Goal: Task Accomplishment & Management: Use online tool/utility

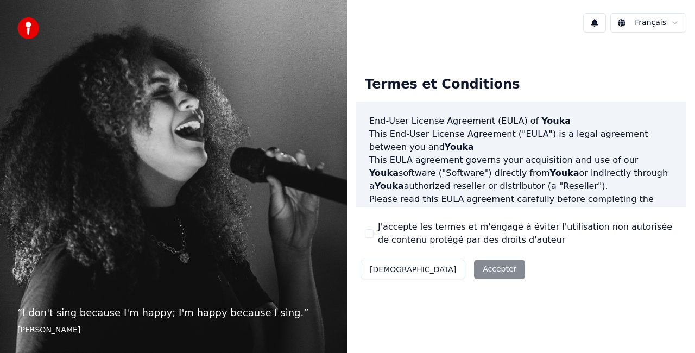
click at [435, 276] on div "Décliner Accepter" at bounding box center [442, 269] width 173 height 28
click at [382, 226] on label "J'accepte les termes et m'engage à éviter l'utilisation non autorisée de conten…" at bounding box center [528, 233] width 300 height 26
click at [373, 229] on button "J'accepte les termes et m'engage à éviter l'utilisation non autorisée de conten…" at bounding box center [369, 233] width 9 height 9
click at [474, 270] on button "Accepter" at bounding box center [499, 269] width 51 height 20
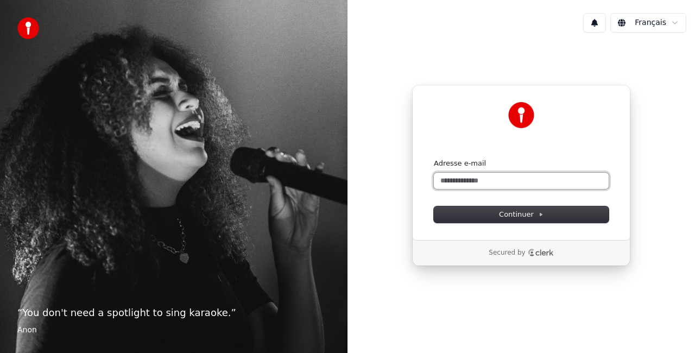
click at [472, 182] on input "Adresse e-mail" at bounding box center [521, 181] width 175 height 16
click at [434, 158] on button "submit" at bounding box center [434, 158] width 0 height 0
type input "**********"
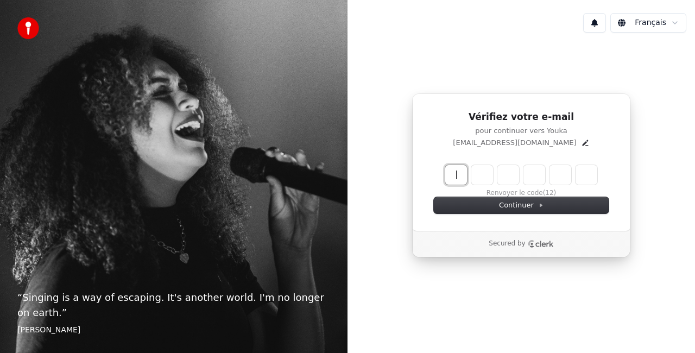
click at [478, 182] on input "Enter verification code" at bounding box center [521, 175] width 152 height 20
type input "******"
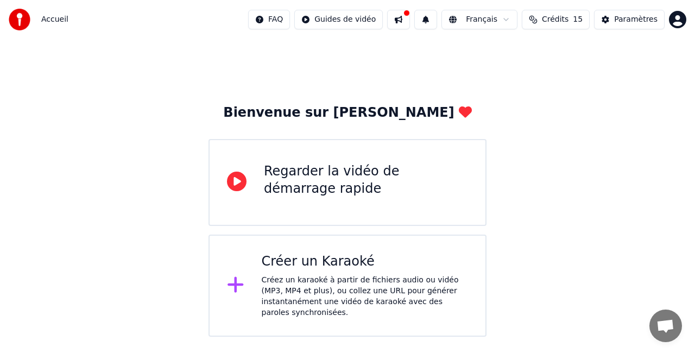
click at [370, 265] on div "Créer un Karaoké" at bounding box center [365, 261] width 207 height 17
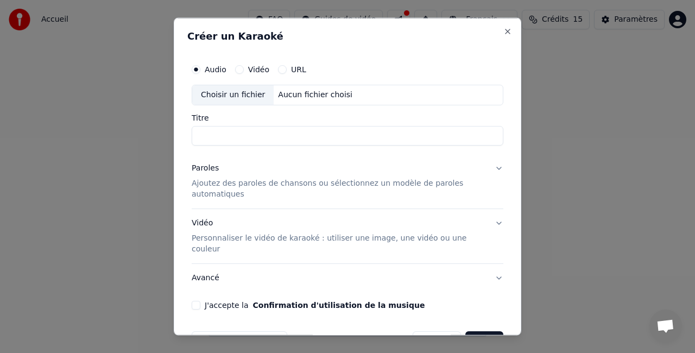
type input "*"
type input "********"
click at [304, 186] on p "Ajoutez des paroles de chansons ou sélectionnez un modèle de paroles automatiqu…" at bounding box center [339, 188] width 294 height 22
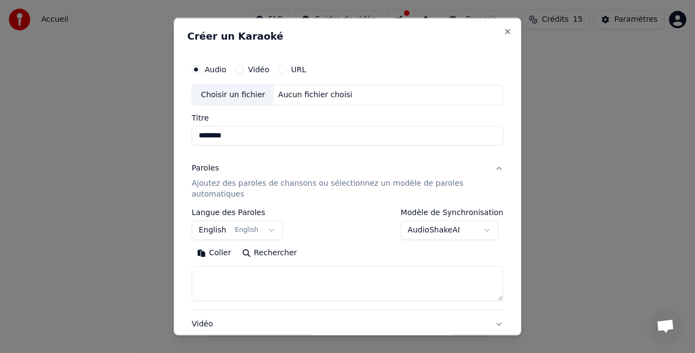
scroll to position [50, 0]
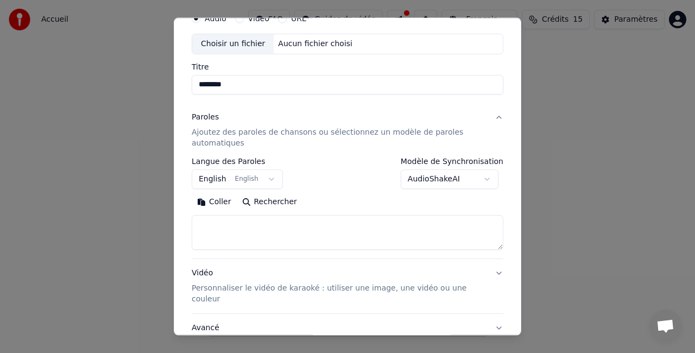
click at [315, 222] on textarea at bounding box center [347, 232] width 311 height 35
click at [252, 181] on button "English English" at bounding box center [237, 179] width 91 height 20
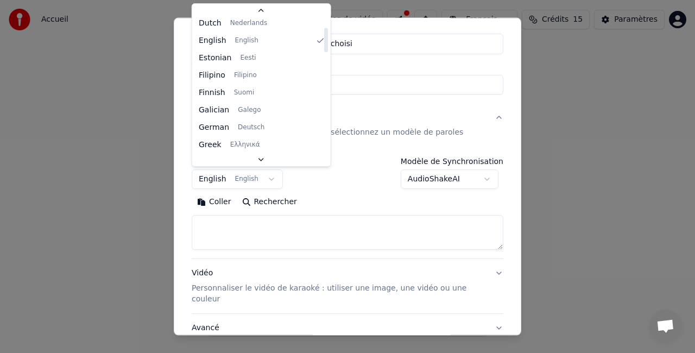
scroll to position [0, 0]
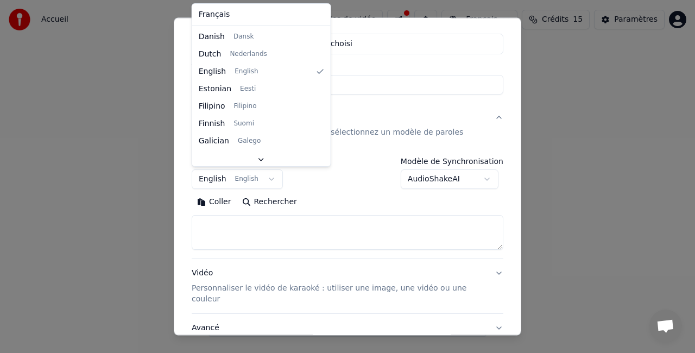
select select "**"
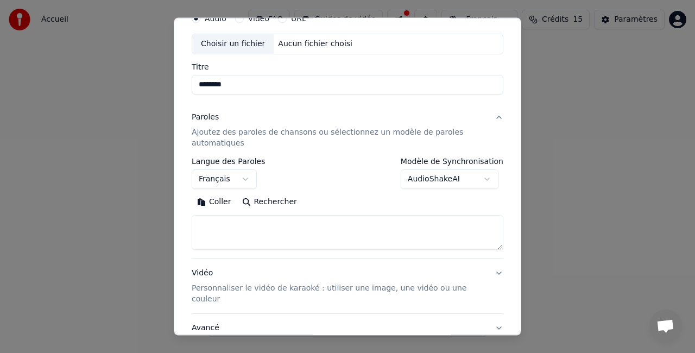
click at [221, 229] on textarea at bounding box center [347, 232] width 311 height 35
paste textarea "**********"
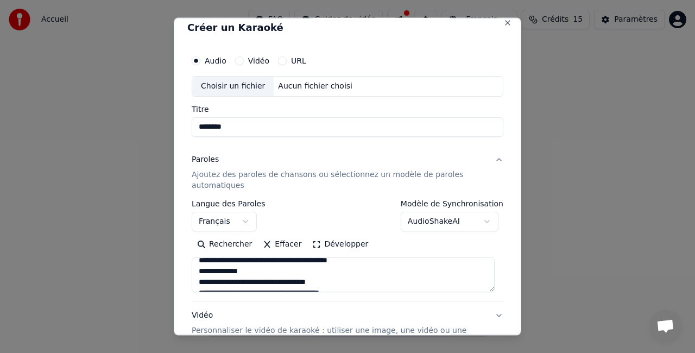
scroll to position [160, 0]
click at [347, 262] on textarea "**********" at bounding box center [343, 274] width 303 height 35
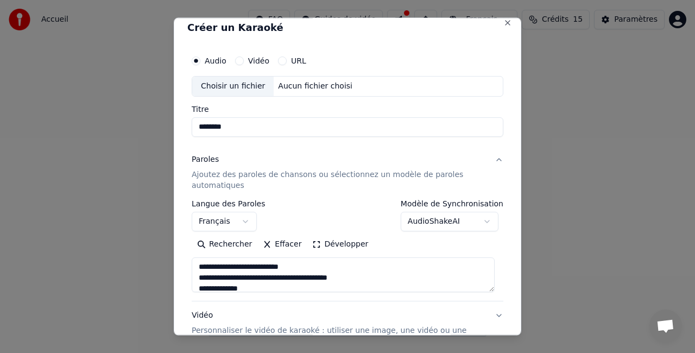
scroll to position [124, 0]
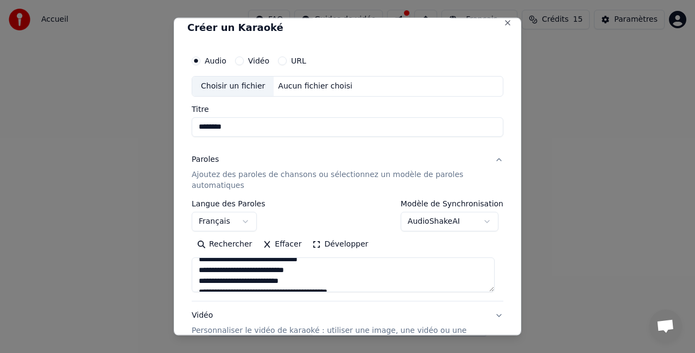
click at [347, 262] on textarea "**********" at bounding box center [343, 274] width 303 height 35
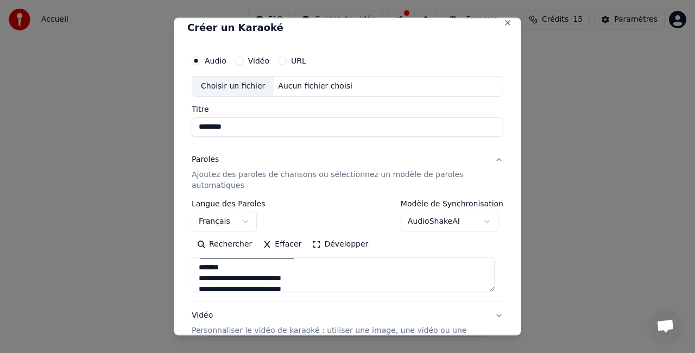
scroll to position [64, 0]
click at [201, 279] on textarea "**********" at bounding box center [343, 274] width 303 height 35
click at [229, 267] on textarea "**********" at bounding box center [343, 274] width 303 height 35
drag, startPoint x: 250, startPoint y: 267, endPoint x: 200, endPoint y: 267, distance: 49.4
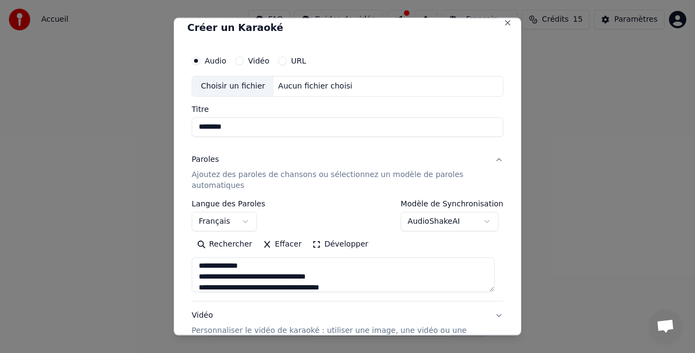
click at [200, 267] on textarea "**********" at bounding box center [343, 274] width 303 height 35
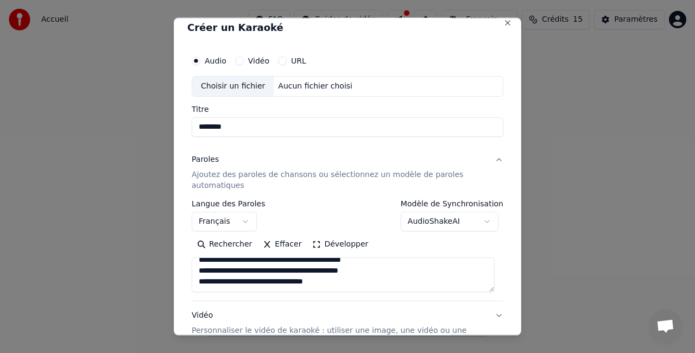
click at [199, 283] on textarea "**********" at bounding box center [343, 274] width 303 height 35
paste textarea "**********"
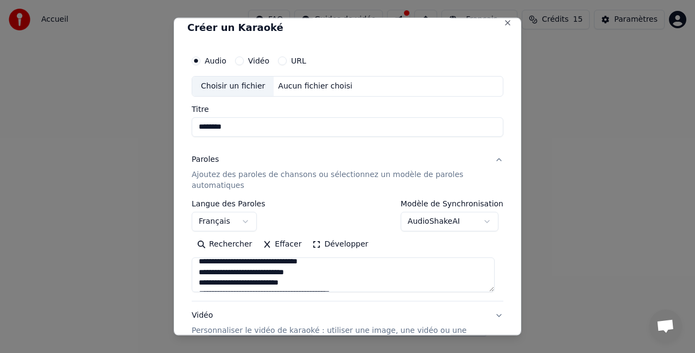
scroll to position [322, 0]
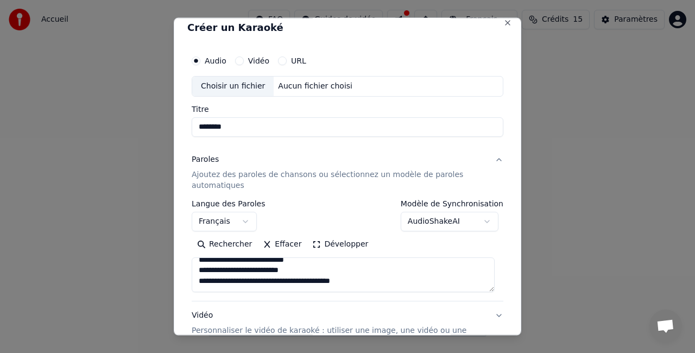
click at [352, 271] on textarea at bounding box center [343, 274] width 303 height 35
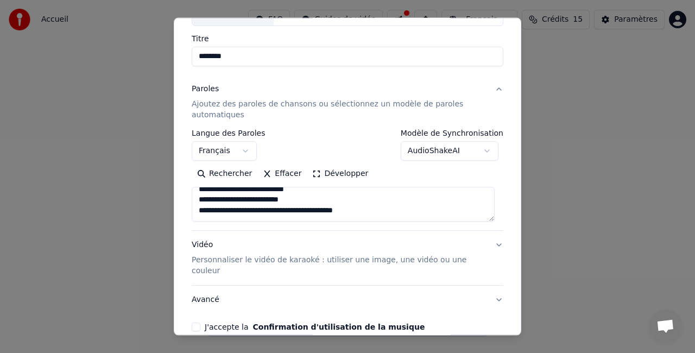
scroll to position [122, 0]
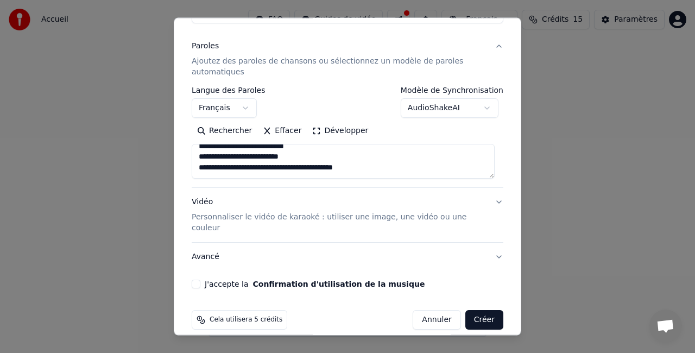
type textarea "**********"
click at [198, 279] on button "J'accepte la Confirmation d'utilisation de la musique" at bounding box center [196, 283] width 9 height 9
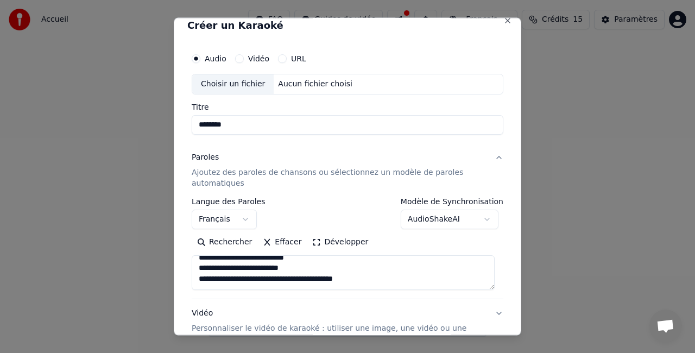
scroll to position [0, 0]
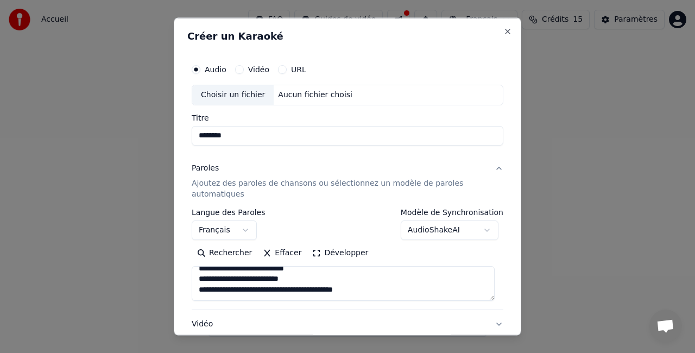
click at [291, 67] on label "URL" at bounding box center [298, 70] width 15 height 8
click at [287, 67] on button "URL" at bounding box center [282, 69] width 9 height 9
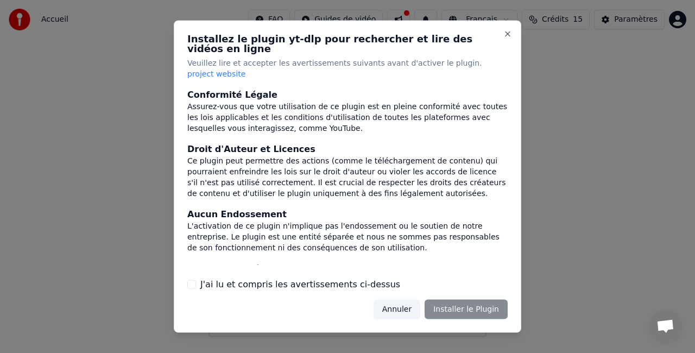
click at [239, 279] on label "J'ai lu et compris les avertissements ci-dessus" at bounding box center [300, 283] width 200 height 13
click at [196, 279] on button "J'ai lu et compris les avertissements ci-dessus" at bounding box center [191, 283] width 9 height 9
click at [457, 299] on button "Installer le Plugin" at bounding box center [465, 309] width 83 height 20
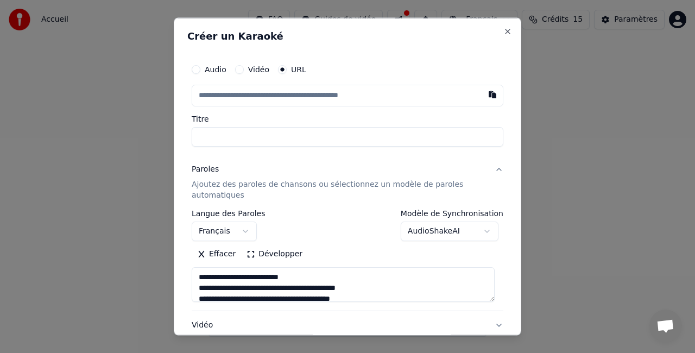
paste input "**********"
type input "**********"
type input "********"
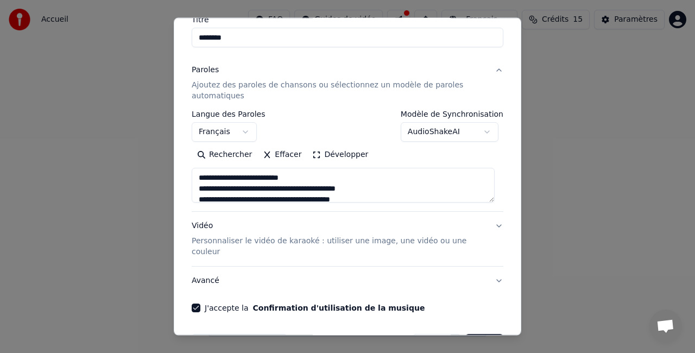
scroll to position [100, 0]
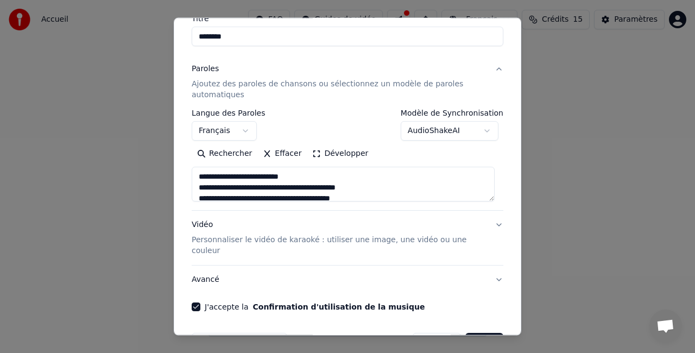
click at [321, 84] on p "Ajoutez des paroles de chansons ou sélectionnez un modèle de paroles automatiqu…" at bounding box center [339, 90] width 294 height 22
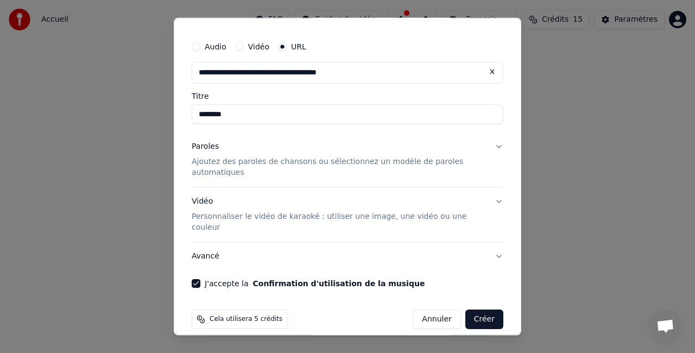
click at [389, 160] on p "Ajoutez des paroles de chansons ou sélectionnez un modèle de paroles automatiqu…" at bounding box center [339, 167] width 294 height 22
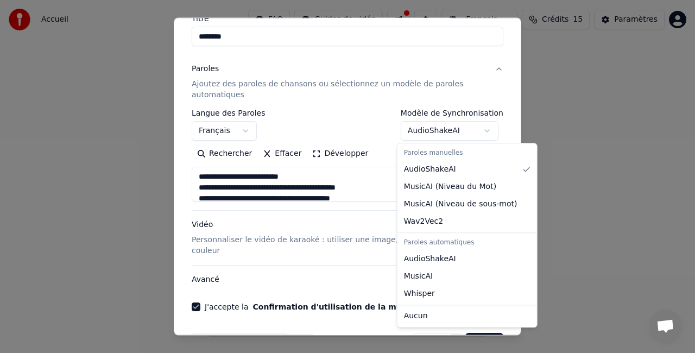
click at [418, 133] on body "**********" at bounding box center [347, 168] width 695 height 336
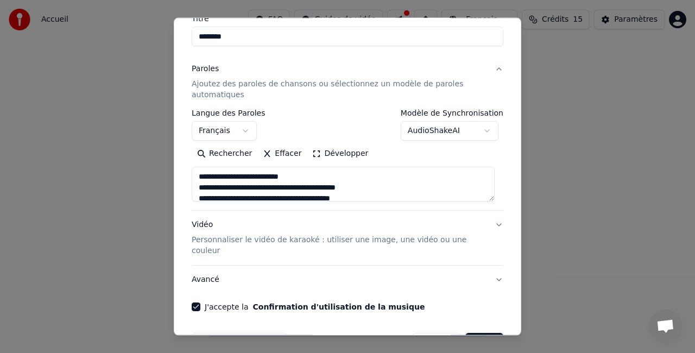
click at [418, 133] on body "**********" at bounding box center [347, 168] width 695 height 336
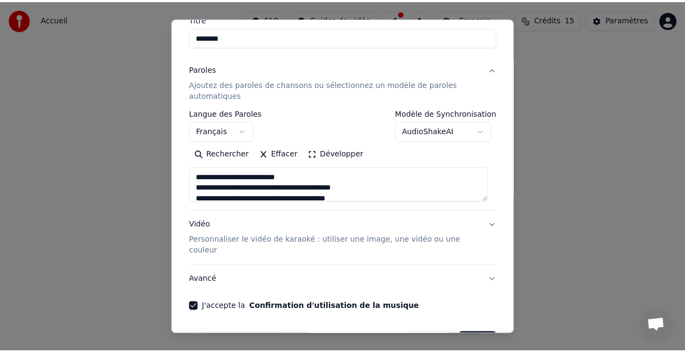
scroll to position [123, 0]
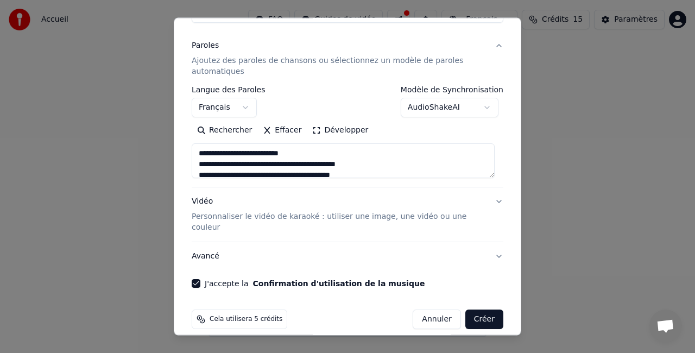
click at [475, 309] on button "Créer" at bounding box center [484, 319] width 38 height 20
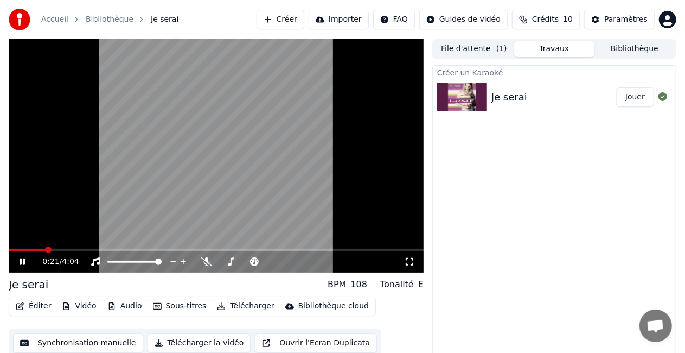
scroll to position [12, 0]
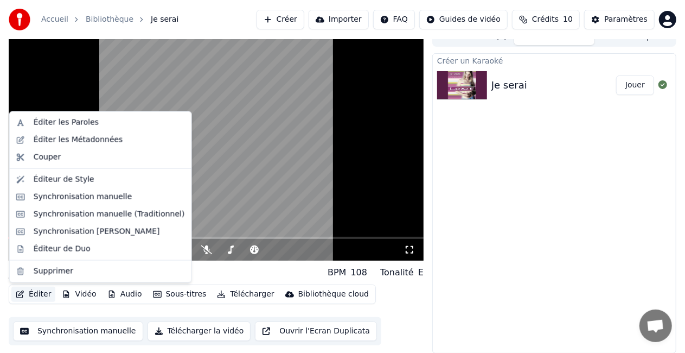
click at [47, 296] on button "Éditer" at bounding box center [33, 294] width 44 height 15
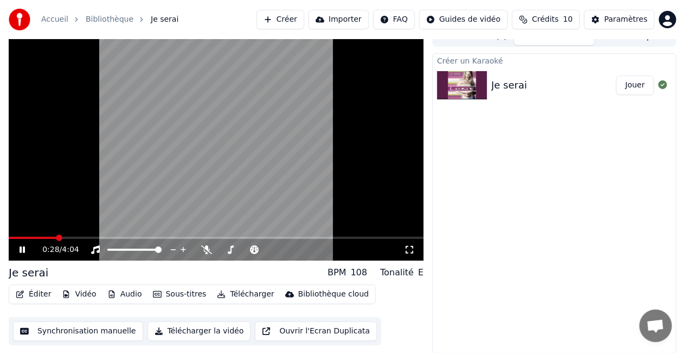
click at [201, 179] on video at bounding box center [216, 143] width 415 height 233
click at [164, 185] on video at bounding box center [216, 143] width 415 height 233
click at [19, 253] on icon at bounding box center [29, 249] width 25 height 9
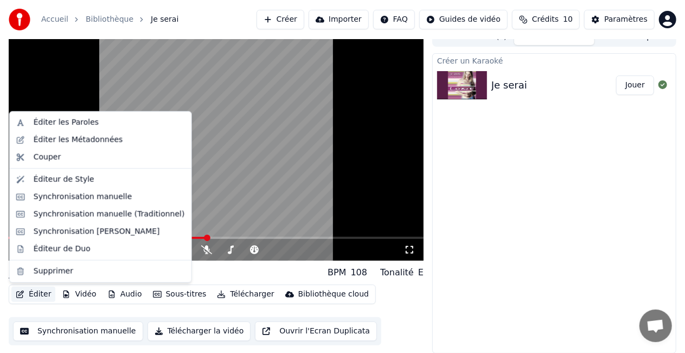
click at [40, 295] on button "Éditer" at bounding box center [33, 294] width 44 height 15
click at [73, 196] on div "Synchronisation manuelle" at bounding box center [83, 197] width 99 height 11
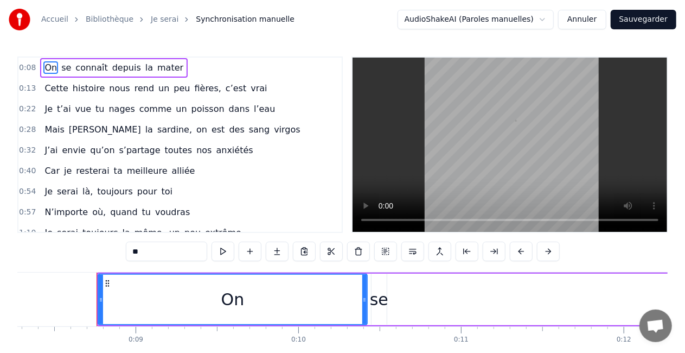
scroll to position [0, 1372]
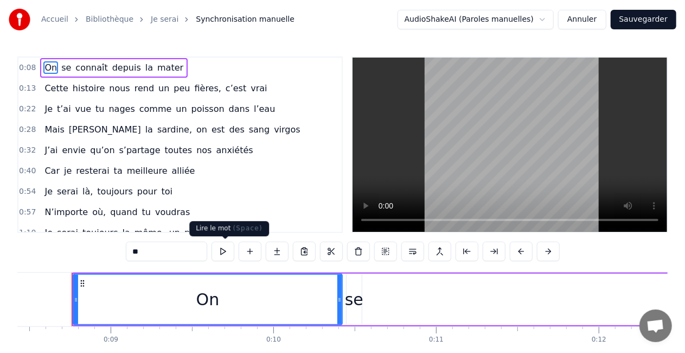
click at [228, 253] on button at bounding box center [223, 251] width 23 height 20
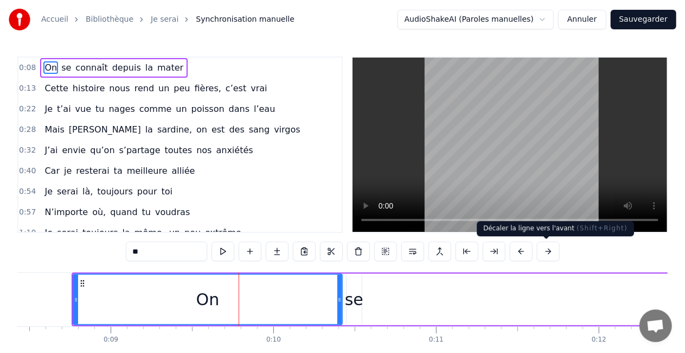
click at [539, 255] on button at bounding box center [548, 251] width 23 height 20
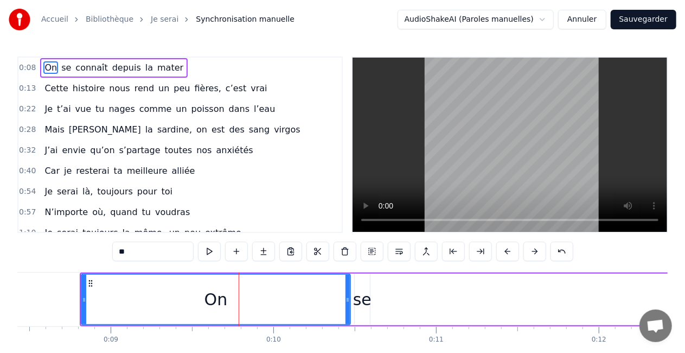
click at [539, 255] on button at bounding box center [535, 251] width 23 height 20
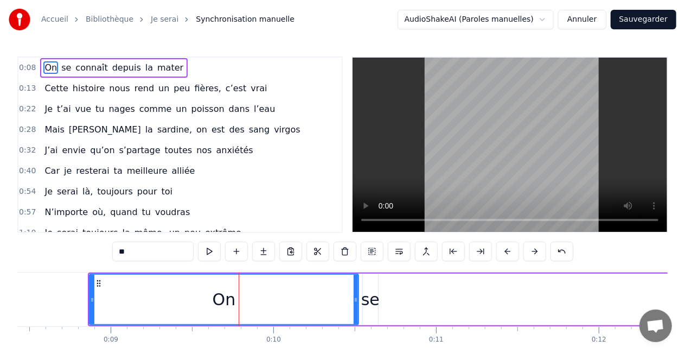
click at [539, 255] on button at bounding box center [535, 251] width 23 height 20
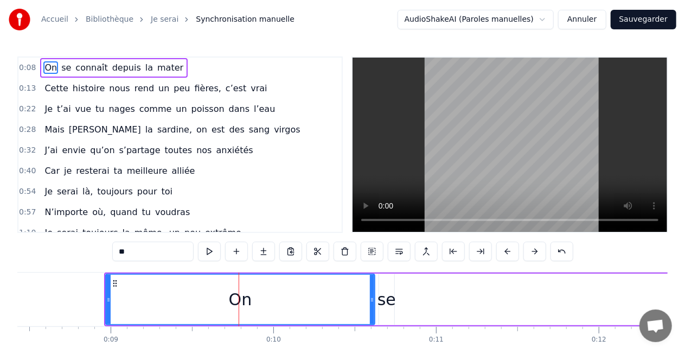
click at [539, 255] on button at bounding box center [535, 251] width 23 height 20
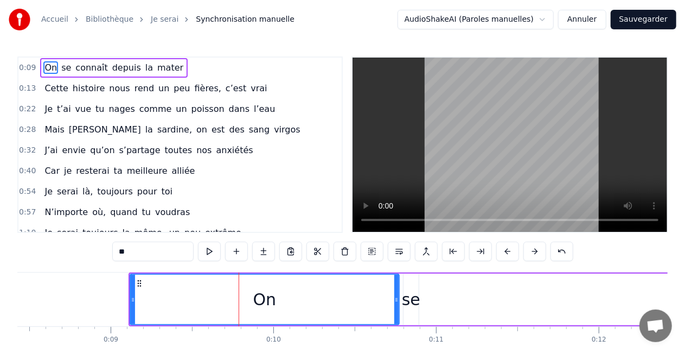
click at [539, 255] on button at bounding box center [535, 251] width 23 height 20
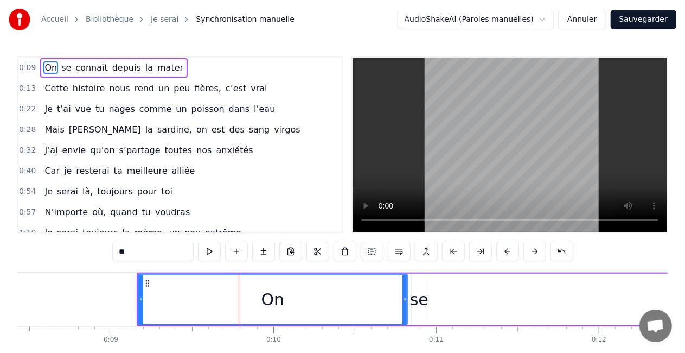
click at [539, 255] on button at bounding box center [535, 251] width 23 height 20
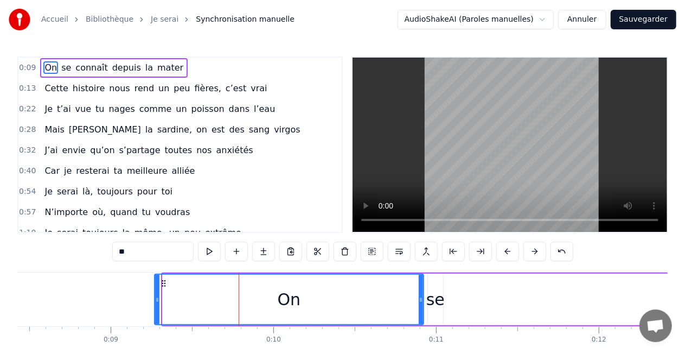
click at [539, 255] on button at bounding box center [535, 251] width 23 height 20
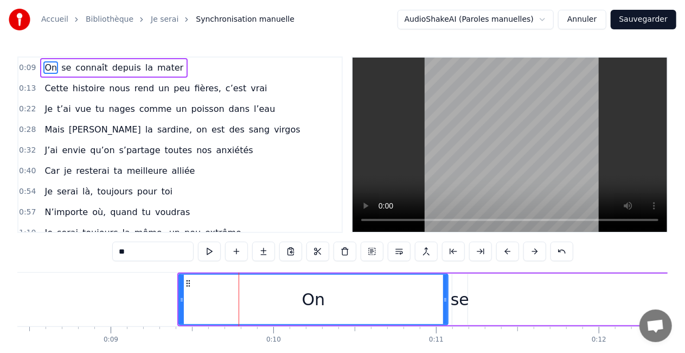
click at [539, 255] on button at bounding box center [535, 251] width 23 height 20
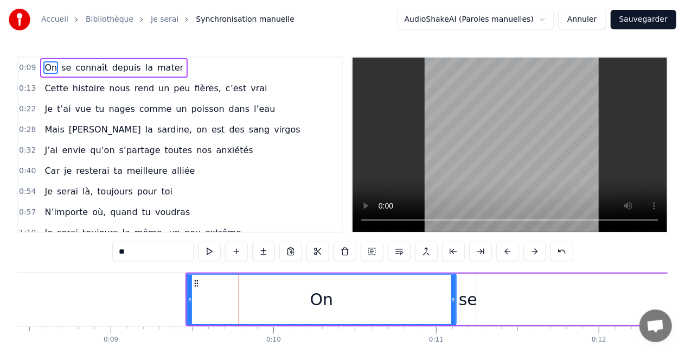
click at [539, 255] on button at bounding box center [535, 251] width 23 height 20
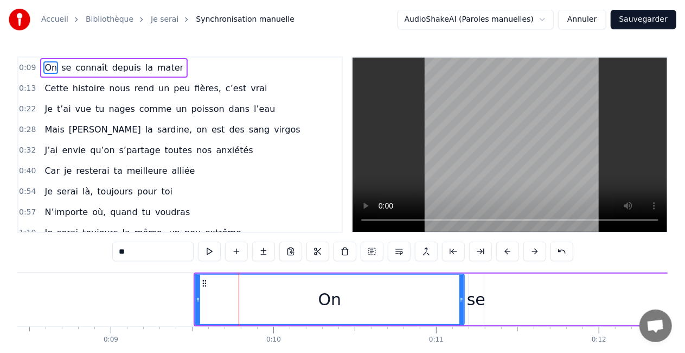
click at [539, 255] on button at bounding box center [535, 251] width 23 height 20
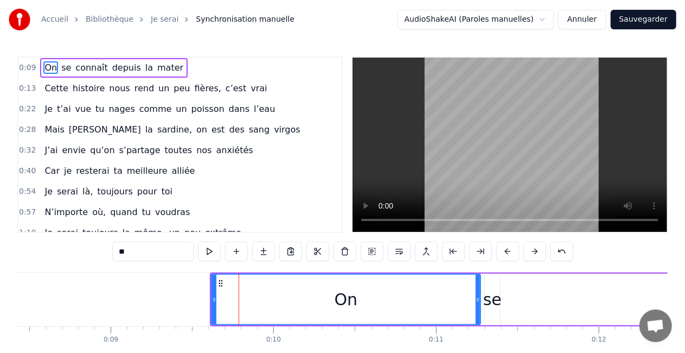
click at [539, 255] on button at bounding box center [535, 251] width 23 height 20
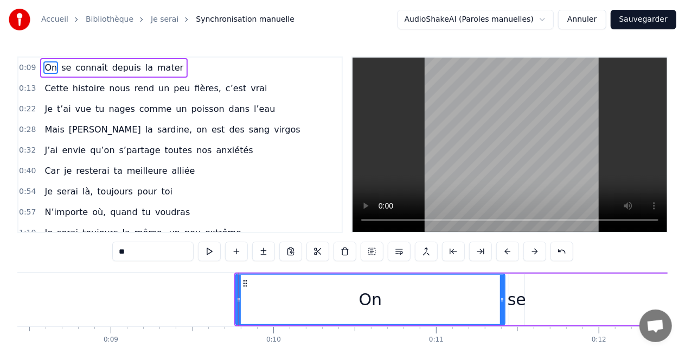
click at [539, 255] on button at bounding box center [535, 251] width 23 height 20
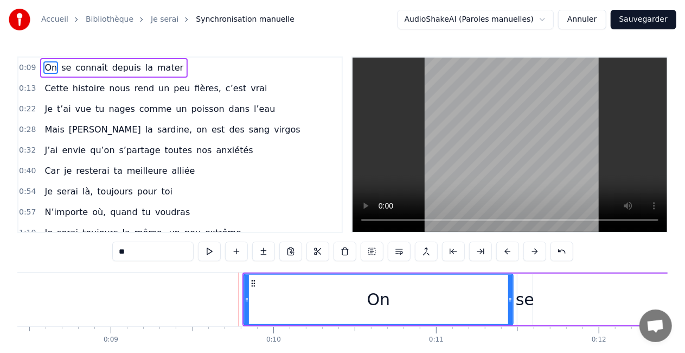
click at [539, 255] on button at bounding box center [535, 251] width 23 height 20
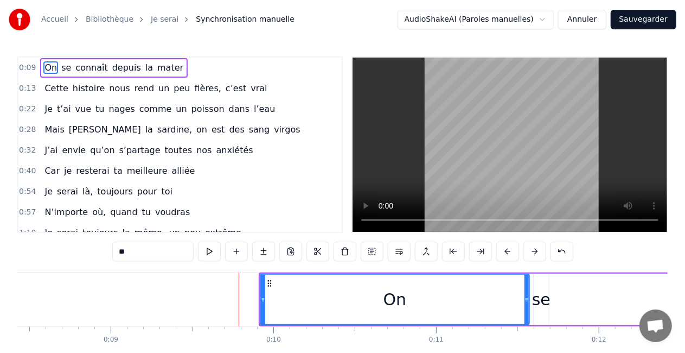
click at [539, 255] on button at bounding box center [535, 251] width 23 height 20
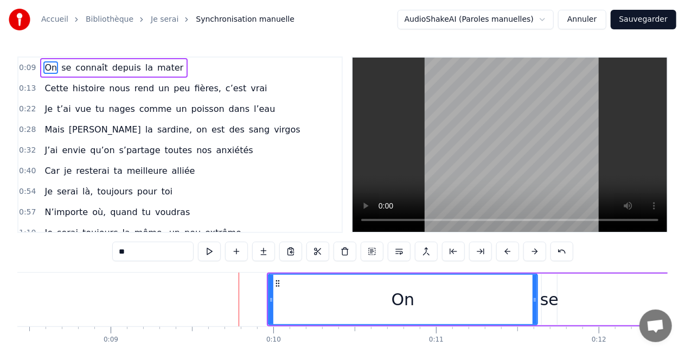
click at [539, 255] on button at bounding box center [535, 251] width 23 height 20
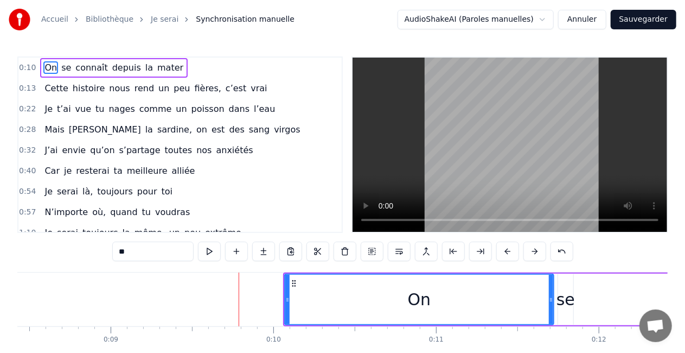
click at [539, 255] on button at bounding box center [535, 251] width 23 height 20
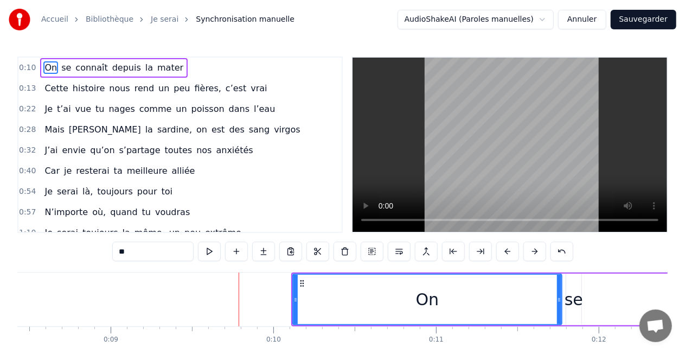
click at [539, 255] on button at bounding box center [535, 251] width 23 height 20
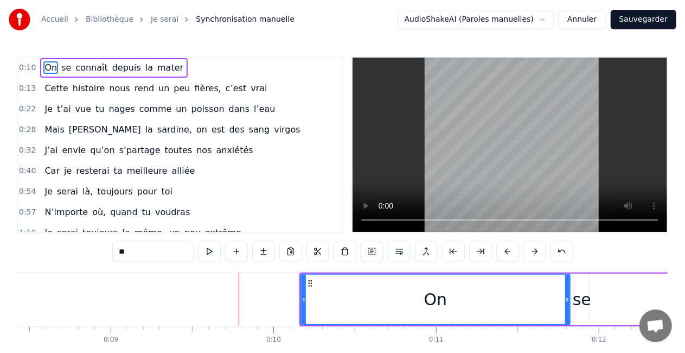
click at [539, 255] on button at bounding box center [535, 251] width 23 height 20
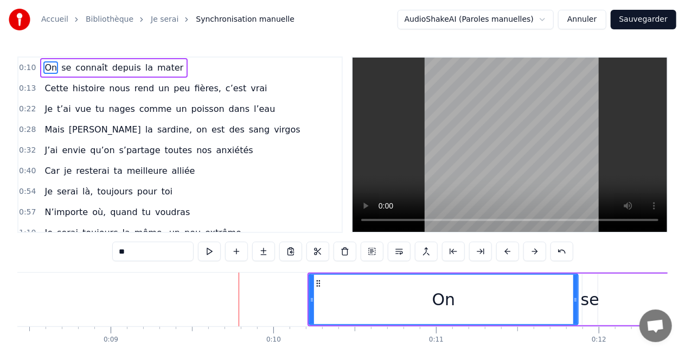
click at [539, 255] on button at bounding box center [535, 251] width 23 height 20
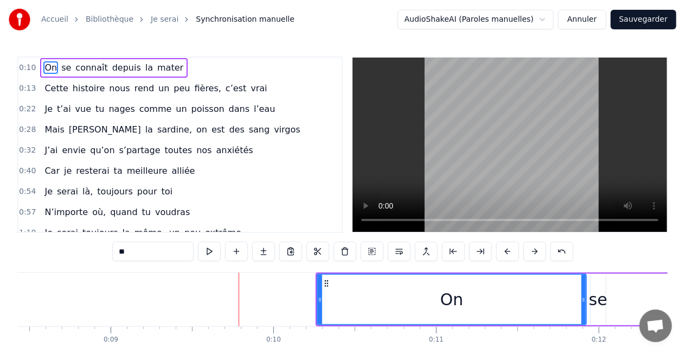
click at [539, 255] on button at bounding box center [535, 251] width 23 height 20
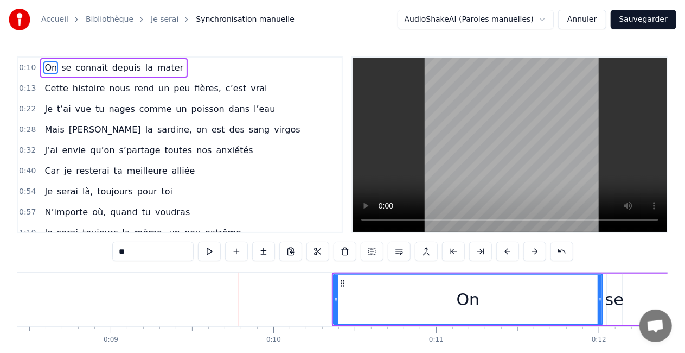
click at [539, 255] on button at bounding box center [535, 251] width 23 height 20
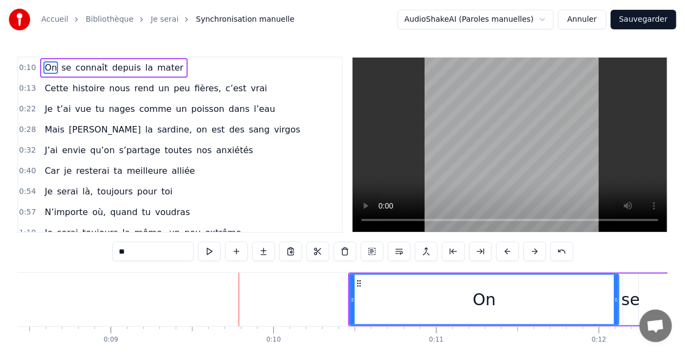
click at [539, 255] on button at bounding box center [535, 251] width 23 height 20
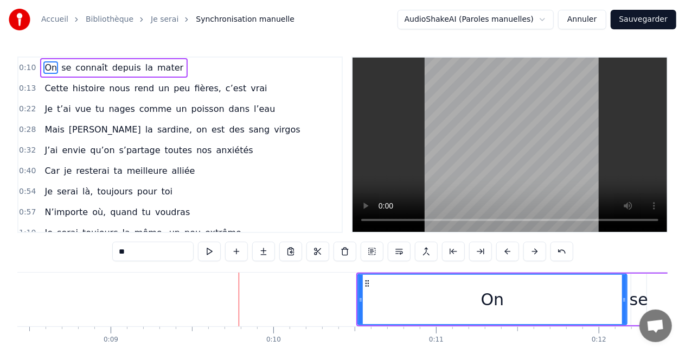
click at [539, 255] on button at bounding box center [535, 251] width 23 height 20
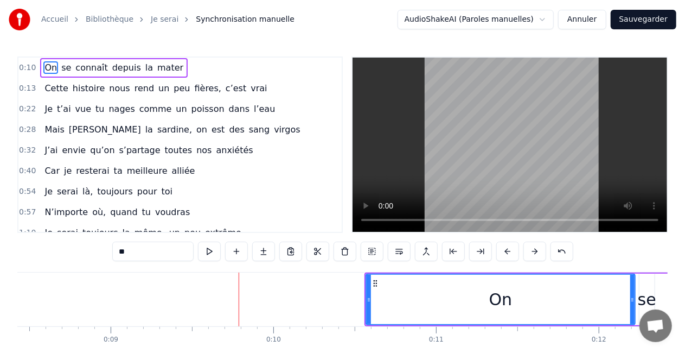
click at [539, 255] on button at bounding box center [535, 251] width 23 height 20
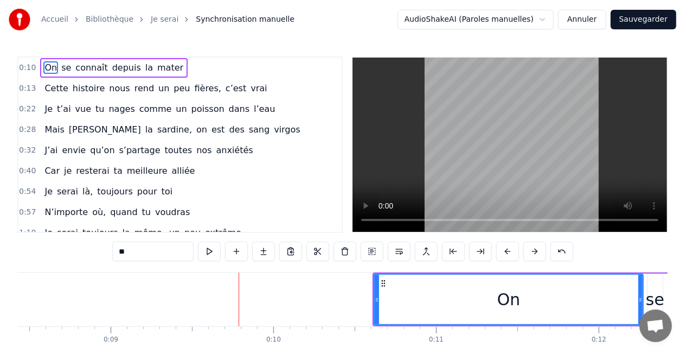
click at [539, 255] on button at bounding box center [535, 251] width 23 height 20
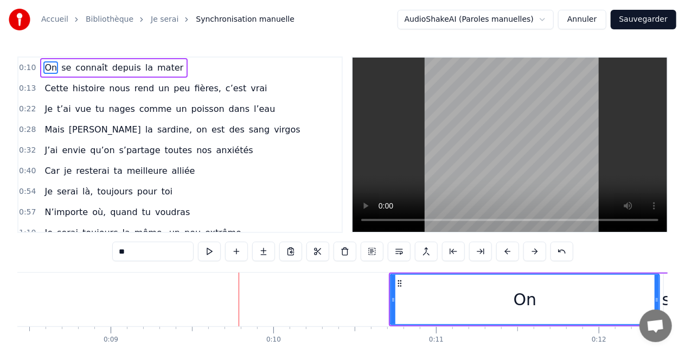
click at [539, 255] on button at bounding box center [535, 251] width 23 height 20
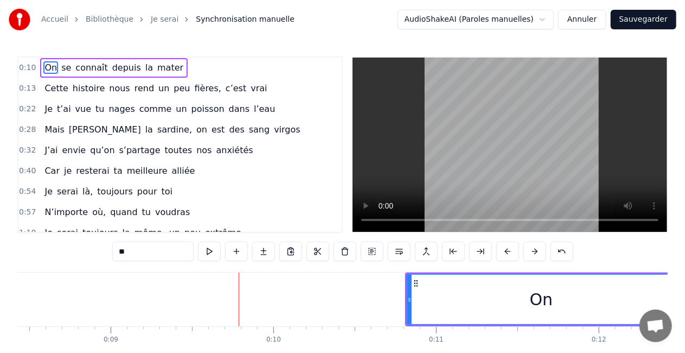
click at [539, 255] on button at bounding box center [535, 251] width 23 height 20
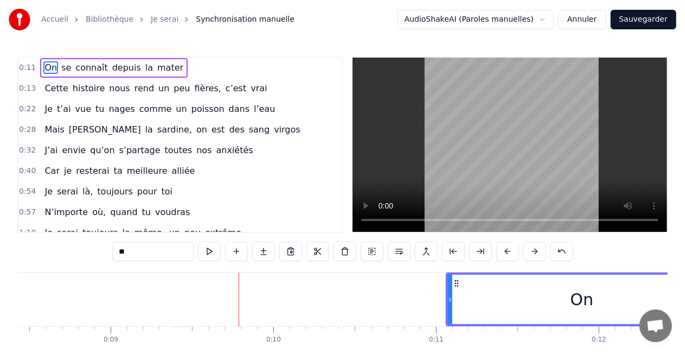
click at [539, 255] on button at bounding box center [535, 251] width 23 height 20
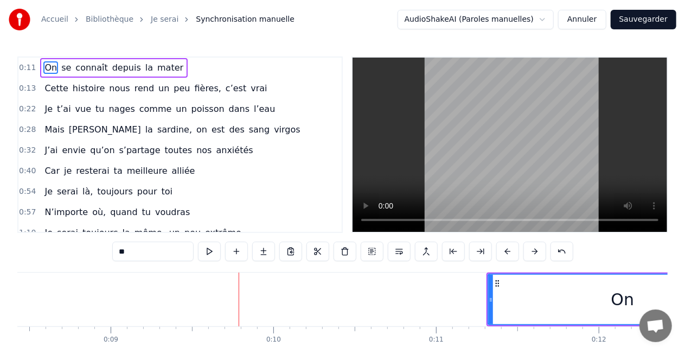
click at [539, 255] on button at bounding box center [535, 251] width 23 height 20
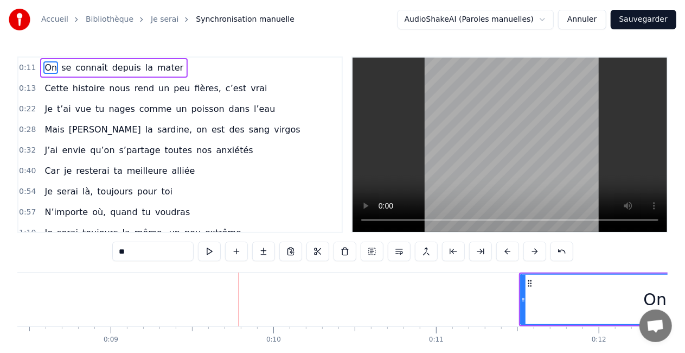
click at [539, 255] on button at bounding box center [535, 251] width 23 height 20
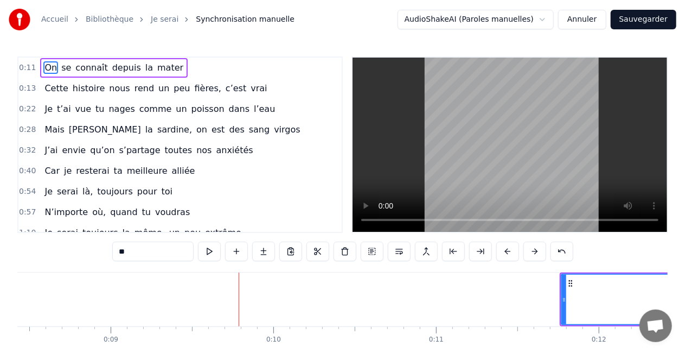
click at [539, 255] on button at bounding box center [535, 251] width 23 height 20
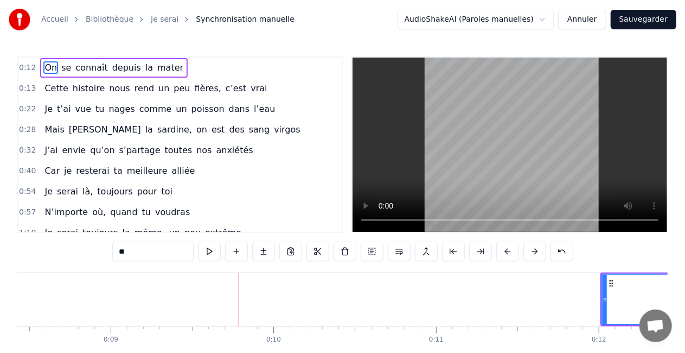
click at [539, 255] on button at bounding box center [535, 251] width 23 height 20
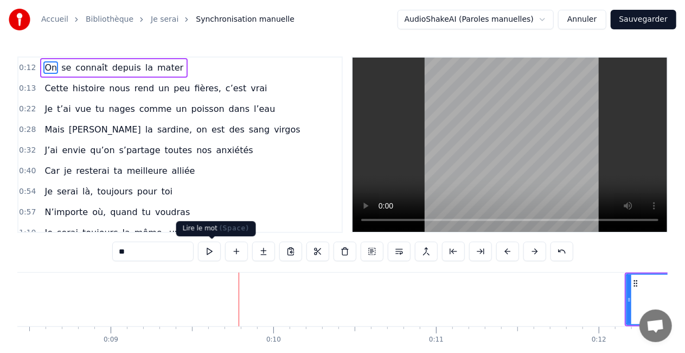
click at [220, 253] on button at bounding box center [209, 251] width 23 height 20
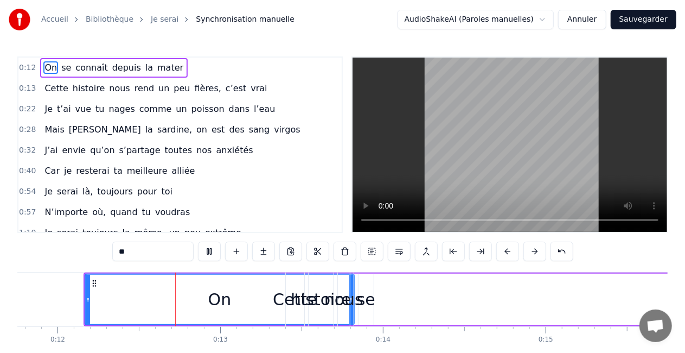
scroll to position [0, 1925]
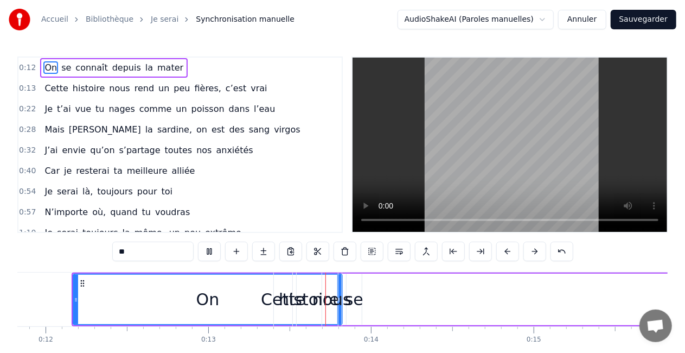
click at [220, 253] on button at bounding box center [209, 251] width 23 height 20
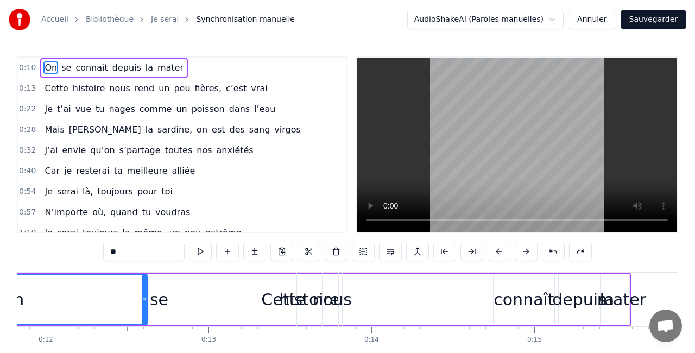
click at [475, 27] on html "Accueil Bibliothèque Je serai Synchronisation manuelle AudioShakeAI (Paroles ma…" at bounding box center [347, 199] width 695 height 399
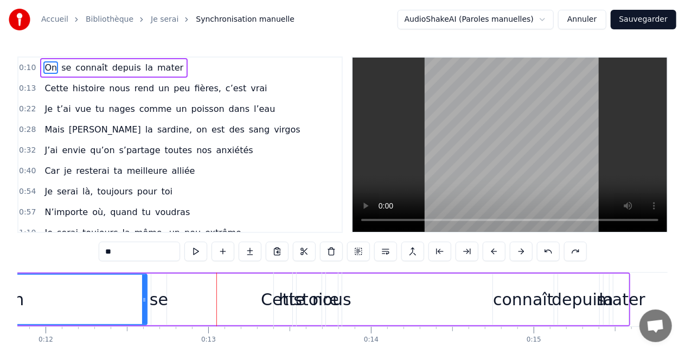
click at [459, 14] on html "Accueil Bibliothèque Je serai Synchronisation manuelle AudioShakeAI (Paroles ma…" at bounding box center [342, 199] width 685 height 399
click at [168, 251] on input "**" at bounding box center [139, 251] width 81 height 20
click at [550, 253] on button at bounding box center [548, 251] width 23 height 20
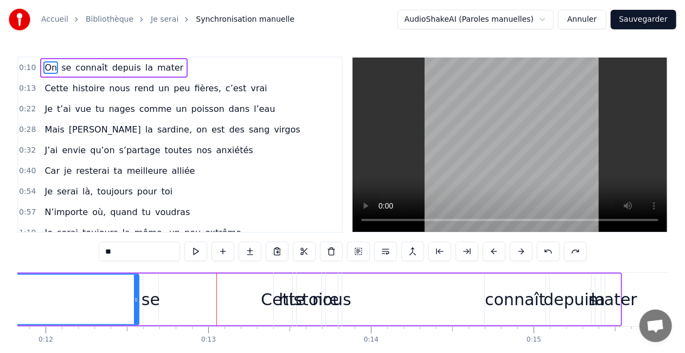
click at [550, 253] on button at bounding box center [548, 251] width 23 height 20
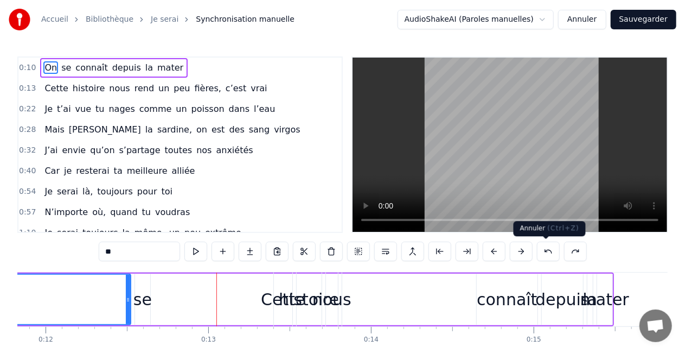
click at [545, 258] on button at bounding box center [548, 251] width 23 height 20
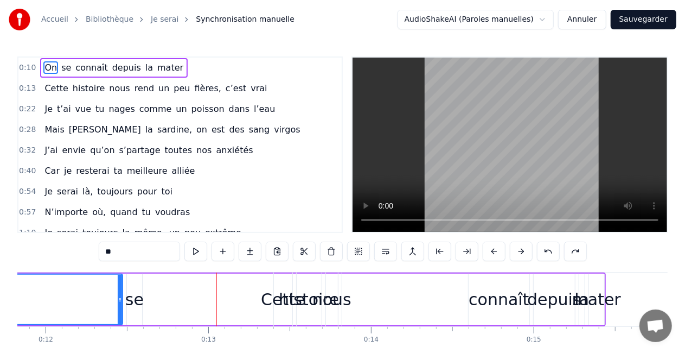
click at [545, 258] on button at bounding box center [548, 251] width 23 height 20
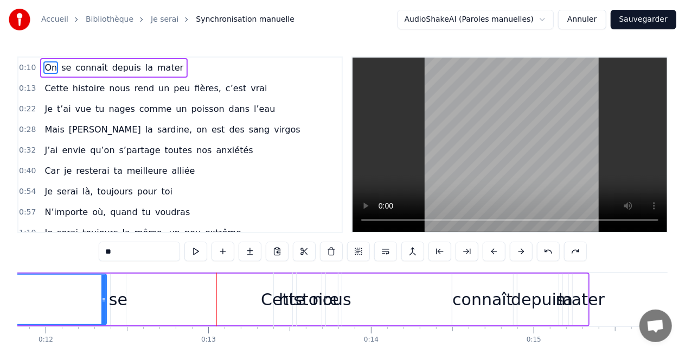
click at [545, 258] on button at bounding box center [548, 251] width 23 height 20
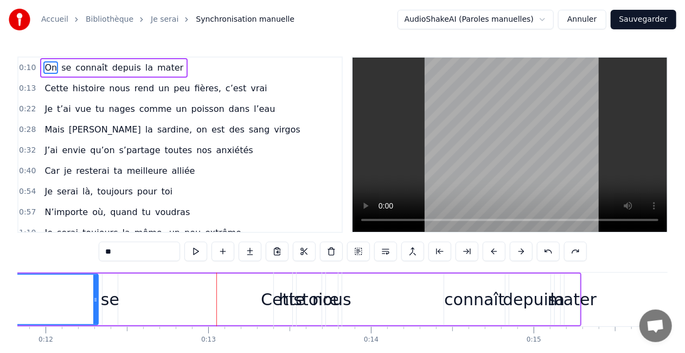
click at [545, 258] on button at bounding box center [548, 251] width 23 height 20
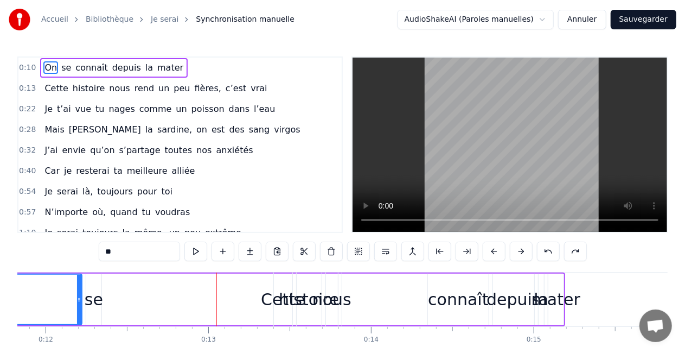
click at [545, 258] on button at bounding box center [548, 251] width 23 height 20
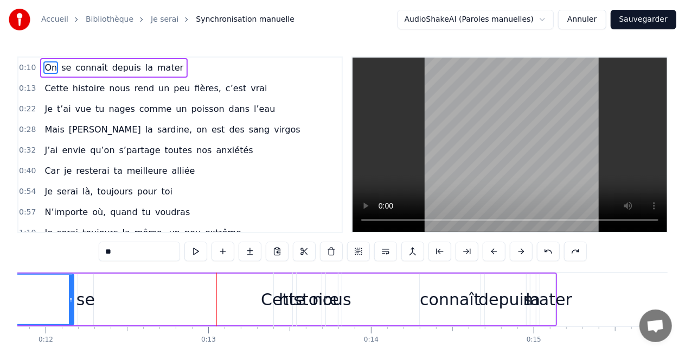
click at [545, 258] on button at bounding box center [548, 251] width 23 height 20
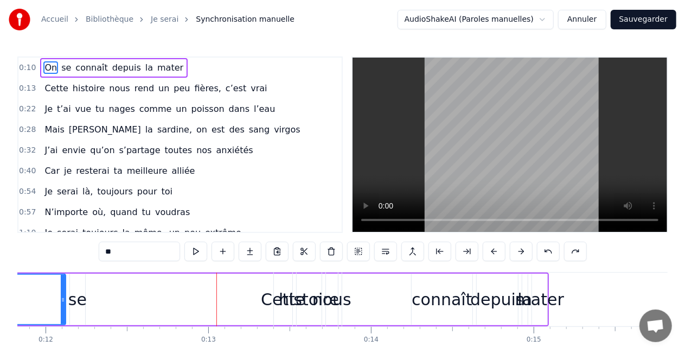
click at [545, 258] on button at bounding box center [548, 251] width 23 height 20
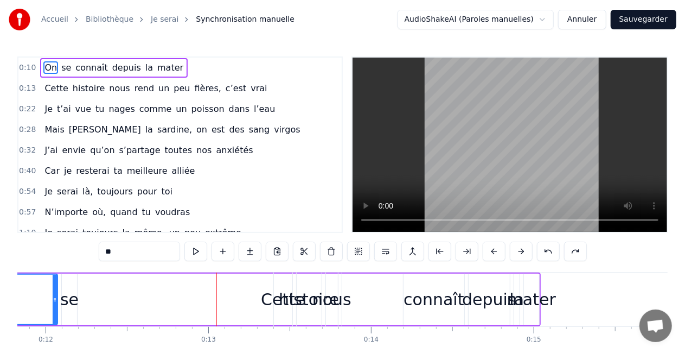
click at [545, 258] on button at bounding box center [548, 251] width 23 height 20
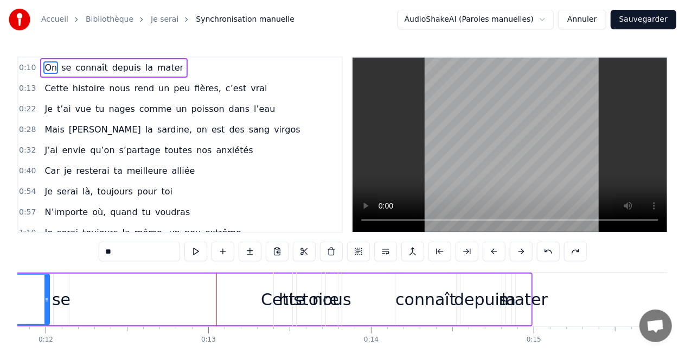
click at [545, 258] on button at bounding box center [548, 251] width 23 height 20
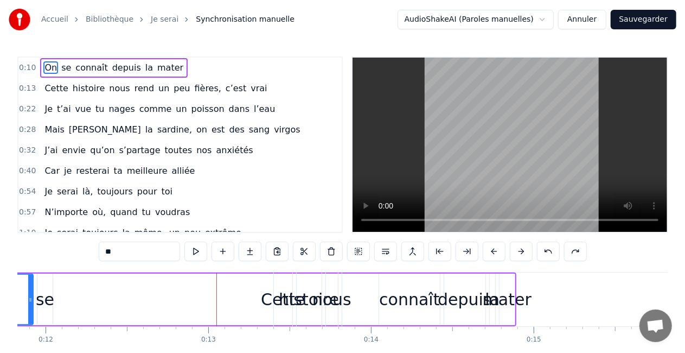
click at [545, 258] on button at bounding box center [548, 251] width 23 height 20
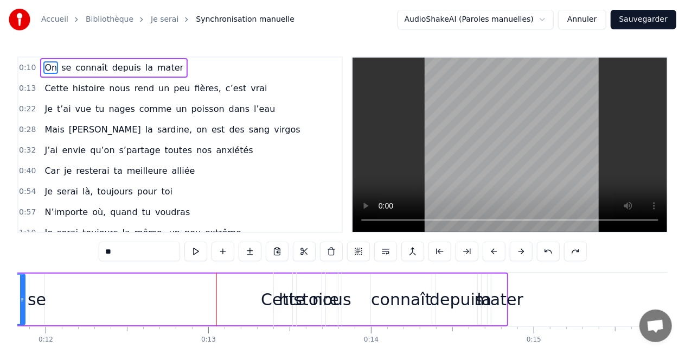
click at [545, 258] on button at bounding box center [548, 251] width 23 height 20
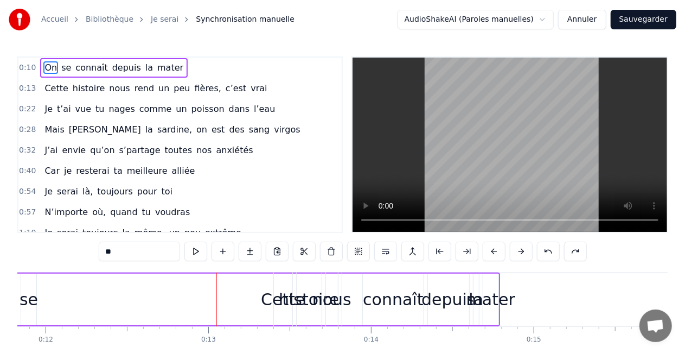
click at [545, 258] on button at bounding box center [548, 251] width 23 height 20
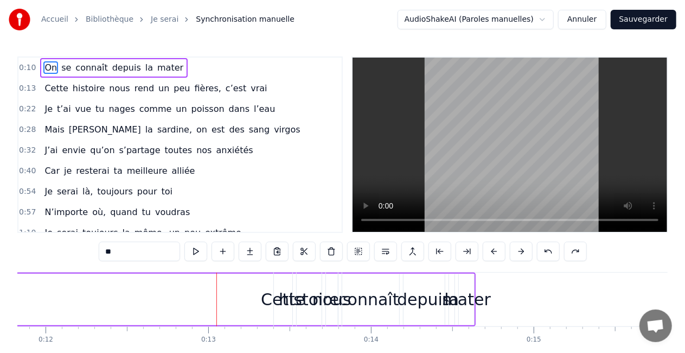
click at [545, 258] on button at bounding box center [548, 251] width 23 height 20
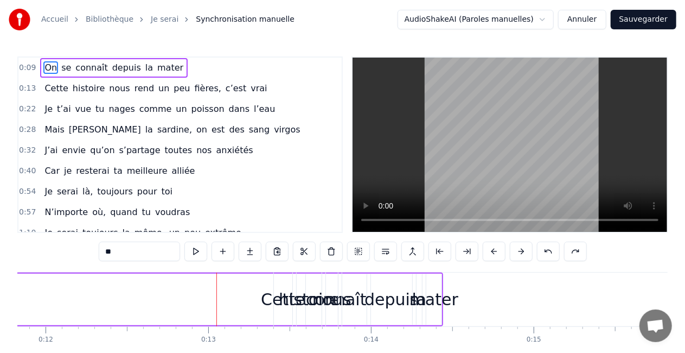
click at [545, 258] on button at bounding box center [548, 251] width 23 height 20
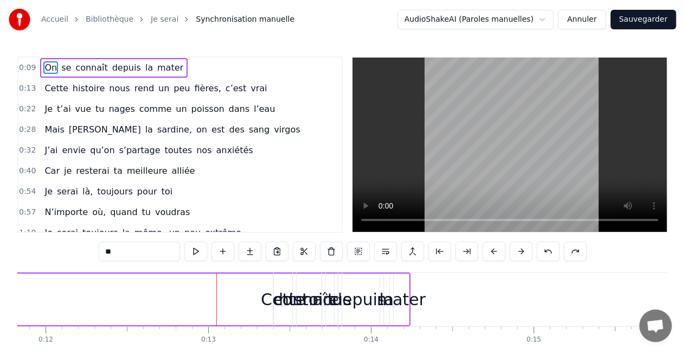
click at [545, 258] on button at bounding box center [548, 251] width 23 height 20
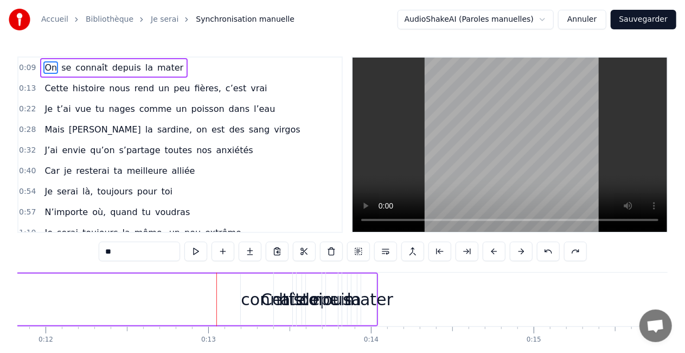
click at [545, 258] on button at bounding box center [548, 251] width 23 height 20
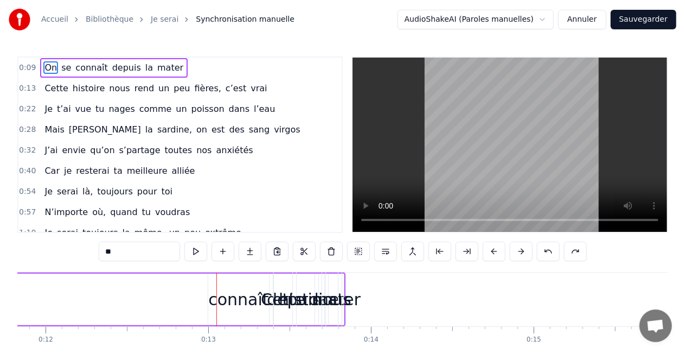
click at [545, 258] on button at bounding box center [548, 251] width 23 height 20
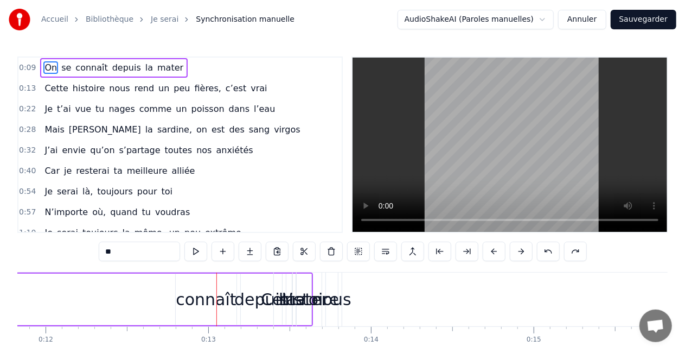
click at [545, 258] on button at bounding box center [548, 251] width 23 height 20
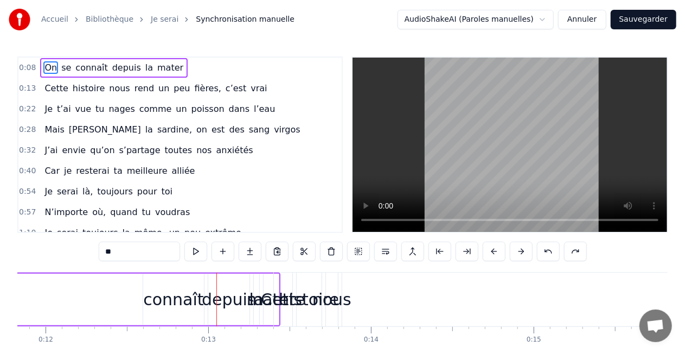
click at [545, 258] on button at bounding box center [548, 251] width 23 height 20
click at [545, 258] on div "**" at bounding box center [343, 251] width 488 height 20
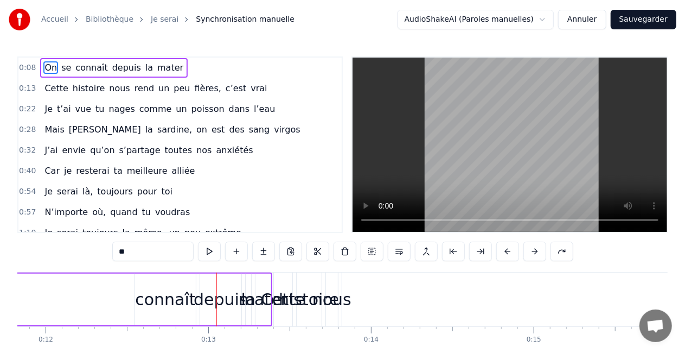
click at [545, 258] on div "**" at bounding box center [342, 251] width 461 height 20
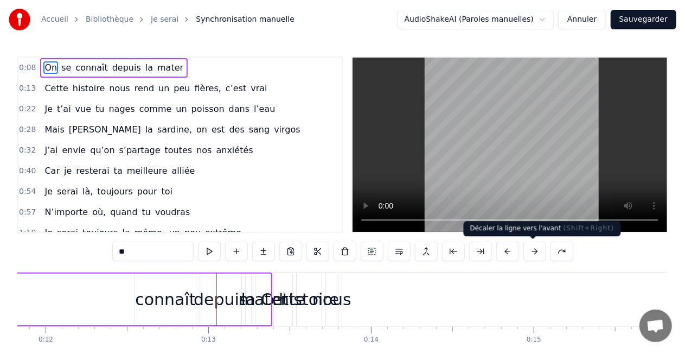
drag, startPoint x: 545, startPoint y: 258, endPoint x: 509, endPoint y: 255, distance: 36.0
click at [509, 255] on div "**" at bounding box center [342, 251] width 461 height 20
click at [509, 255] on button at bounding box center [508, 251] width 23 height 20
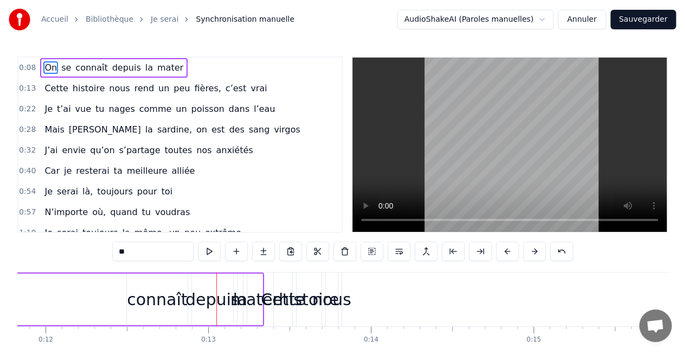
click at [509, 255] on button at bounding box center [508, 251] width 23 height 20
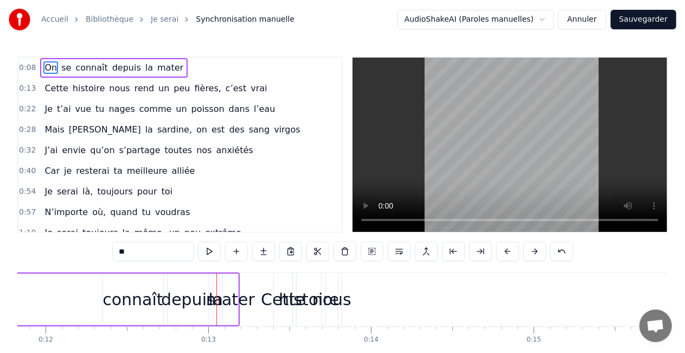
click at [509, 255] on button at bounding box center [508, 251] width 23 height 20
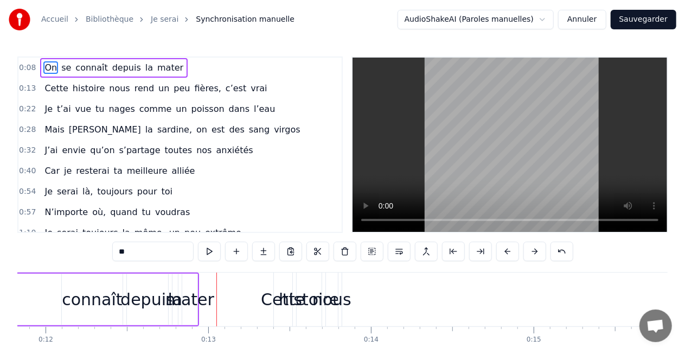
click at [509, 255] on button at bounding box center [508, 251] width 23 height 20
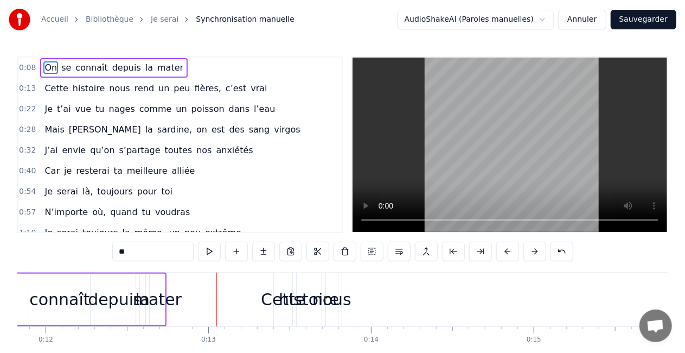
click at [509, 255] on button at bounding box center [508, 251] width 23 height 20
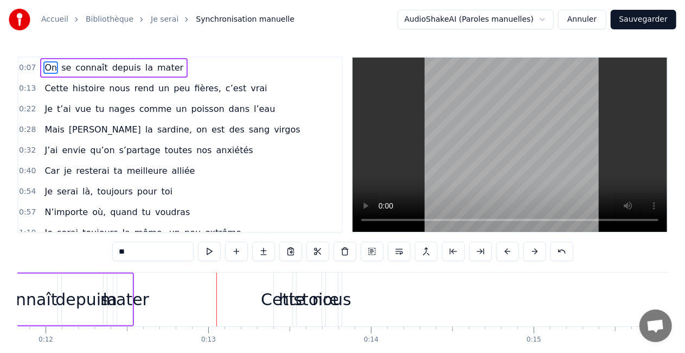
click at [509, 255] on button at bounding box center [508, 251] width 23 height 20
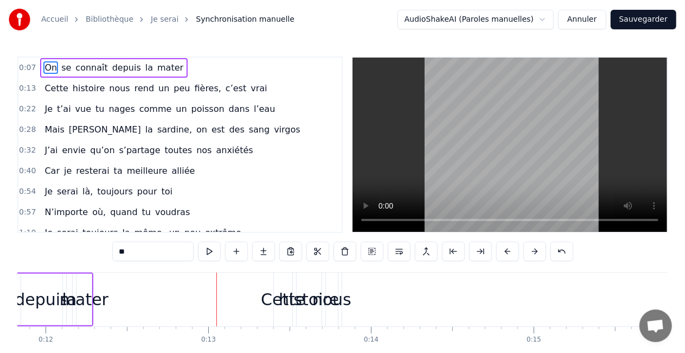
click at [509, 255] on button at bounding box center [508, 251] width 23 height 20
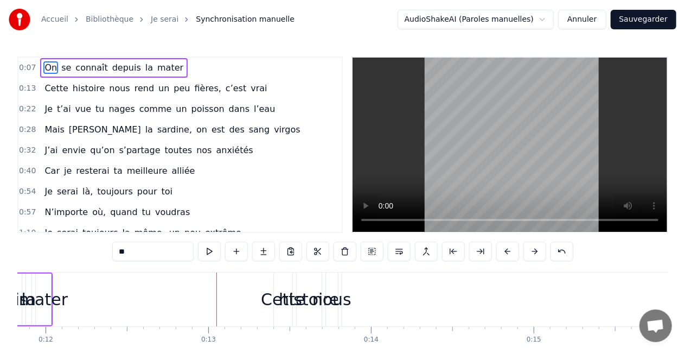
click at [509, 255] on button at bounding box center [508, 251] width 23 height 20
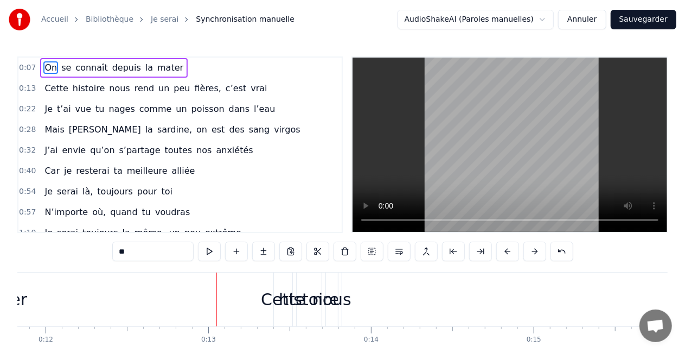
click at [509, 255] on button at bounding box center [508, 251] width 23 height 20
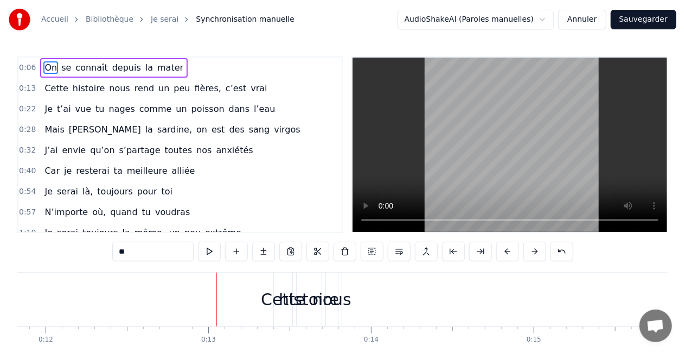
click at [330, 301] on div "nous" at bounding box center [332, 299] width 39 height 24
type input "****"
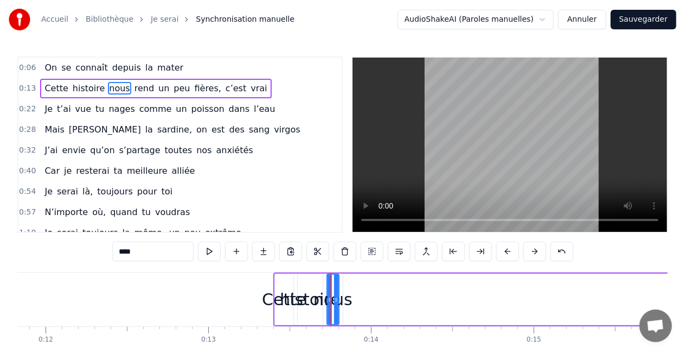
click at [54, 69] on div "On se connaît depuis la mater" at bounding box center [114, 68] width 148 height 20
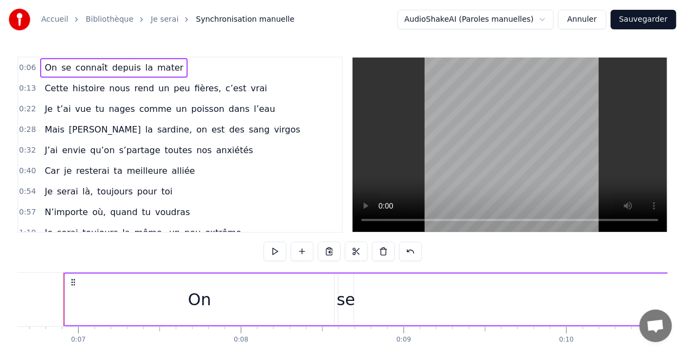
scroll to position [0, 1070]
click at [60, 67] on span "se" at bounding box center [66, 67] width 12 height 12
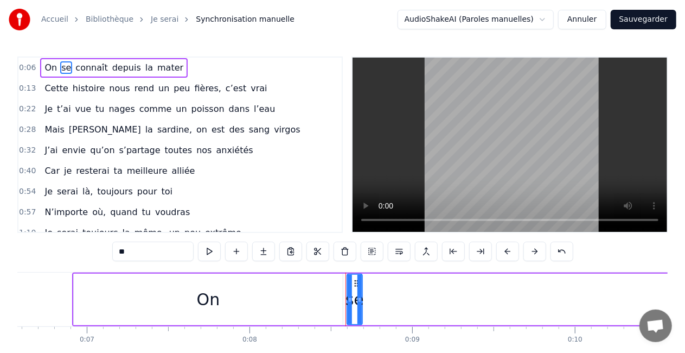
click at [50, 69] on span "On" at bounding box center [50, 67] width 15 height 12
type input "**"
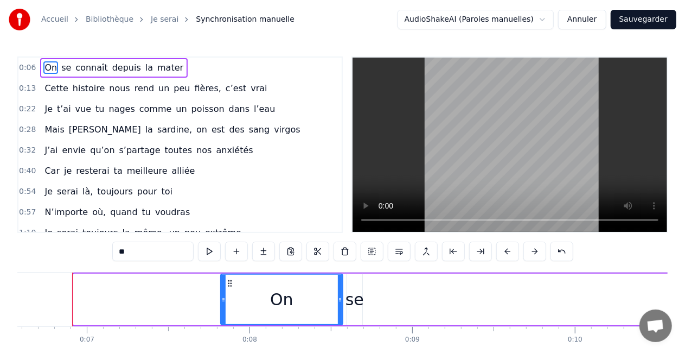
drag, startPoint x: 77, startPoint y: 300, endPoint x: 244, endPoint y: 341, distance: 172.0
click at [244, 341] on div "On se connaît depuis la mater Cette histoire nous rend un peu fières, c’est vra…" at bounding box center [342, 312] width 651 height 81
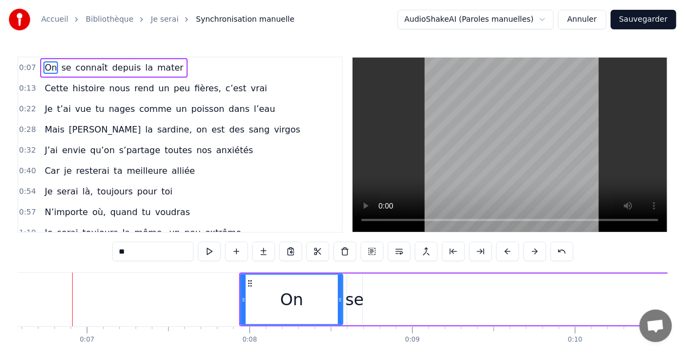
drag, startPoint x: 244, startPoint y: 341, endPoint x: 344, endPoint y: 339, distance: 99.3
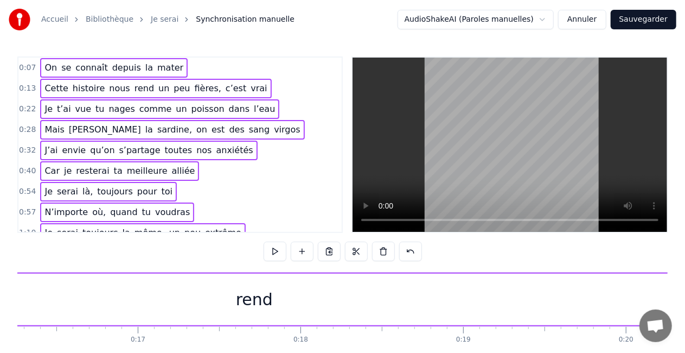
scroll to position [0, 2662]
click at [604, 19] on button "Annuler" at bounding box center [582, 20] width 48 height 20
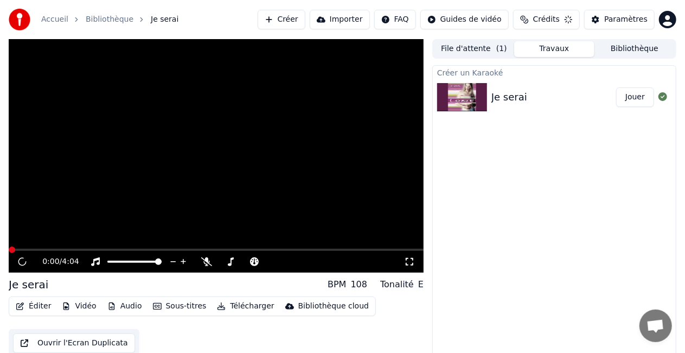
scroll to position [12, 0]
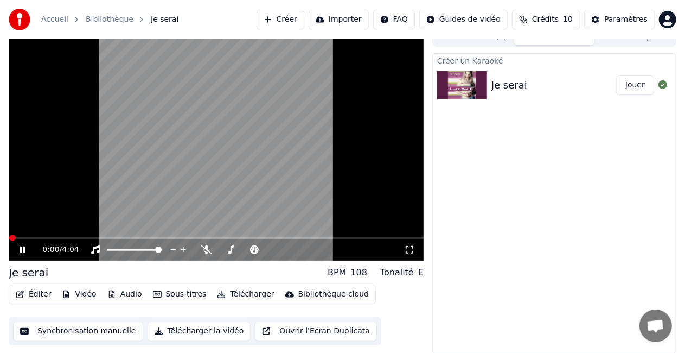
click at [503, 193] on div "Créer un Karaoké Je serai Jouer" at bounding box center [555, 203] width 244 height 300
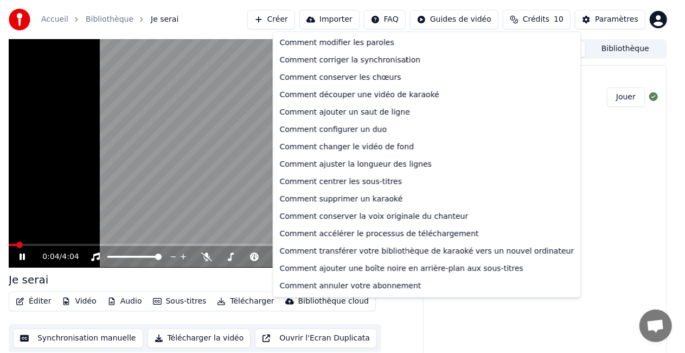
click at [414, 23] on html "Accueil Bibliothèque Je serai Créer Importer FAQ Guides de vidéo Crédits 10 Par…" at bounding box center [342, 176] width 685 height 353
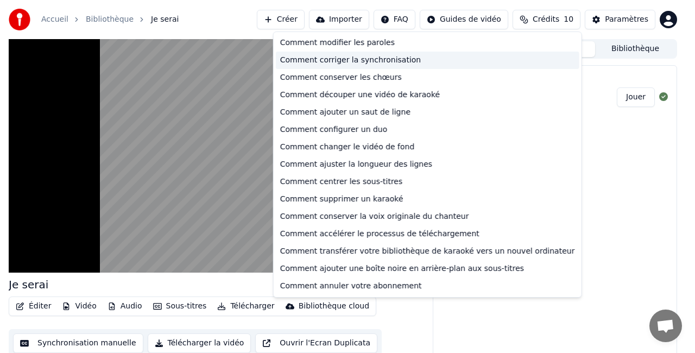
click at [391, 59] on div "Comment corriger la synchronisation" at bounding box center [427, 60] width 303 height 17
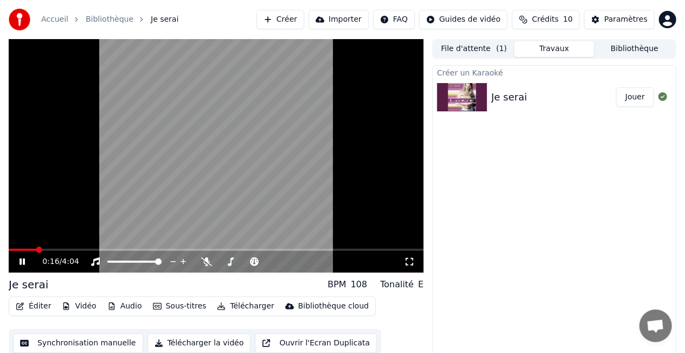
click at [24, 263] on icon at bounding box center [22, 261] width 5 height 7
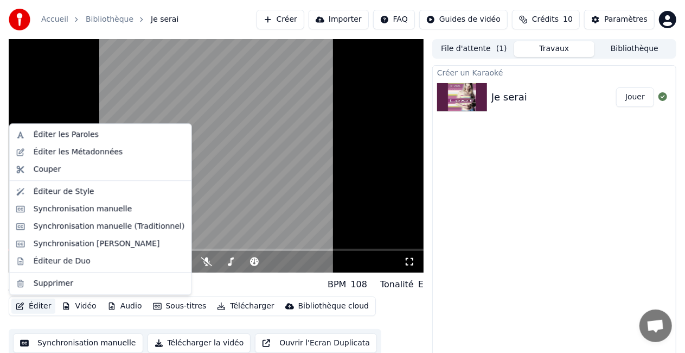
click at [41, 308] on button "Éditer" at bounding box center [33, 305] width 44 height 15
click at [108, 245] on div "Synchronisation Manuelle de Ligne" at bounding box center [97, 243] width 126 height 11
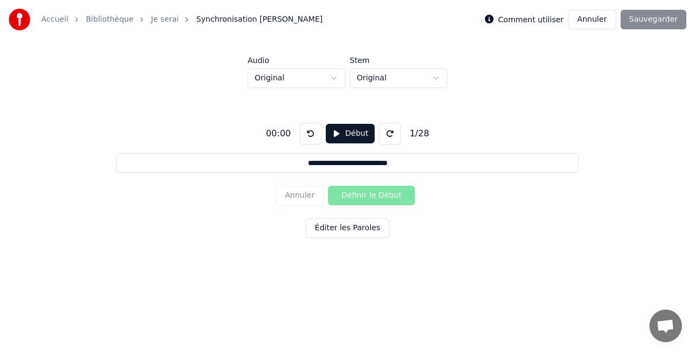
click at [278, 139] on div "00:00" at bounding box center [279, 133] width 34 height 13
click at [306, 135] on button at bounding box center [311, 134] width 22 height 22
click at [348, 132] on button "Début" at bounding box center [350, 134] width 49 height 20
click at [349, 193] on button "Définir le Début" at bounding box center [371, 196] width 87 height 20
click at [349, 193] on button "Définir la Fin" at bounding box center [371, 196] width 87 height 20
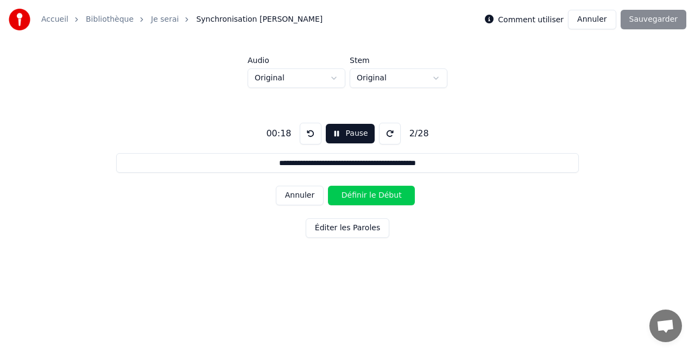
click at [305, 131] on button at bounding box center [311, 134] width 22 height 22
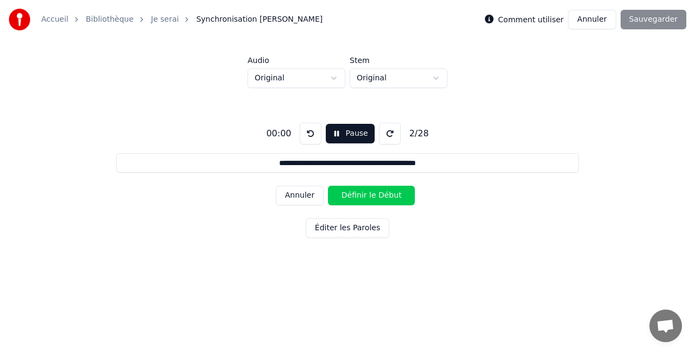
click at [305, 131] on button at bounding box center [311, 134] width 22 height 22
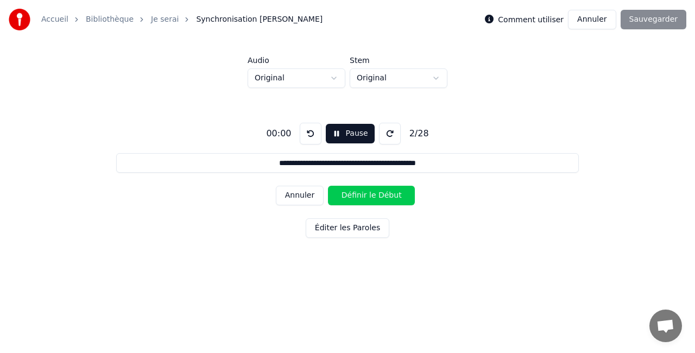
click at [305, 131] on button at bounding box center [311, 134] width 22 height 22
click at [308, 194] on button "Annuler" at bounding box center [300, 196] width 48 height 20
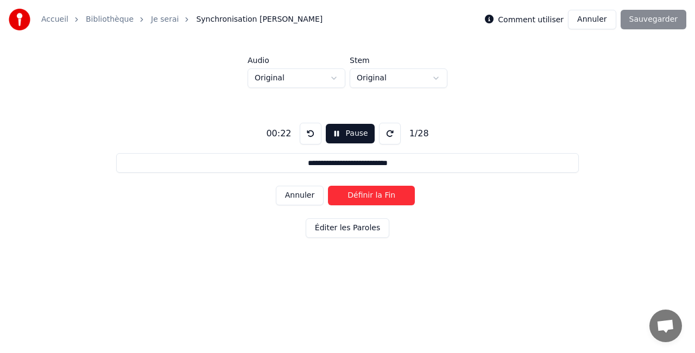
click at [366, 202] on button "Définir la Fin" at bounding box center [371, 196] width 87 height 20
type input "**********"
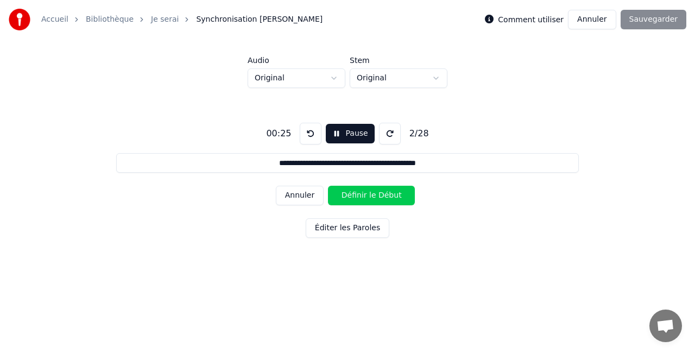
click at [356, 202] on button "Définir le Début" at bounding box center [371, 196] width 87 height 20
click at [342, 232] on button "Éditer les Paroles" at bounding box center [348, 228] width 84 height 20
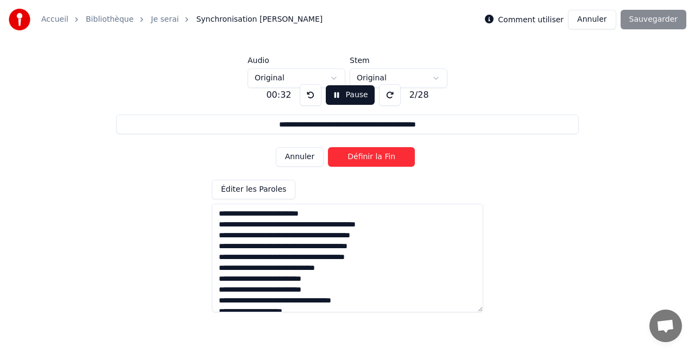
click at [220, 217] on textarea at bounding box center [347, 258] width 271 height 109
type textarea "**********"
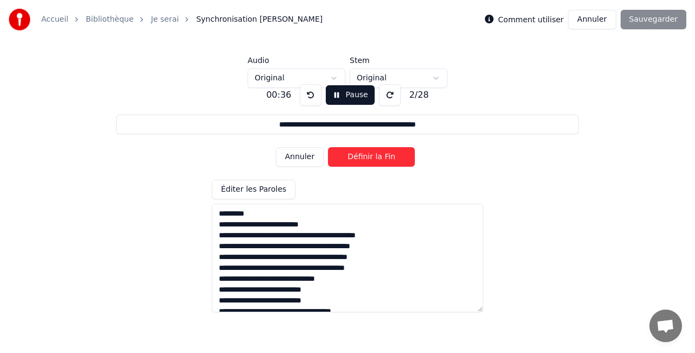
type input "**********"
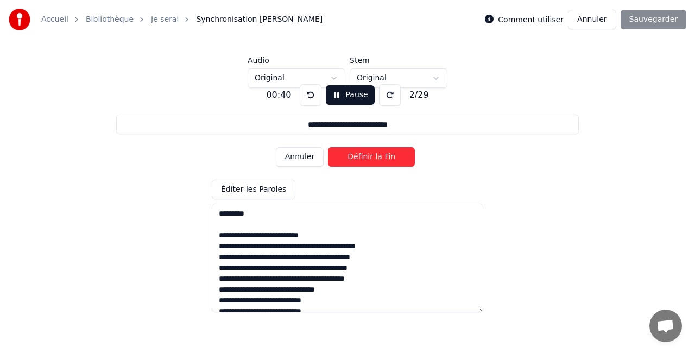
type textarea "**********"
click at [311, 93] on button at bounding box center [311, 95] width 22 height 22
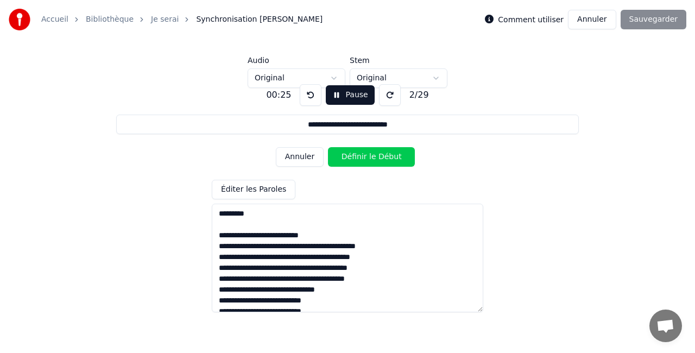
click at [311, 93] on button at bounding box center [311, 95] width 22 height 22
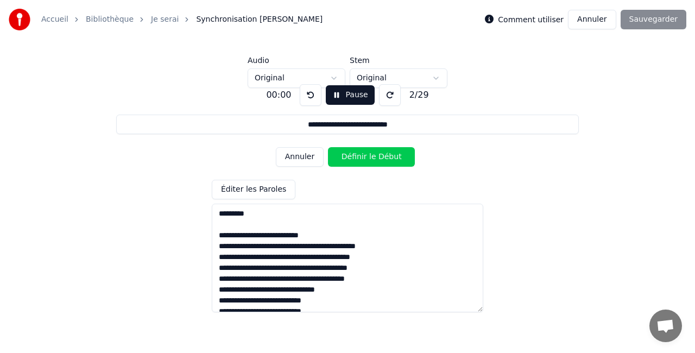
click at [311, 93] on button at bounding box center [311, 95] width 22 height 22
click at [274, 228] on textarea at bounding box center [347, 258] width 271 height 109
click at [304, 99] on button at bounding box center [311, 95] width 22 height 22
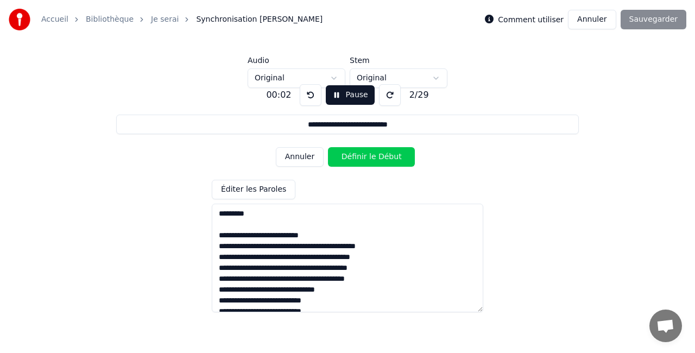
click at [304, 99] on button at bounding box center [311, 95] width 22 height 22
drag, startPoint x: 304, startPoint y: 99, endPoint x: 386, endPoint y: 100, distance: 82.5
click at [386, 100] on div "00:00 Pause 2 / 29" at bounding box center [347, 95] width 171 height 22
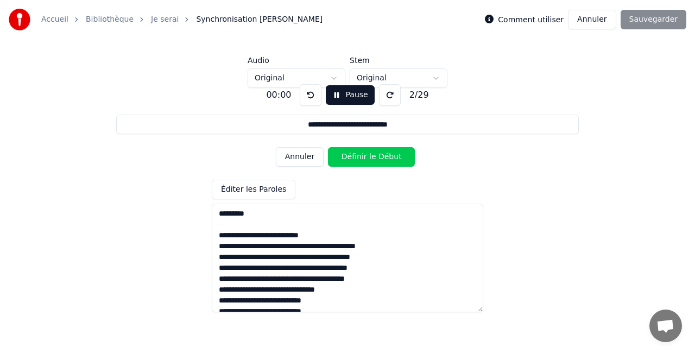
click at [386, 100] on button at bounding box center [390, 95] width 22 height 22
click at [311, 101] on button at bounding box center [311, 95] width 22 height 22
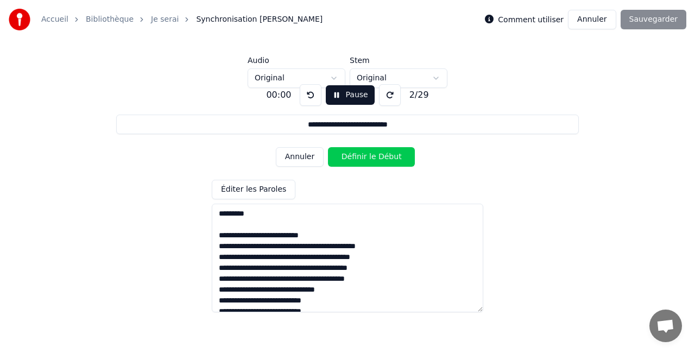
click at [311, 101] on button at bounding box center [311, 95] width 22 height 22
click at [306, 156] on button "Annuler" at bounding box center [300, 157] width 48 height 20
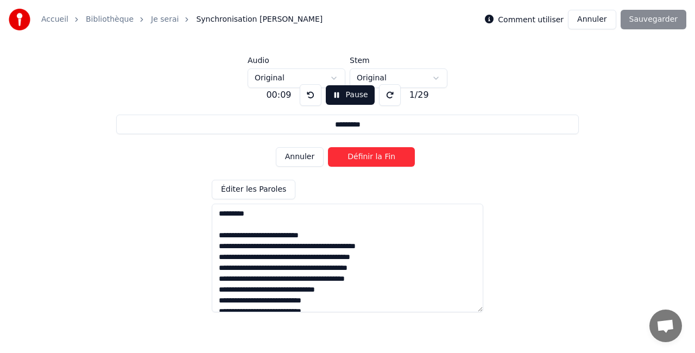
click at [314, 97] on button at bounding box center [311, 95] width 22 height 22
click at [335, 153] on button "Définir le Début" at bounding box center [371, 157] width 87 height 20
click at [335, 153] on button "Définir la Fin" at bounding box center [371, 157] width 87 height 20
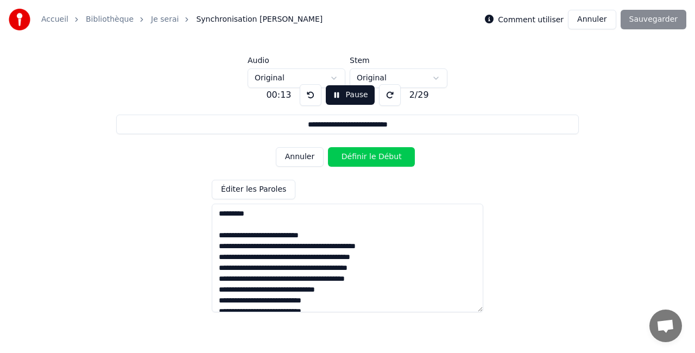
click at [335, 153] on button "Définir le Début" at bounding box center [371, 157] width 87 height 20
click at [335, 153] on button "Définir la Fin" at bounding box center [371, 157] width 87 height 20
click at [315, 158] on button "Annuler" at bounding box center [300, 157] width 48 height 20
click at [310, 96] on button at bounding box center [311, 95] width 22 height 22
click at [352, 158] on button "Définir le Début" at bounding box center [371, 157] width 87 height 20
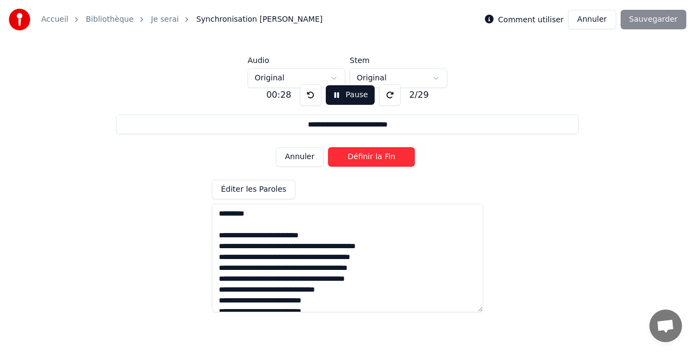
click at [352, 158] on button "Définir la Fin" at bounding box center [371, 157] width 87 height 20
type input "**********"
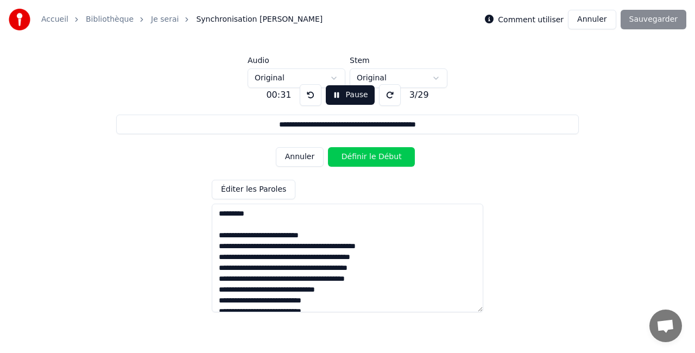
click at [588, 40] on div "**********" at bounding box center [347, 134] width 695 height 268
click at [595, 20] on button "Annuler" at bounding box center [592, 20] width 48 height 20
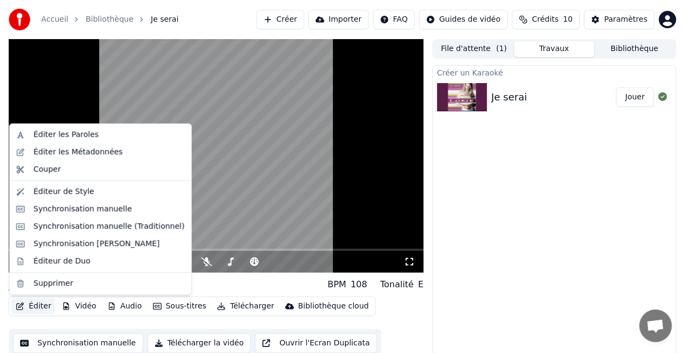
click at [24, 307] on button "Éditer" at bounding box center [33, 305] width 44 height 15
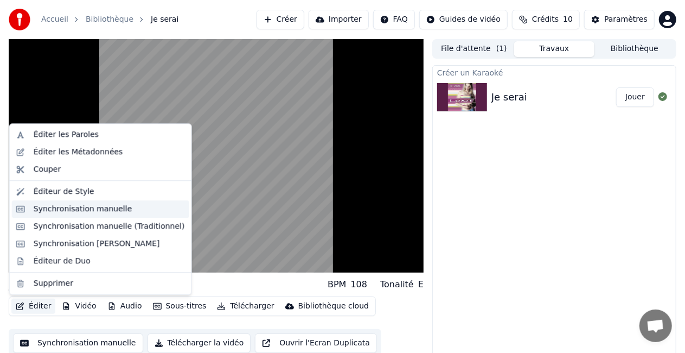
click at [64, 207] on div "Synchronisation manuelle" at bounding box center [83, 209] width 99 height 11
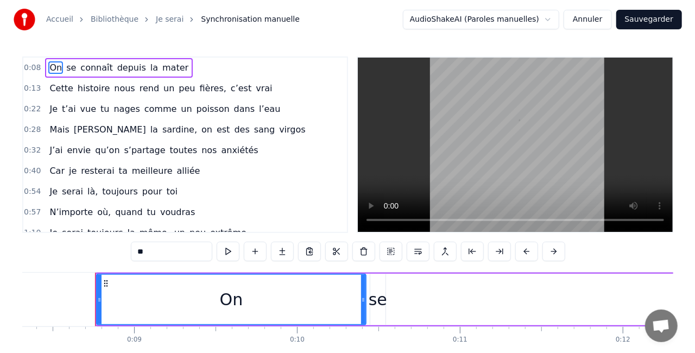
scroll to position [0, 1372]
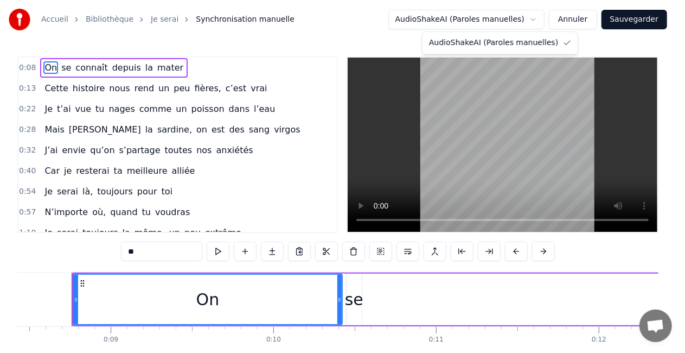
click at [494, 22] on html "Accueil Bibliothèque Je serai Synchronisation manuelle AudioShakeAI (Paroles ma…" at bounding box center [342, 199] width 685 height 399
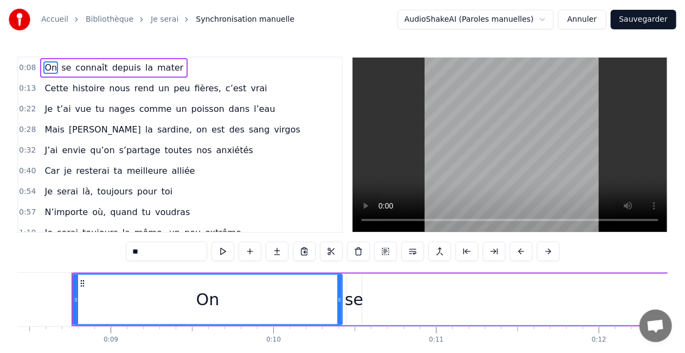
click at [494, 22] on html "Accueil Bibliothèque Je serai Synchronisation manuelle AudioShakeAI (Paroles ma…" at bounding box center [342, 199] width 685 height 399
click at [583, 18] on button "Annuler" at bounding box center [582, 20] width 48 height 20
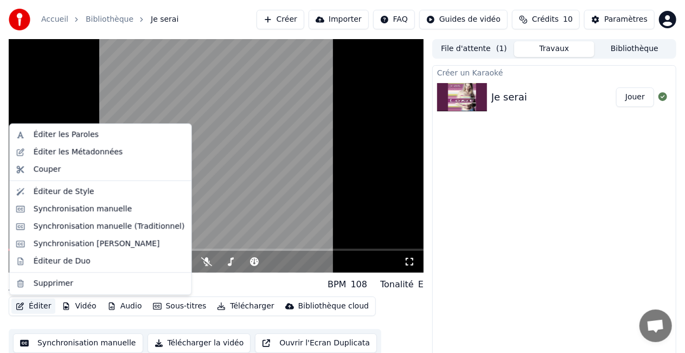
click at [47, 309] on button "Éditer" at bounding box center [33, 305] width 44 height 15
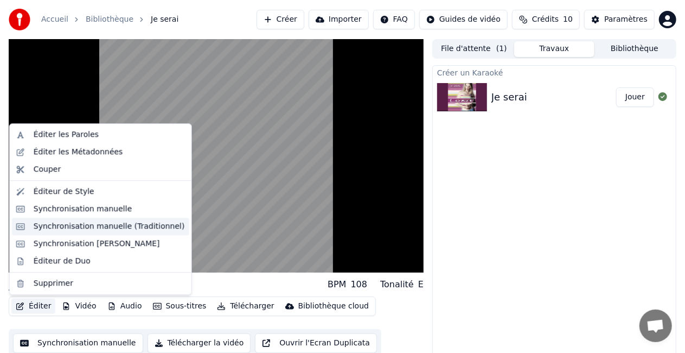
click at [84, 228] on div "Synchronisation manuelle (Traditionnel)" at bounding box center [109, 226] width 151 height 11
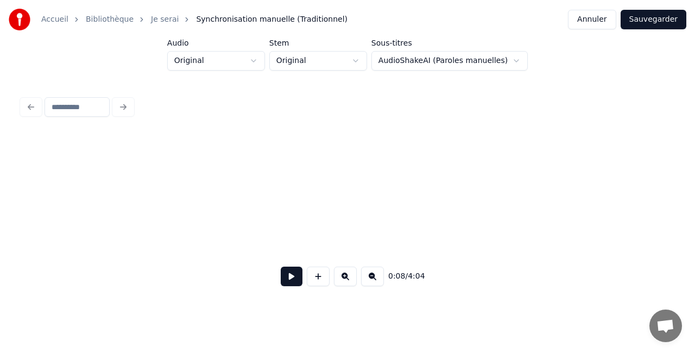
click at [344, 286] on button at bounding box center [345, 276] width 23 height 20
click at [367, 285] on button at bounding box center [372, 276] width 23 height 20
click at [318, 283] on button at bounding box center [318, 276] width 23 height 20
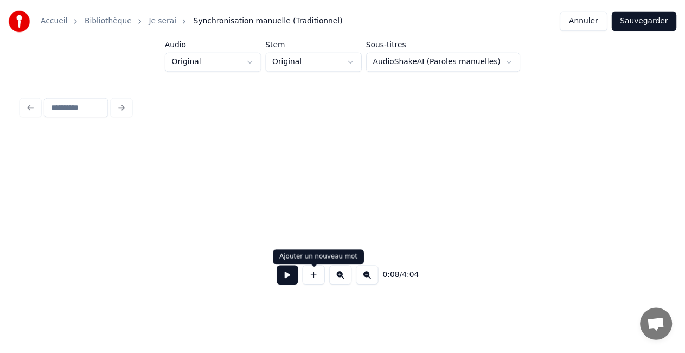
scroll to position [0, 951]
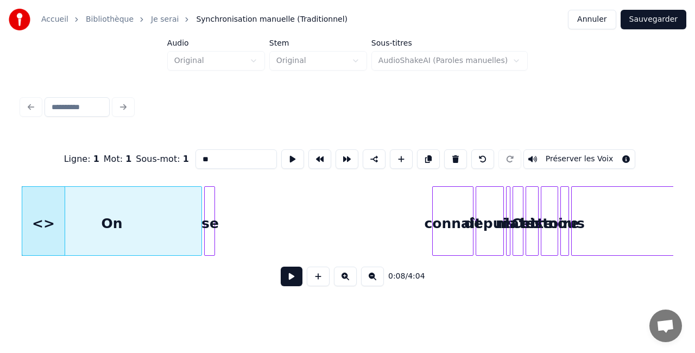
click at [135, 217] on div "On" at bounding box center [111, 224] width 179 height 74
type input "**"
click at [588, 22] on button "Annuler" at bounding box center [592, 20] width 48 height 20
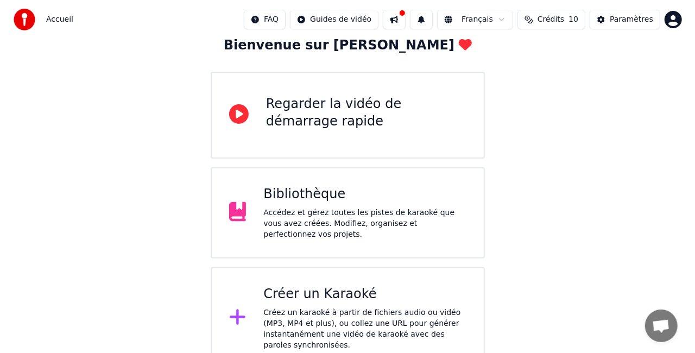
scroll to position [68, 0]
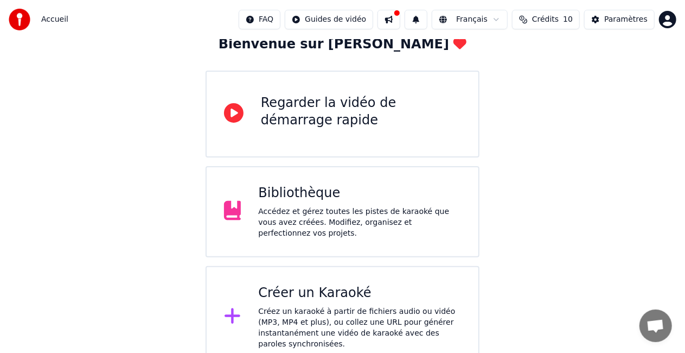
click at [359, 306] on div "Créez un karaoké à partir de fichiers audio ou vidéo (MP3, MP4 et plus), ou col…" at bounding box center [359, 327] width 203 height 43
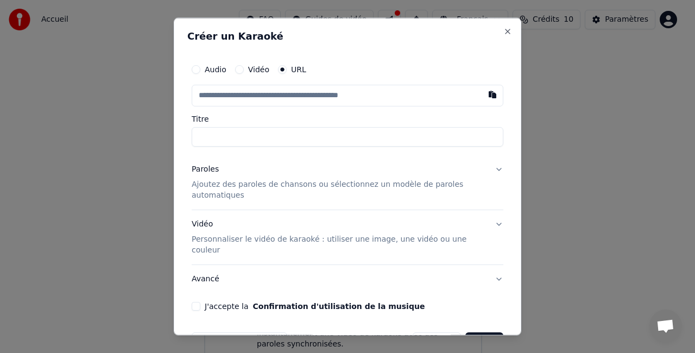
click at [269, 96] on input "text" at bounding box center [347, 96] width 311 height 22
type input "**********"
type input "********"
type input "**********"
click at [245, 139] on input "********" at bounding box center [347, 137] width 311 height 20
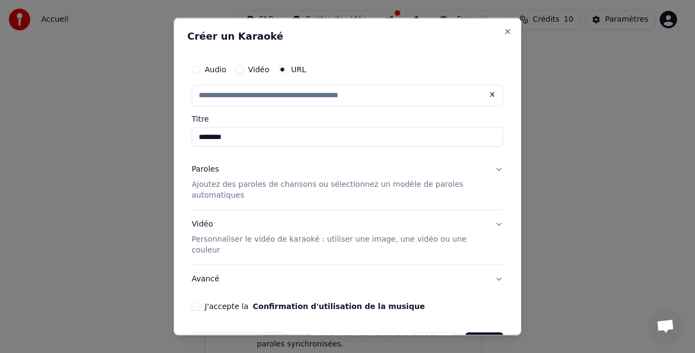
scroll to position [22, 0]
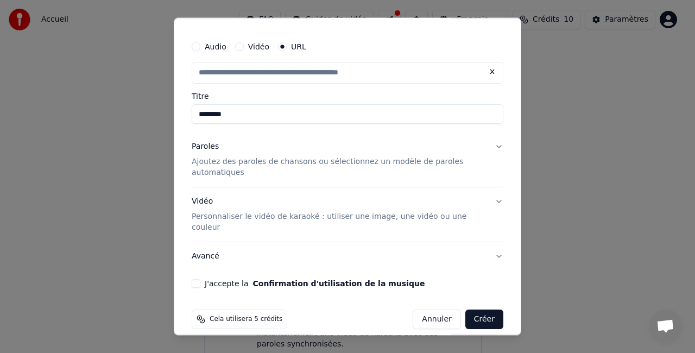
click at [243, 165] on p "Ajoutez des paroles de chansons ou sélectionnez un modèle de paroles automatiqu…" at bounding box center [339, 167] width 294 height 22
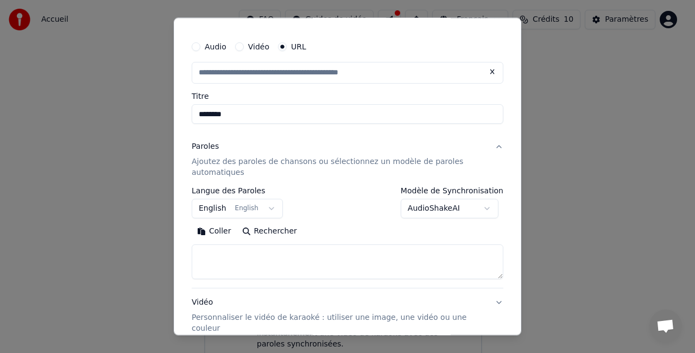
type input "**********"
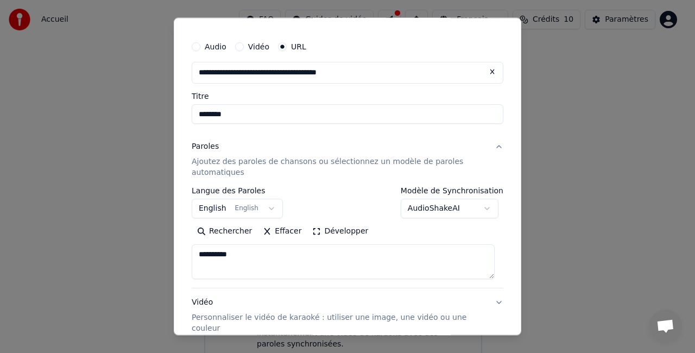
paste textarea "**********"
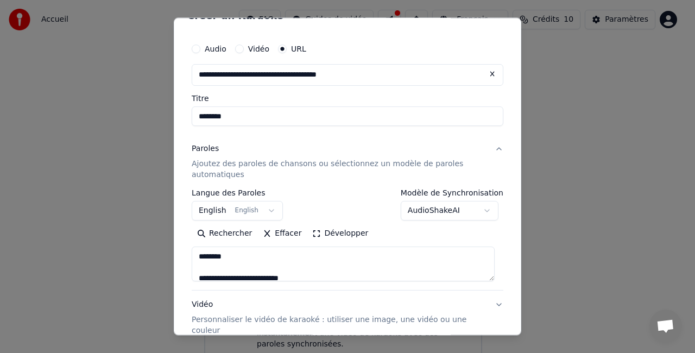
scroll to position [30, 0]
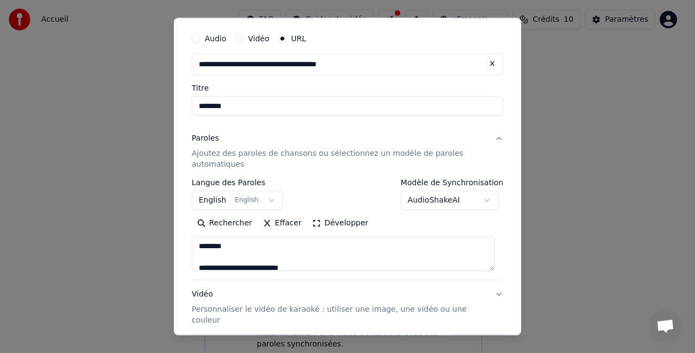
click at [300, 263] on textarea "**********" at bounding box center [343, 253] width 303 height 35
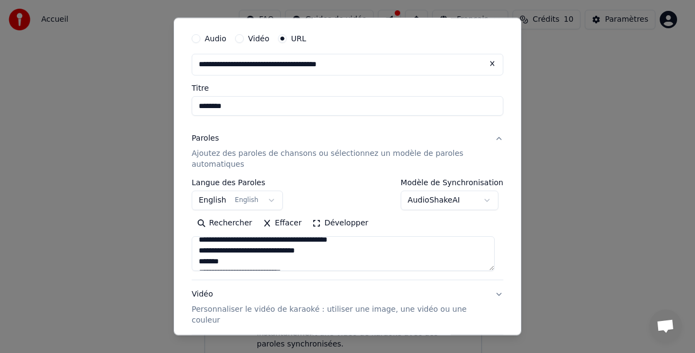
scroll to position [72, 0]
click at [265, 258] on textarea "**********" at bounding box center [343, 253] width 303 height 35
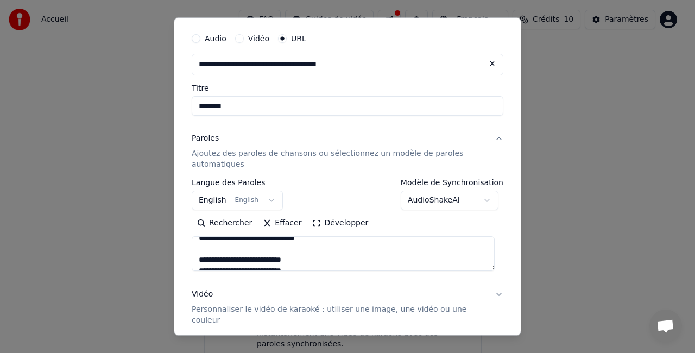
scroll to position [87, 0]
click at [199, 254] on textarea "**********" at bounding box center [343, 253] width 303 height 35
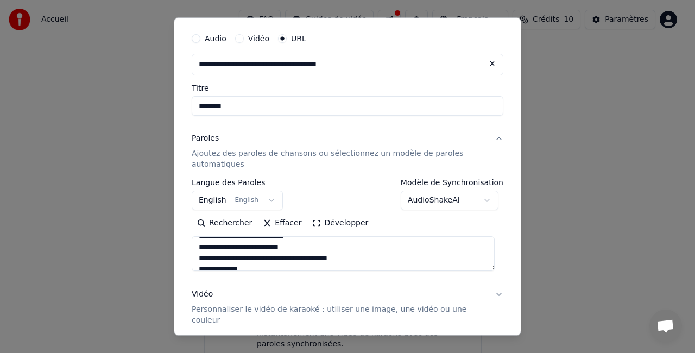
scroll to position [164, 0]
click at [199, 254] on textarea "**********" at bounding box center [343, 253] width 303 height 35
click at [347, 256] on textarea "**********" at bounding box center [343, 253] width 303 height 35
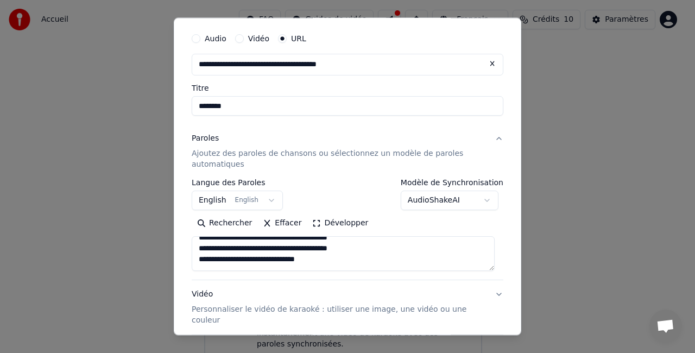
scroll to position [81, 0]
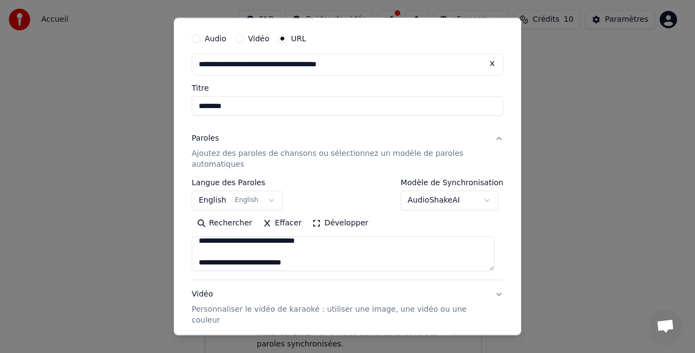
click at [197, 260] on textarea "**********" at bounding box center [343, 253] width 303 height 35
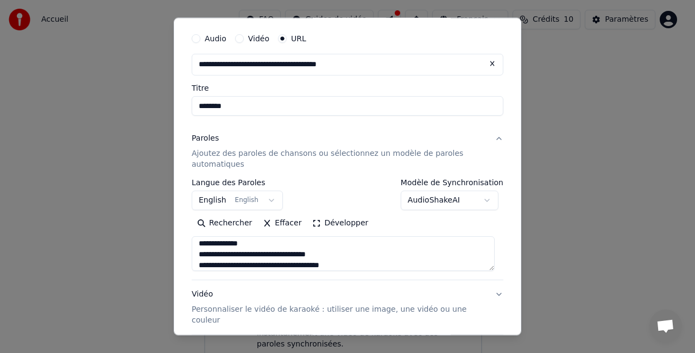
scroll to position [189, 0]
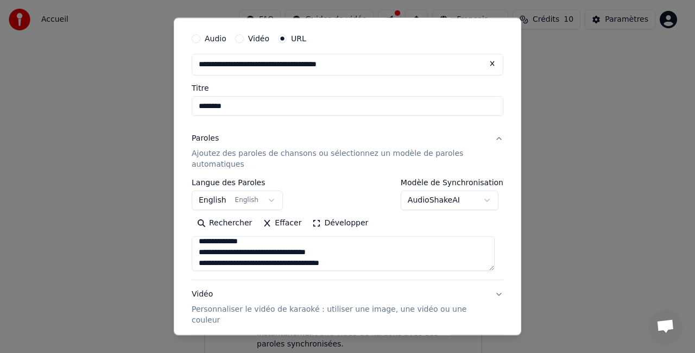
click at [209, 244] on textarea "**********" at bounding box center [343, 253] width 303 height 35
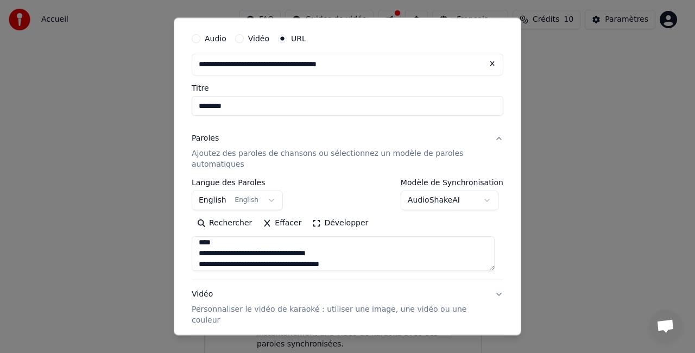
scroll to position [246, 0]
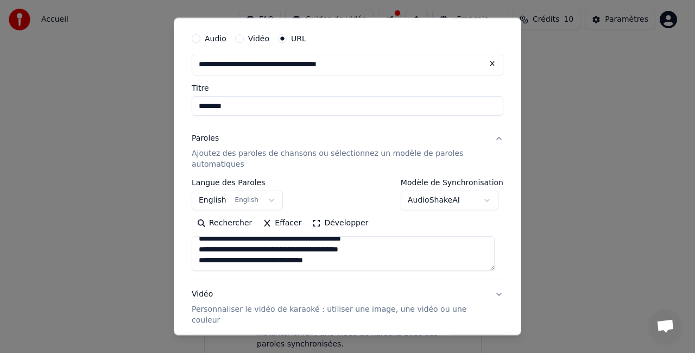
click at [293, 263] on textarea "**********" at bounding box center [343, 253] width 303 height 35
paste textarea "**********"
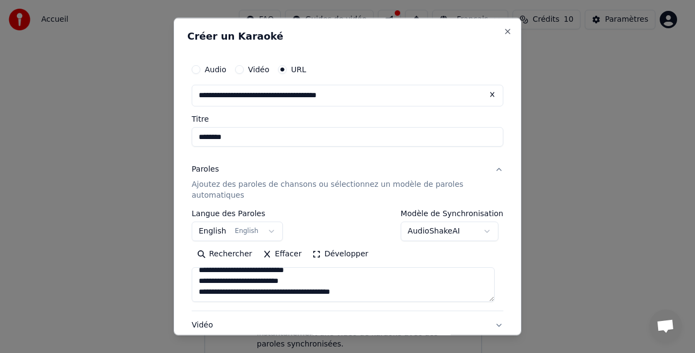
scroll to position [123, 0]
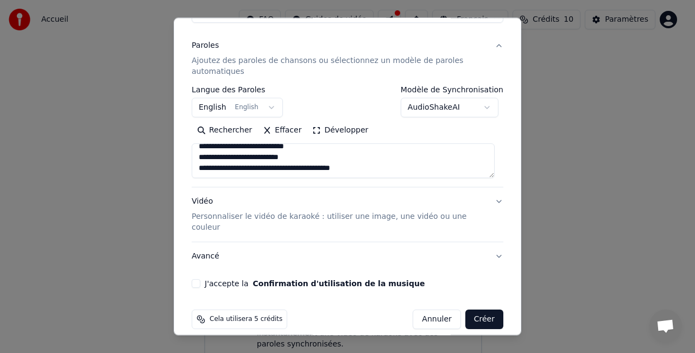
type textarea "**********"
click at [471, 309] on button "Créer" at bounding box center [484, 319] width 38 height 20
select select "**"
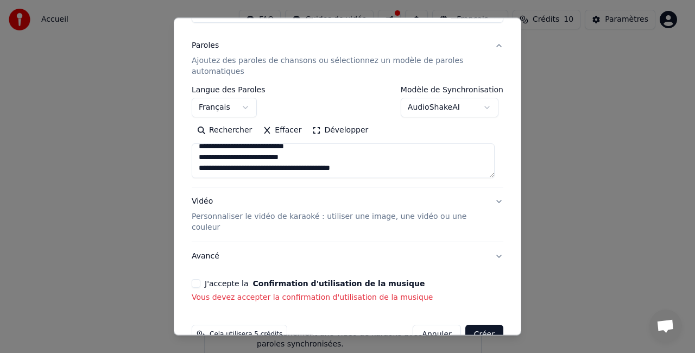
click at [191, 270] on div "**********" at bounding box center [347, 119] width 320 height 377
click at [195, 279] on button "J'accepte la Confirmation d'utilisation de la musique" at bounding box center [196, 283] width 9 height 9
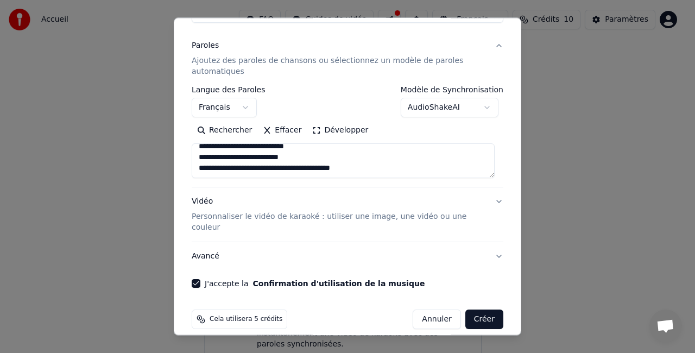
click at [473, 310] on button "Créer" at bounding box center [484, 319] width 38 height 20
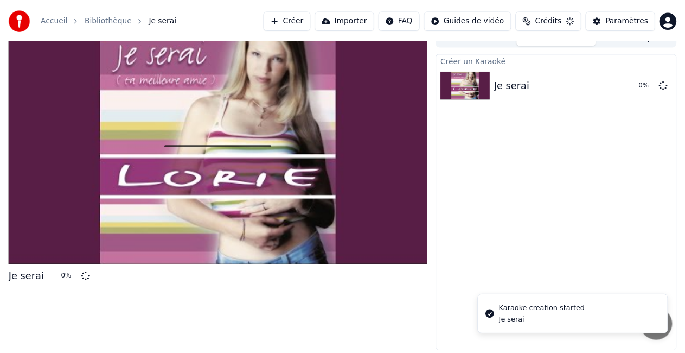
scroll to position [12, 0]
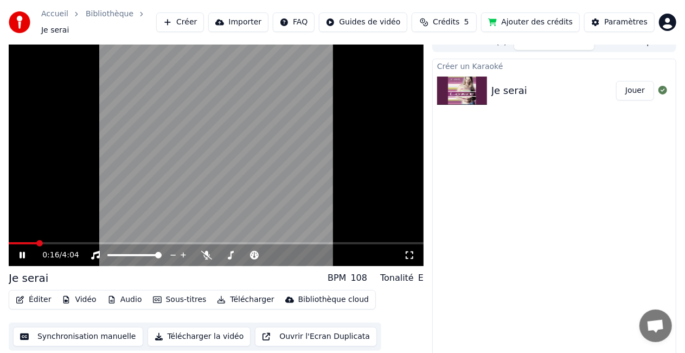
click at [21, 254] on div "0:16 / 4:04" at bounding box center [216, 255] width 406 height 11
click at [22, 252] on icon at bounding box center [22, 255] width 5 height 7
click at [342, 271] on div "BPM" at bounding box center [337, 277] width 18 height 13
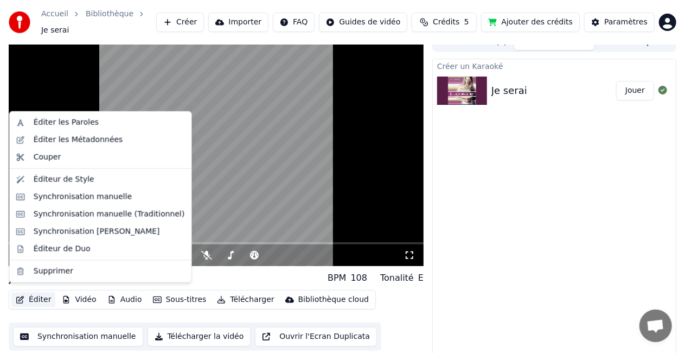
click at [44, 297] on button "Éditer" at bounding box center [33, 299] width 44 height 15
click at [68, 246] on div "Éditeur de Duo" at bounding box center [62, 249] width 57 height 11
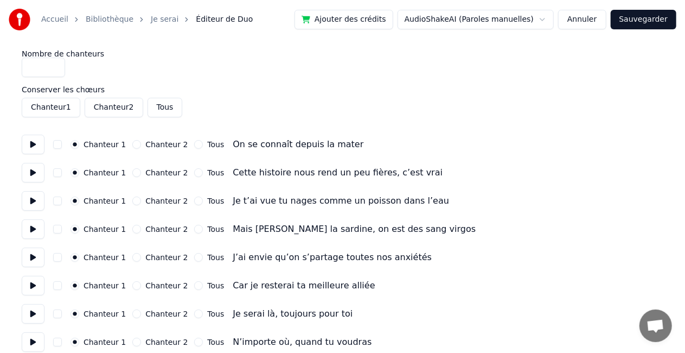
click at [580, 14] on button "Annuler" at bounding box center [582, 20] width 48 height 20
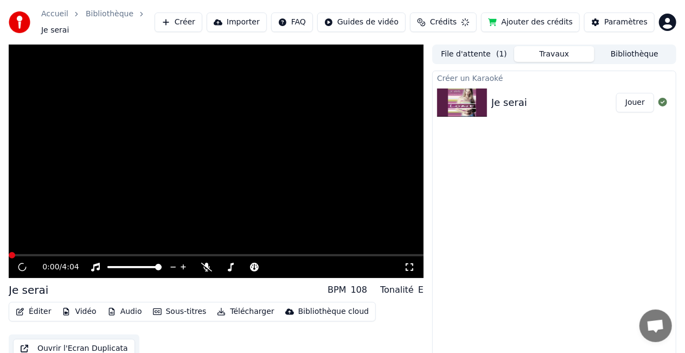
scroll to position [12, 0]
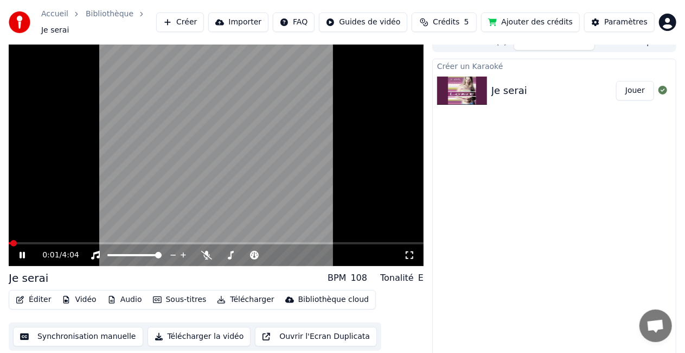
click at [41, 297] on button "Éditer" at bounding box center [33, 299] width 44 height 15
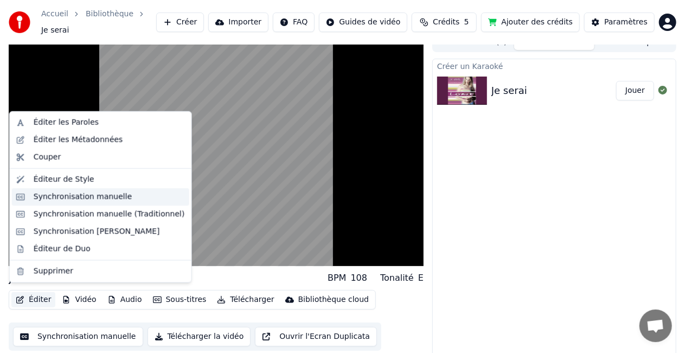
click at [50, 204] on div "Synchronisation manuelle" at bounding box center [100, 196] width 177 height 17
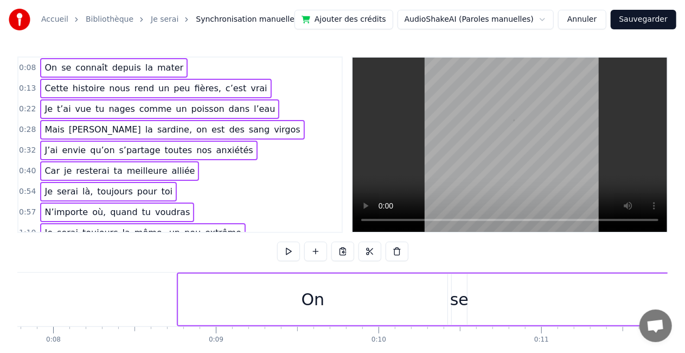
scroll to position [0, 1256]
click at [388, 301] on div "On" at bounding box center [323, 300] width 269 height 52
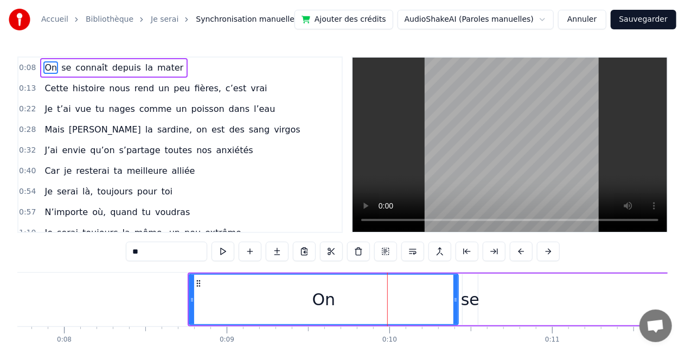
click at [466, 294] on div "se" at bounding box center [470, 299] width 18 height 24
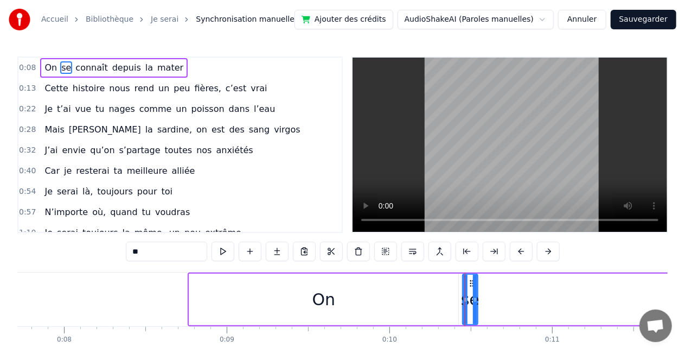
type input "**"
click at [413, 272] on div "On se connaît depuis la mater" at bounding box center [565, 299] width 754 height 54
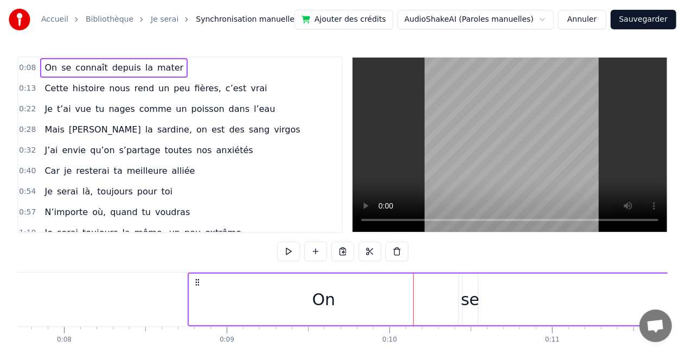
click at [414, 272] on div at bounding box center [414, 299] width 1 height 54
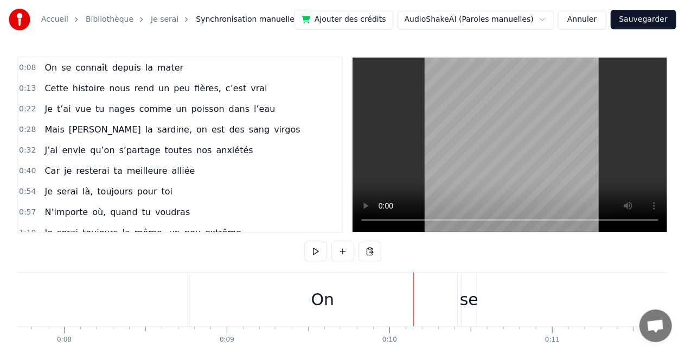
click at [414, 272] on div at bounding box center [414, 299] width 1 height 54
click at [120, 55] on div "Accueil Bibliothèque Je serai Synchronisation manuelle Ajouter des crédits Audi…" at bounding box center [342, 191] width 685 height 382
click at [94, 74] on span "connaît" at bounding box center [91, 67] width 34 height 12
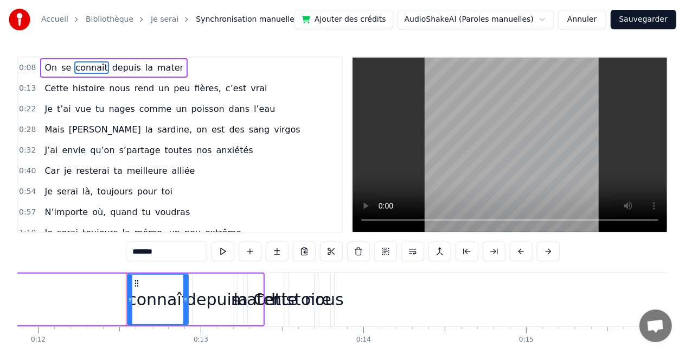
scroll to position [0, 1987]
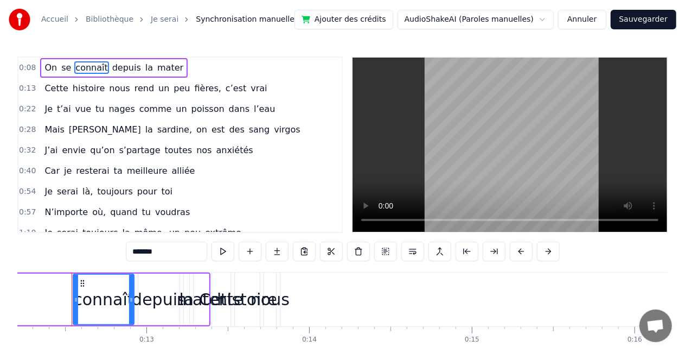
click at [545, 252] on button at bounding box center [548, 251] width 23 height 20
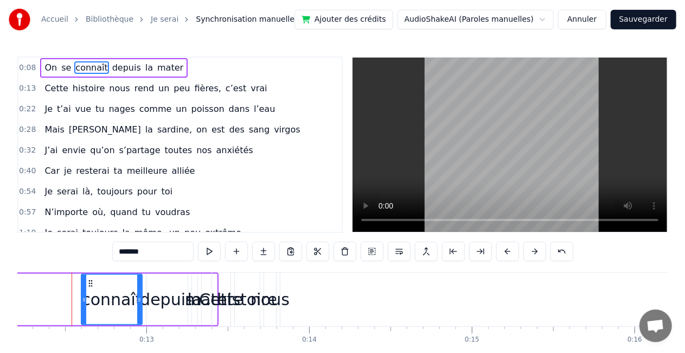
drag, startPoint x: 157, startPoint y: 272, endPoint x: 253, endPoint y: 282, distance: 96.5
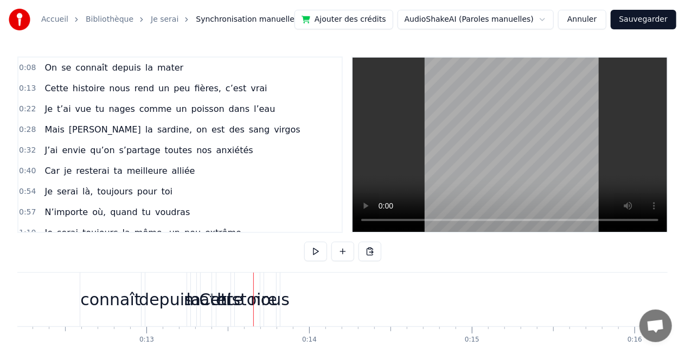
click at [100, 303] on div "connaît" at bounding box center [110, 299] width 60 height 24
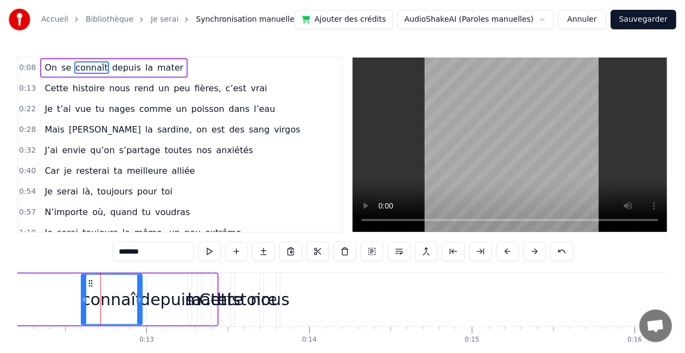
click at [475, 249] on button at bounding box center [480, 251] width 23 height 20
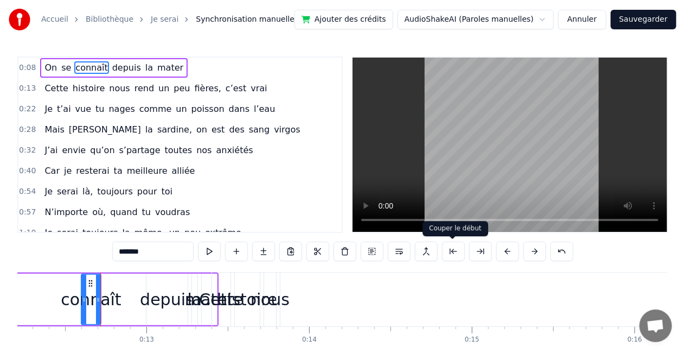
click at [453, 252] on button at bounding box center [453, 251] width 23 height 20
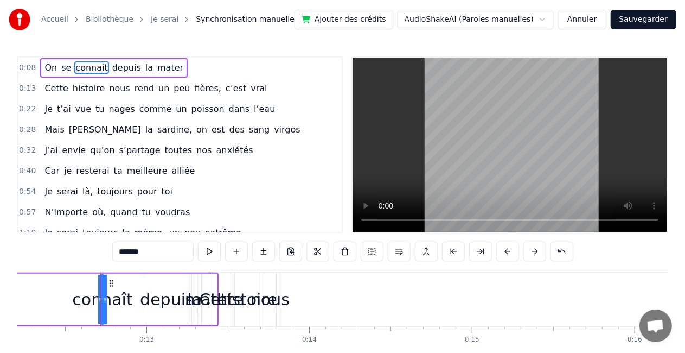
click at [453, 252] on button at bounding box center [453, 251] width 23 height 20
click at [552, 256] on button at bounding box center [562, 251] width 23 height 20
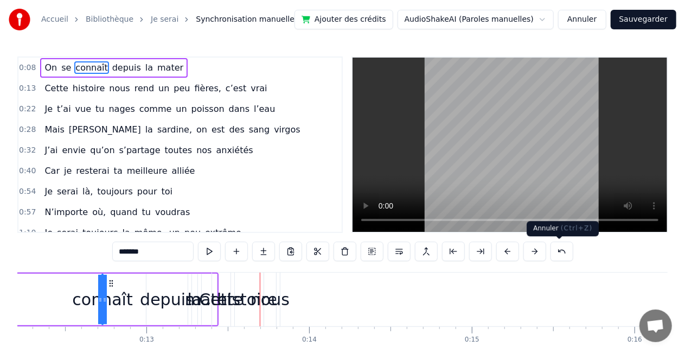
click at [552, 256] on button at bounding box center [562, 251] width 23 height 20
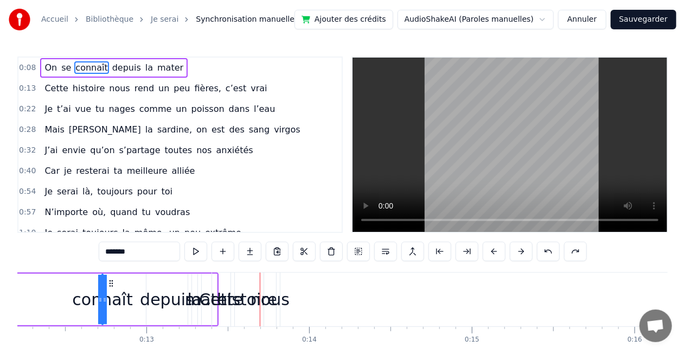
click at [552, 256] on button at bounding box center [548, 251] width 23 height 20
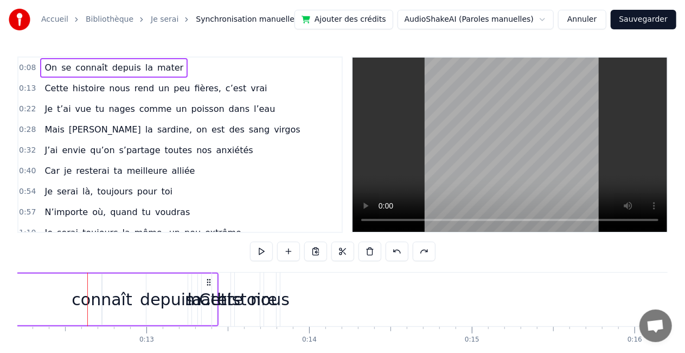
click at [123, 59] on div "On se connaît depuis la mater" at bounding box center [114, 68] width 148 height 20
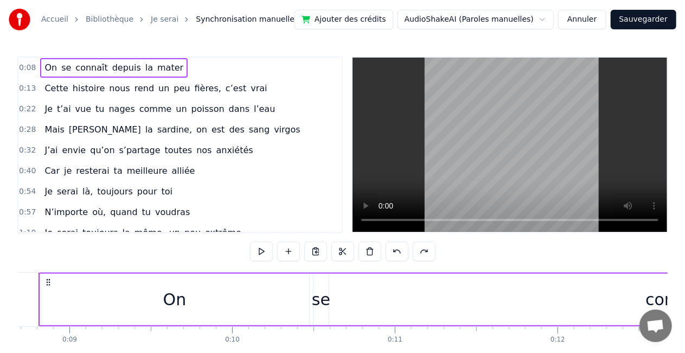
scroll to position [0, 1379]
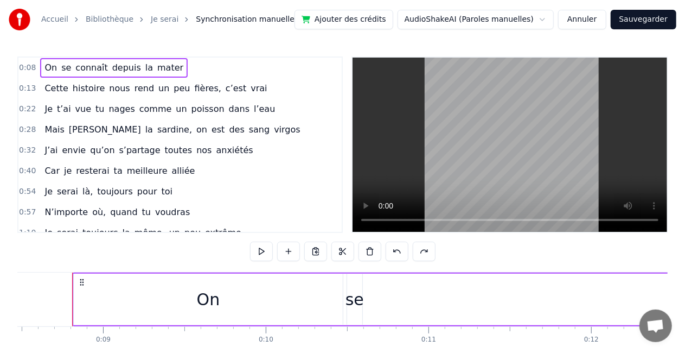
drag, startPoint x: 262, startPoint y: 320, endPoint x: 281, endPoint y: 320, distance: 18.5
click at [281, 320] on div "On" at bounding box center [208, 300] width 269 height 52
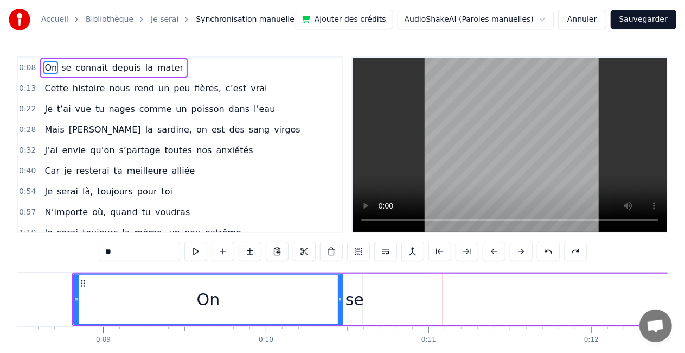
scroll to position [0, 1401]
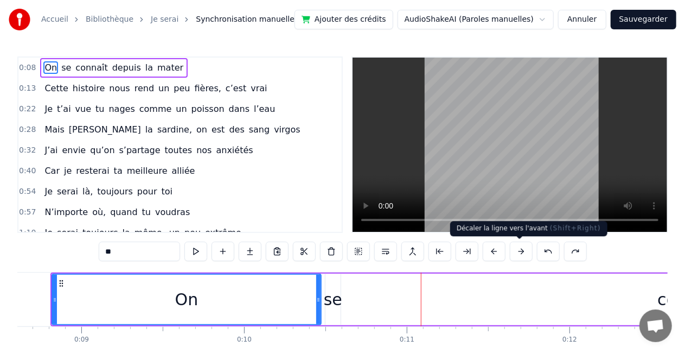
click at [514, 250] on button at bounding box center [521, 251] width 23 height 20
click at [506, 250] on button at bounding box center [494, 251] width 23 height 20
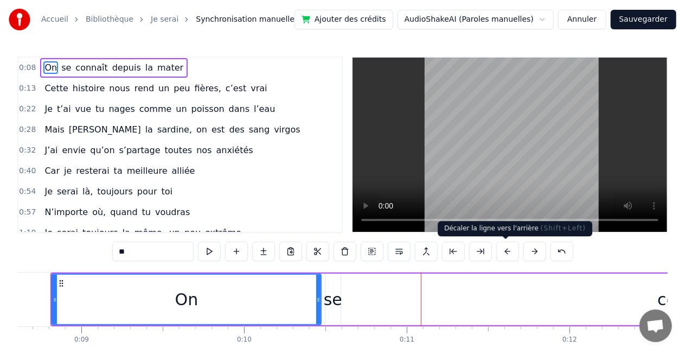
click at [514, 250] on button at bounding box center [508, 251] width 23 height 20
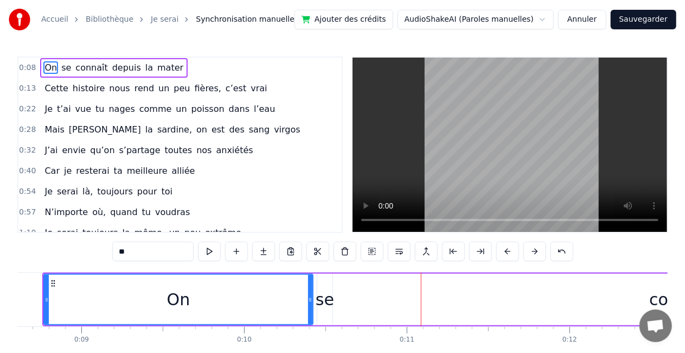
click at [514, 250] on button at bounding box center [508, 251] width 23 height 20
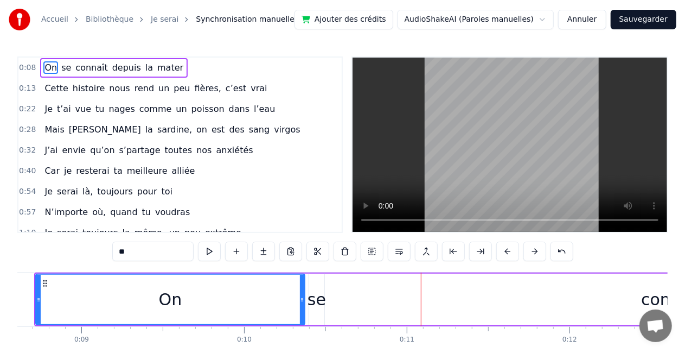
click at [514, 250] on button at bounding box center [508, 251] width 23 height 20
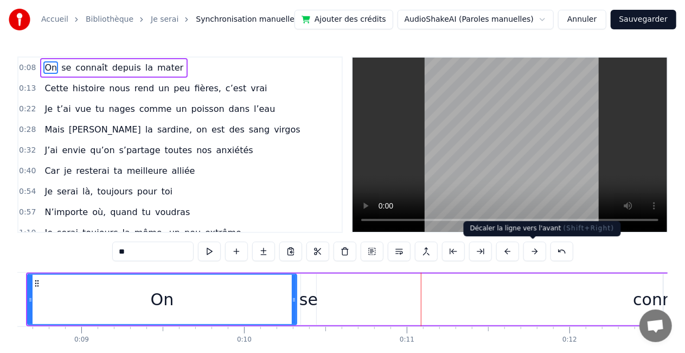
click at [532, 253] on button at bounding box center [535, 251] width 23 height 20
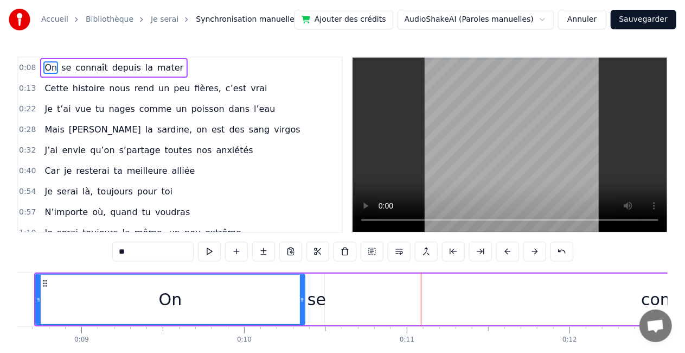
click at [532, 253] on button at bounding box center [535, 251] width 23 height 20
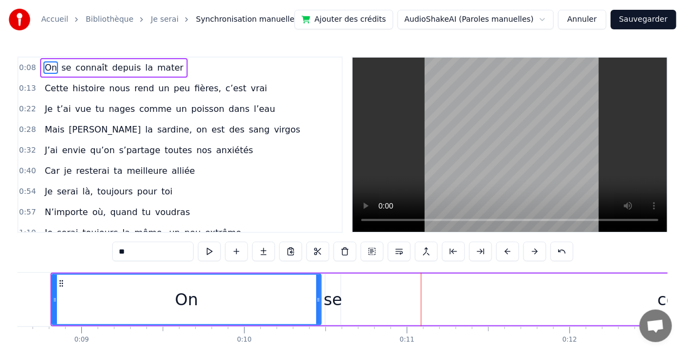
click at [532, 253] on button at bounding box center [535, 251] width 23 height 20
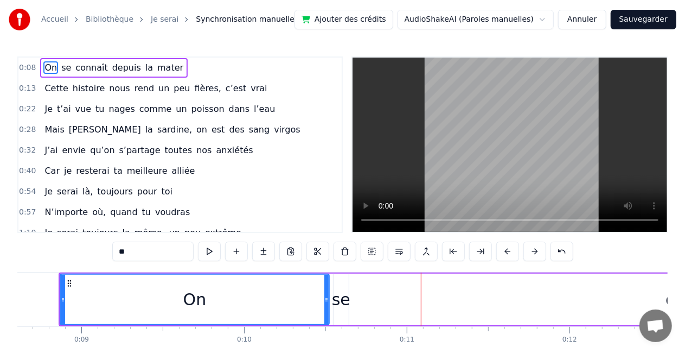
click at [532, 253] on button at bounding box center [535, 251] width 23 height 20
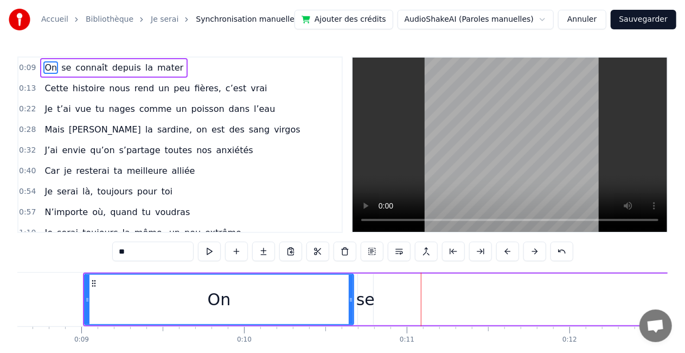
click at [532, 253] on button at bounding box center [535, 251] width 23 height 20
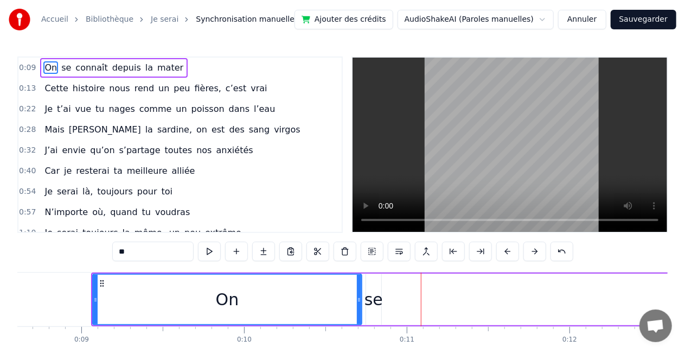
click at [532, 253] on button at bounding box center [535, 251] width 23 height 20
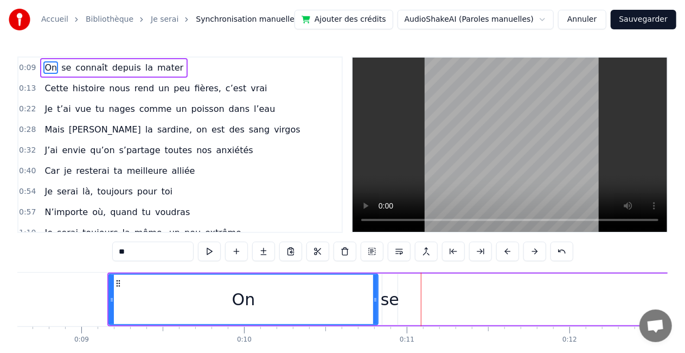
click at [532, 253] on button at bounding box center [535, 251] width 23 height 20
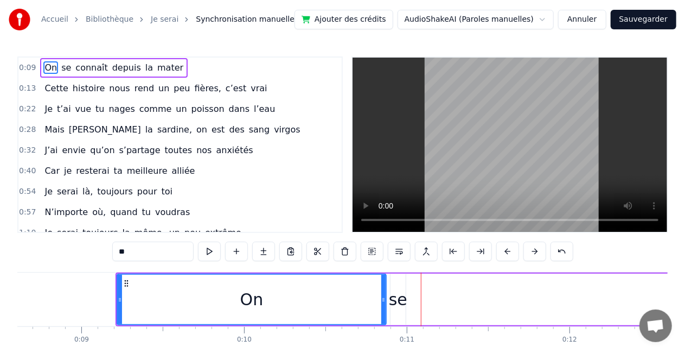
click at [532, 253] on button at bounding box center [535, 251] width 23 height 20
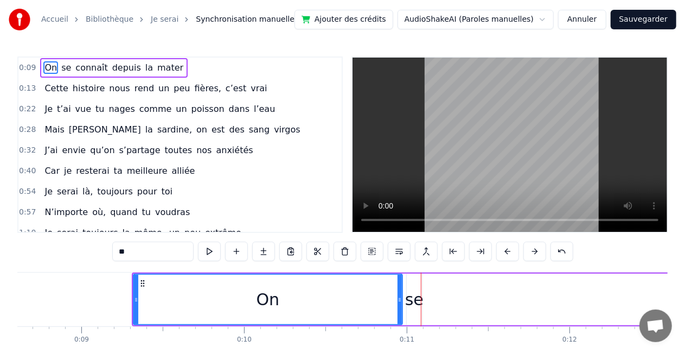
click at [532, 253] on button at bounding box center [535, 251] width 23 height 20
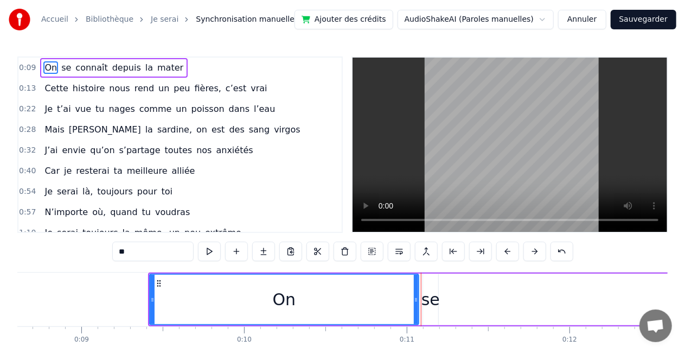
click at [532, 253] on button at bounding box center [535, 251] width 23 height 20
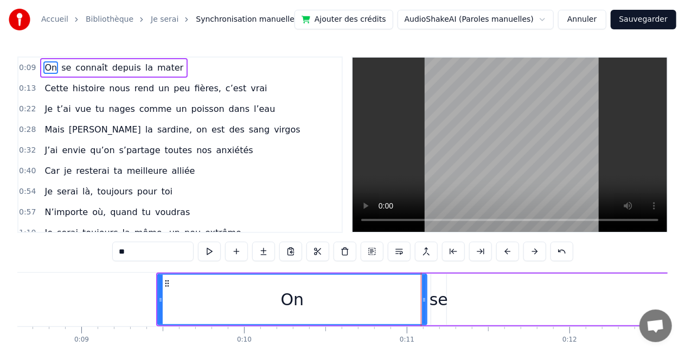
click at [532, 253] on button at bounding box center [535, 251] width 23 height 20
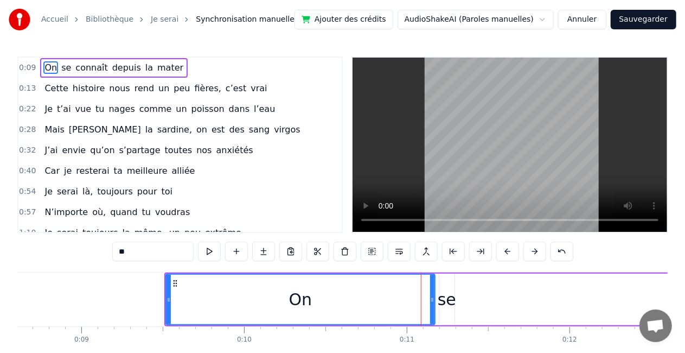
click at [532, 253] on button at bounding box center [535, 251] width 23 height 20
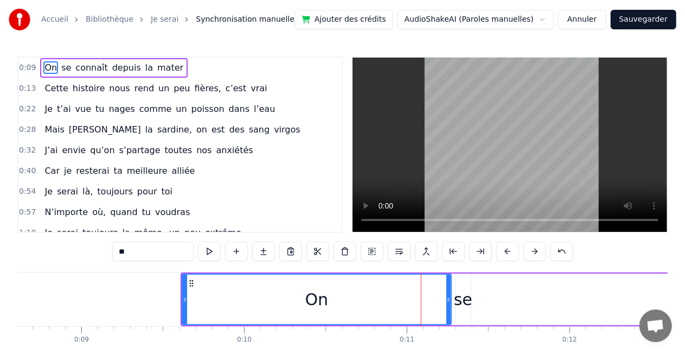
click at [521, 247] on div "**" at bounding box center [342, 251] width 461 height 20
click at [581, 23] on button "Annuler" at bounding box center [582, 20] width 48 height 20
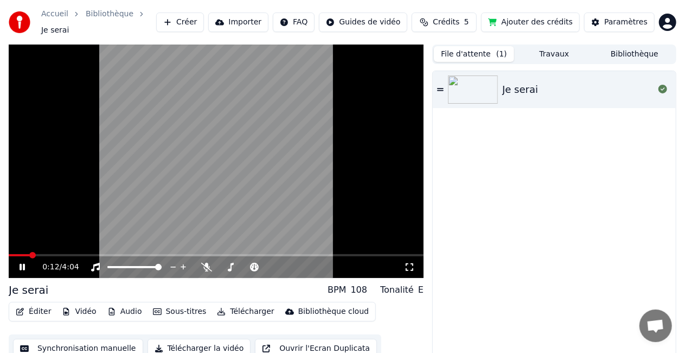
click at [459, 49] on button "File d'attente ( 1 )" at bounding box center [474, 54] width 80 height 16
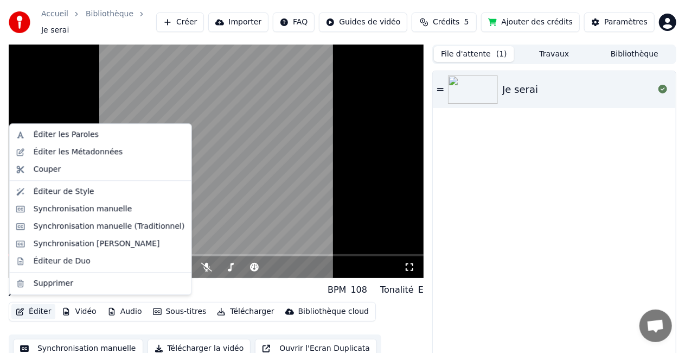
click at [29, 304] on button "Éditer" at bounding box center [33, 311] width 44 height 15
click at [79, 228] on div "Synchronisation manuelle (Traditionnel)" at bounding box center [109, 226] width 151 height 11
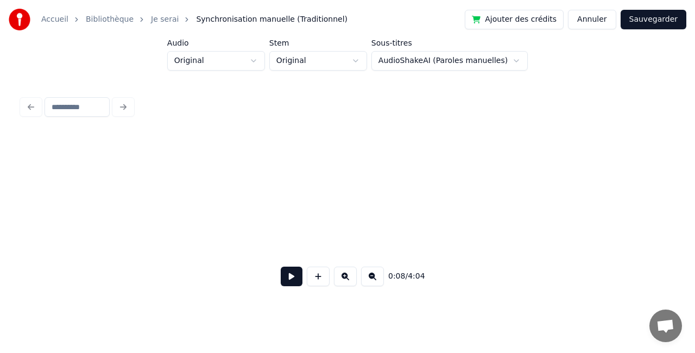
scroll to position [0, 950]
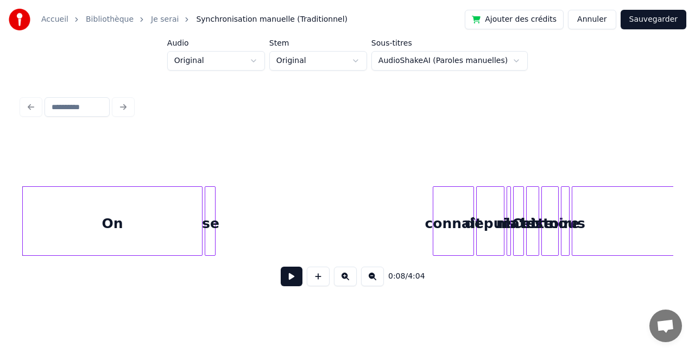
click at [597, 20] on button "Annuler" at bounding box center [592, 20] width 48 height 20
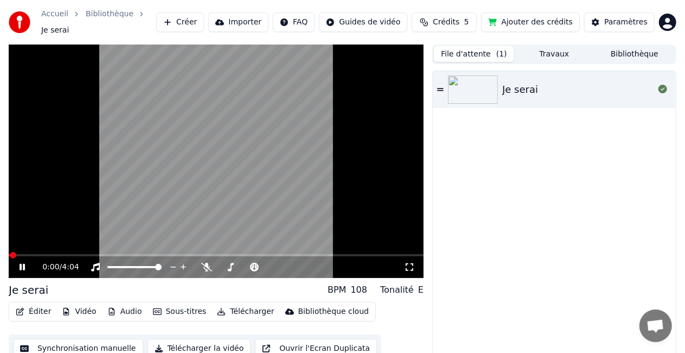
click at [41, 302] on div "Éditer Vidéo Audio Sous-titres Télécharger Bibliothèque cloud" at bounding box center [192, 312] width 367 height 20
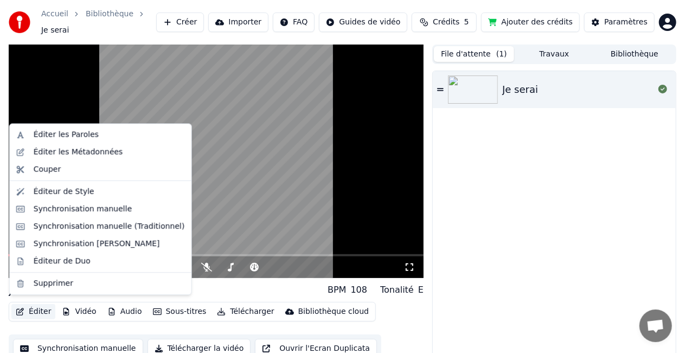
click at [37, 304] on button "Éditer" at bounding box center [33, 311] width 44 height 15
click at [88, 239] on div "Synchronisation Manuelle de Ligne" at bounding box center [97, 243] width 126 height 11
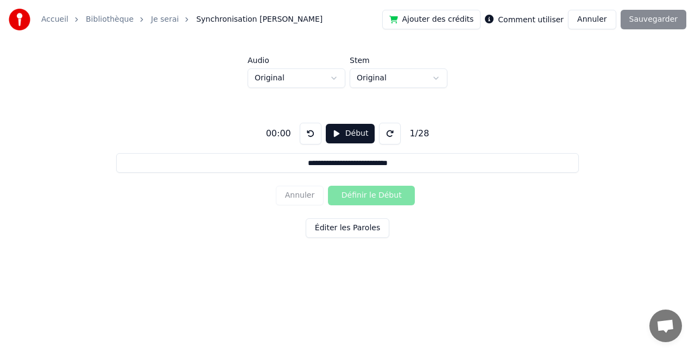
click at [336, 136] on button "Début" at bounding box center [350, 134] width 49 height 20
click at [385, 132] on button at bounding box center [390, 134] width 22 height 22
click at [348, 196] on button "Définir le Début" at bounding box center [371, 196] width 87 height 20
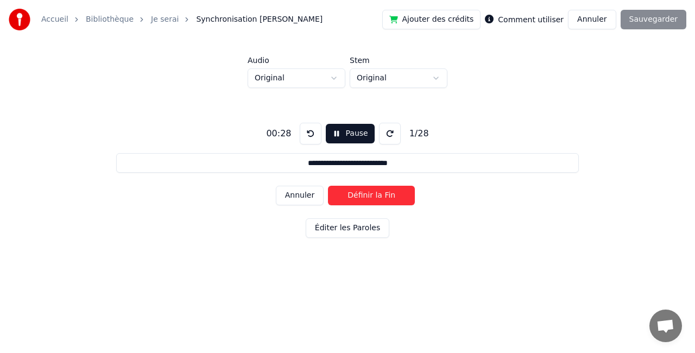
click at [348, 196] on button "Définir la Fin" at bounding box center [371, 196] width 87 height 20
type input "**********"
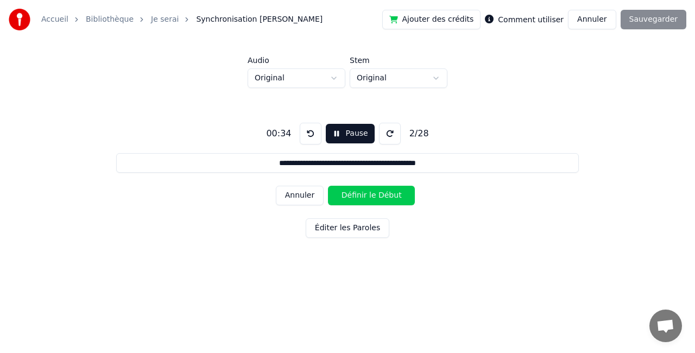
click at [340, 139] on button "Pause" at bounding box center [350, 134] width 48 height 20
click at [310, 138] on button at bounding box center [311, 134] width 22 height 22
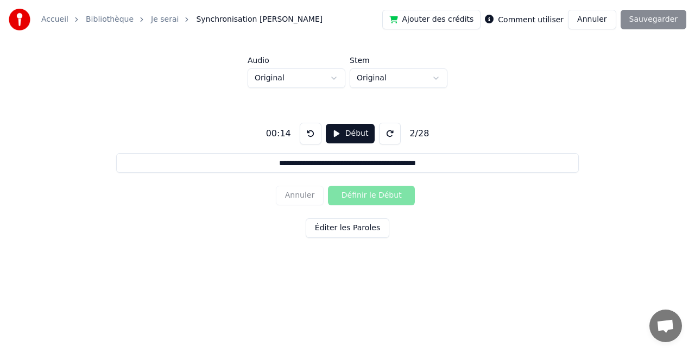
click at [310, 138] on button at bounding box center [311, 134] width 22 height 22
click at [287, 129] on div "00:00" at bounding box center [279, 133] width 34 height 13
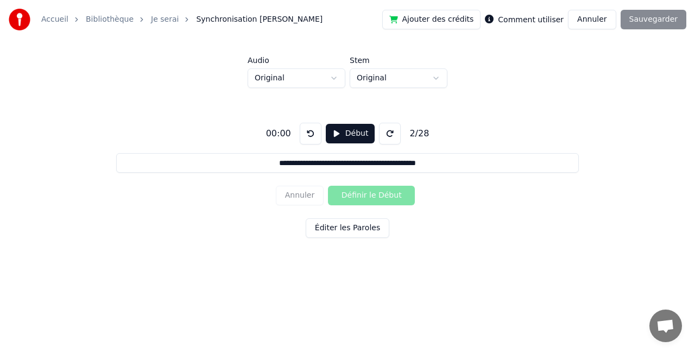
click at [332, 132] on button "Début" at bounding box center [350, 134] width 49 height 20
click at [379, 130] on button at bounding box center [390, 134] width 22 height 22
click at [313, 135] on button at bounding box center [311, 134] width 22 height 22
click at [384, 128] on button at bounding box center [390, 134] width 22 height 22
click at [380, 134] on button at bounding box center [390, 134] width 22 height 22
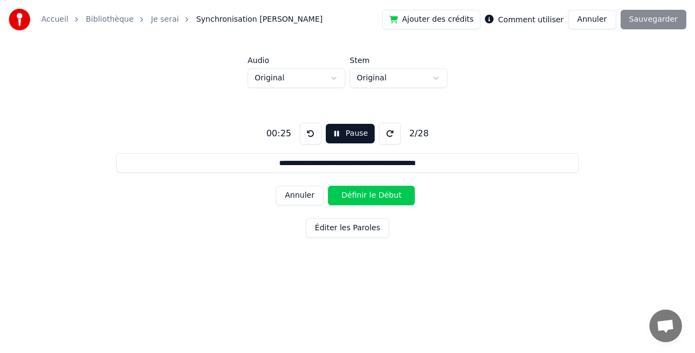
click at [380, 134] on button at bounding box center [390, 134] width 22 height 22
click at [289, 196] on button "Annuler" at bounding box center [300, 196] width 48 height 20
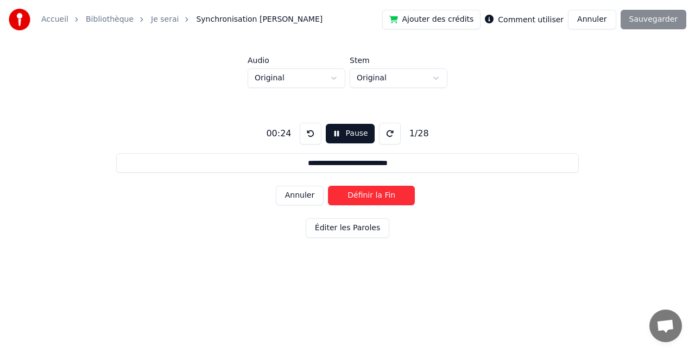
click at [303, 139] on button at bounding box center [311, 134] width 22 height 22
click at [335, 194] on button "Définir le Début" at bounding box center [371, 196] width 87 height 20
click at [335, 194] on button "Définir la Fin" at bounding box center [371, 196] width 87 height 20
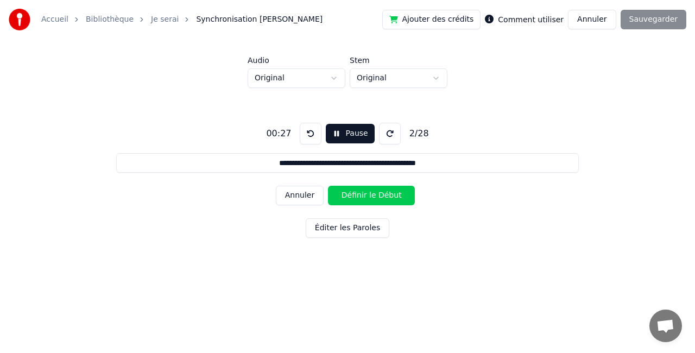
click at [335, 194] on button "Définir le Début" at bounding box center [371, 196] width 87 height 20
click at [335, 194] on button "Définir la Fin" at bounding box center [371, 196] width 87 height 20
type input "**********"
click at [335, 194] on button "Définir le Début" at bounding box center [371, 196] width 87 height 20
click at [334, 138] on button "Pause" at bounding box center [350, 134] width 48 height 20
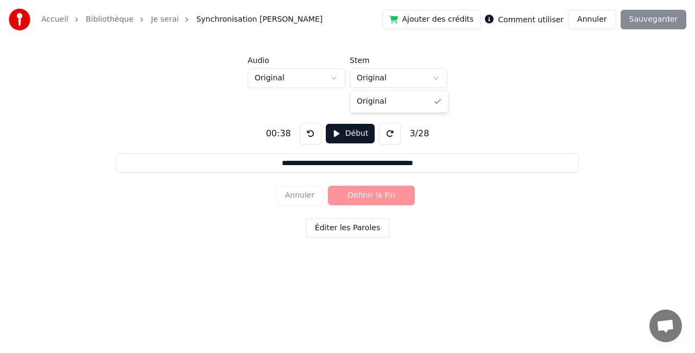
click at [384, 73] on html "**********" at bounding box center [347, 142] width 695 height 285
click at [304, 137] on button at bounding box center [311, 134] width 22 height 22
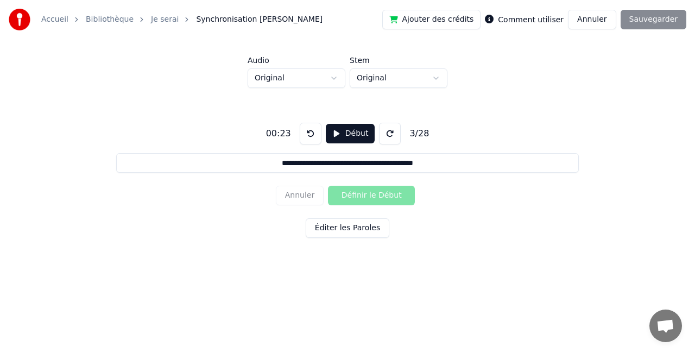
click at [304, 137] on button at bounding box center [311, 134] width 22 height 22
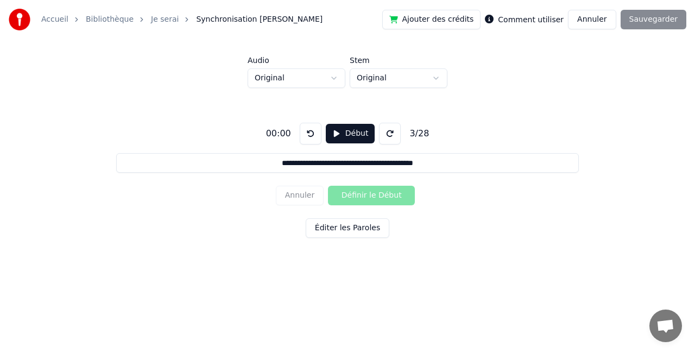
click at [304, 137] on button at bounding box center [311, 134] width 22 height 22
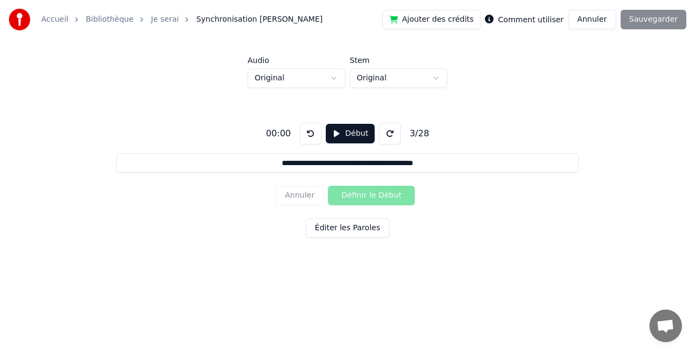
drag, startPoint x: 304, startPoint y: 137, endPoint x: 347, endPoint y: 131, distance: 43.8
click at [347, 131] on div "00:00 Début 3 / 28" at bounding box center [348, 134] width 172 height 22
click at [347, 131] on button "Début" at bounding box center [350, 134] width 49 height 20
click at [347, 131] on button "Pause" at bounding box center [350, 134] width 48 height 20
click at [347, 131] on button "Début" at bounding box center [350, 134] width 49 height 20
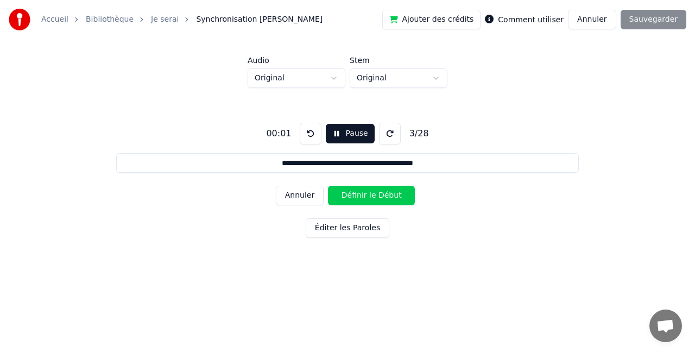
click at [347, 131] on button "Pause" at bounding box center [350, 134] width 48 height 20
click at [312, 201] on div "Annuler Définir le Début" at bounding box center [347, 195] width 143 height 28
click at [328, 229] on button "Éditer les Paroles" at bounding box center [348, 228] width 84 height 20
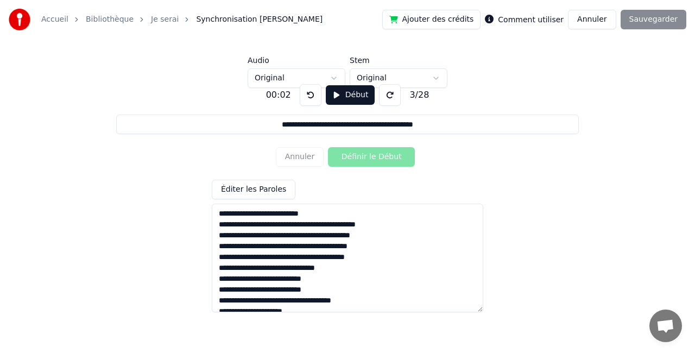
click at [305, 103] on button at bounding box center [311, 95] width 22 height 22
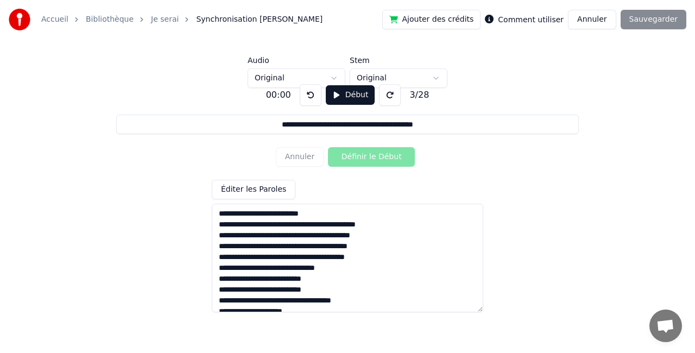
click at [428, 111] on div "**********" at bounding box center [347, 194] width 660 height 212
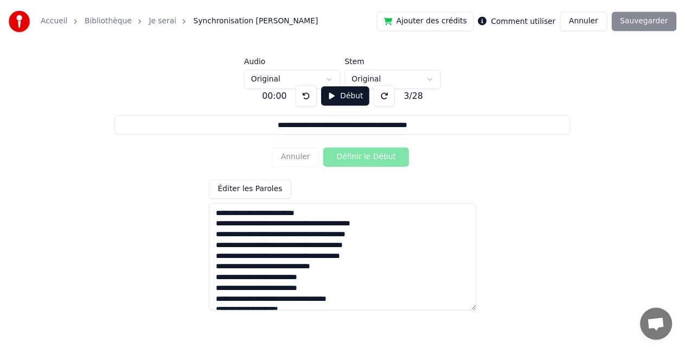
scroll to position [204, 0]
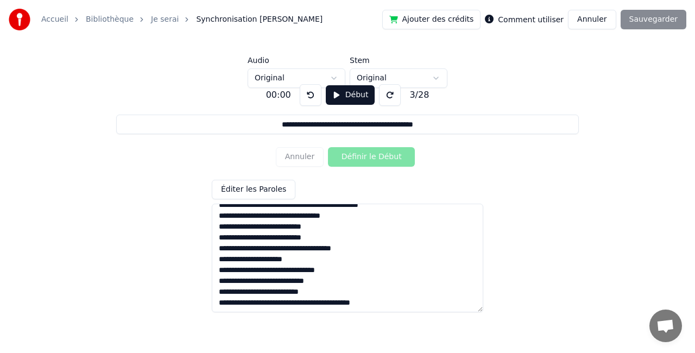
click at [509, 38] on div "Accueil Bibliothèque Je serai Synchronisation Manuelle de Ligne Ajouter des cré…" at bounding box center [347, 19] width 695 height 39
click at [597, 22] on button "Annuler" at bounding box center [592, 20] width 48 height 20
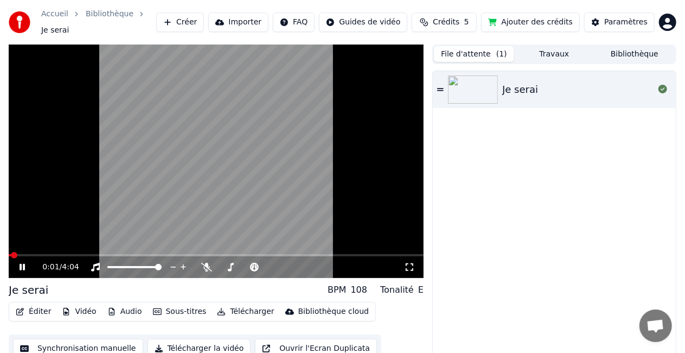
scroll to position [12, 0]
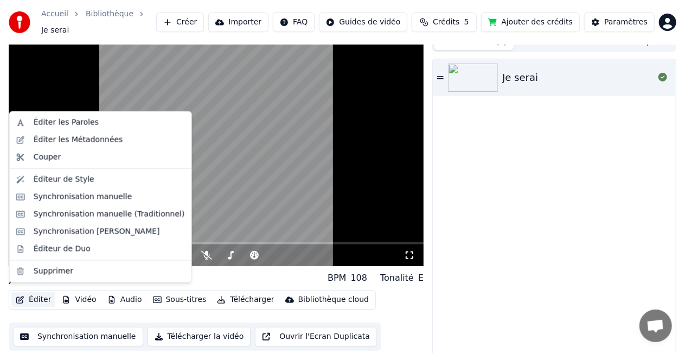
click at [29, 297] on button "Éditer" at bounding box center [33, 299] width 44 height 15
click at [81, 185] on div "Éditeur de Style" at bounding box center [100, 179] width 177 height 17
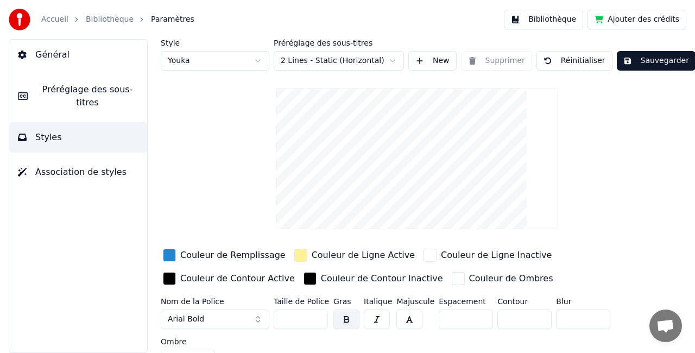
click at [63, 93] on span "Préréglage des sous-titres" at bounding box center [87, 96] width 102 height 26
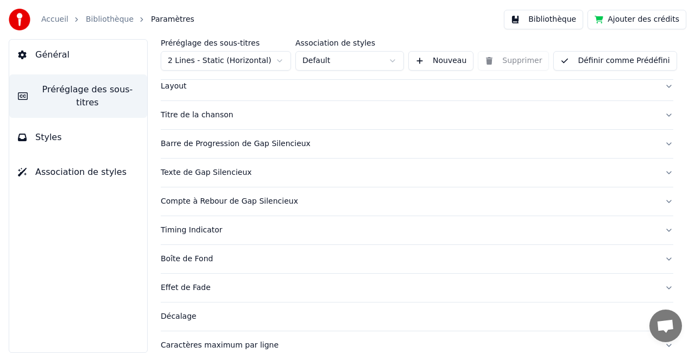
scroll to position [62, 0]
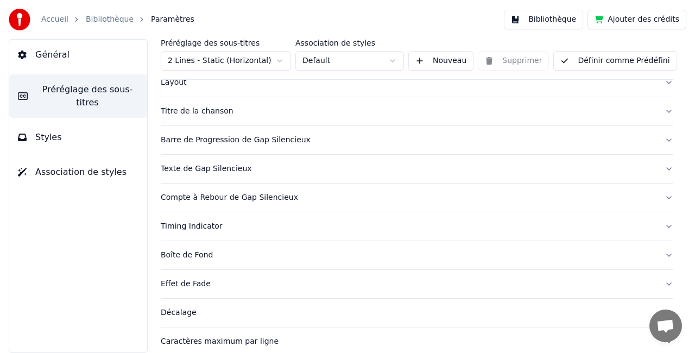
click at [658, 222] on button "Timing Indicator" at bounding box center [417, 226] width 512 height 28
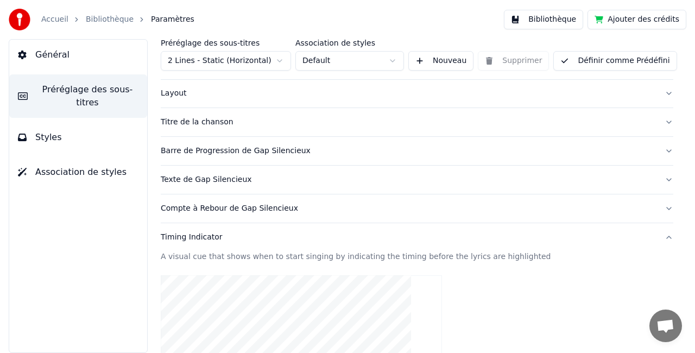
scroll to position [50, 0]
click at [86, 65] on button "Général" at bounding box center [78, 55] width 138 height 30
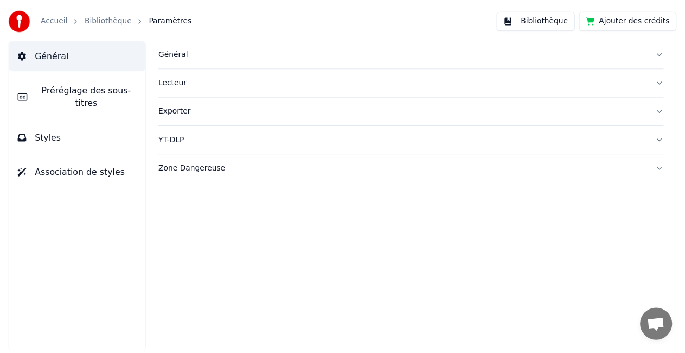
scroll to position [0, 0]
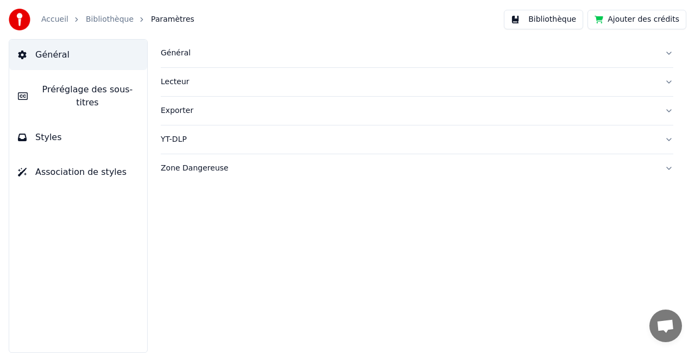
click at [95, 19] on link "Bibliothèque" at bounding box center [110, 19] width 48 height 11
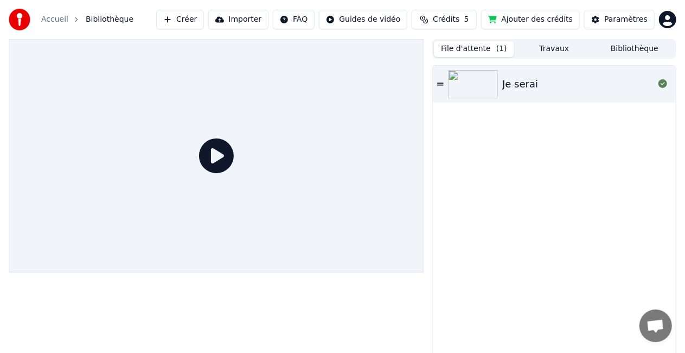
click at [533, 81] on div "Je serai" at bounding box center [521, 84] width 36 height 15
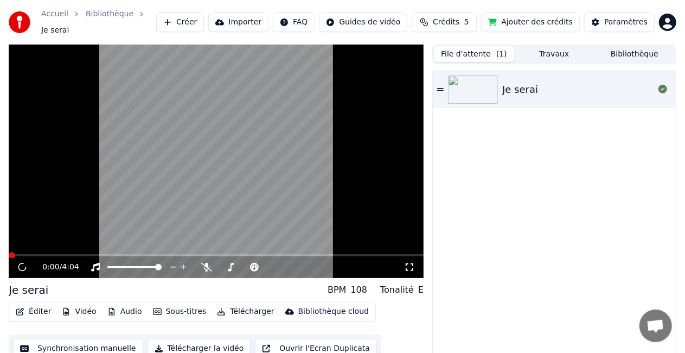
click at [533, 82] on div "Je serai" at bounding box center [521, 89] width 36 height 15
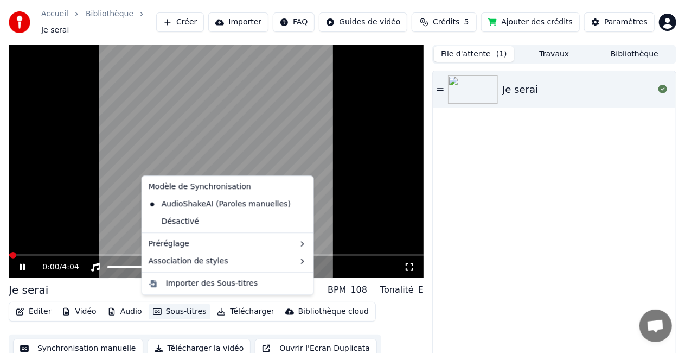
click at [161, 305] on button "Sous-titres" at bounding box center [180, 311] width 62 height 15
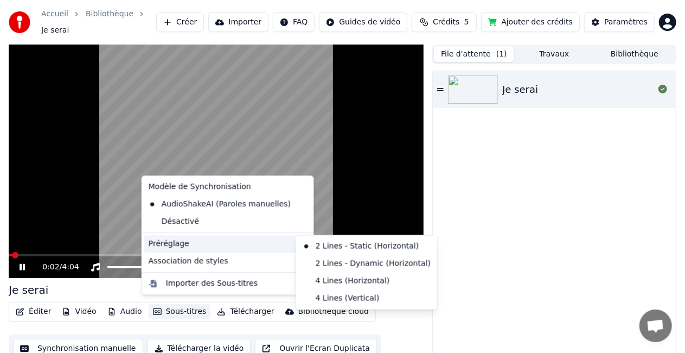
click at [200, 241] on div "Préréglage" at bounding box center [227, 243] width 167 height 17
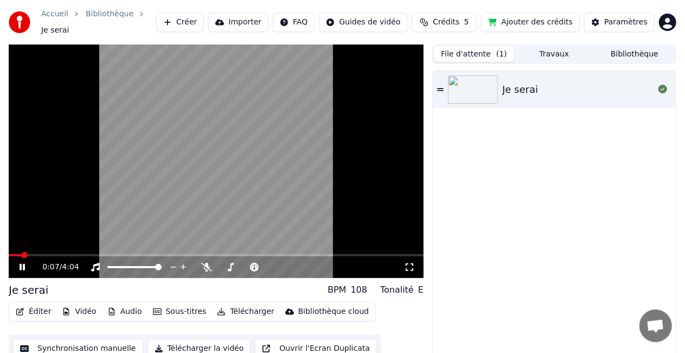
click at [119, 132] on video at bounding box center [216, 160] width 415 height 233
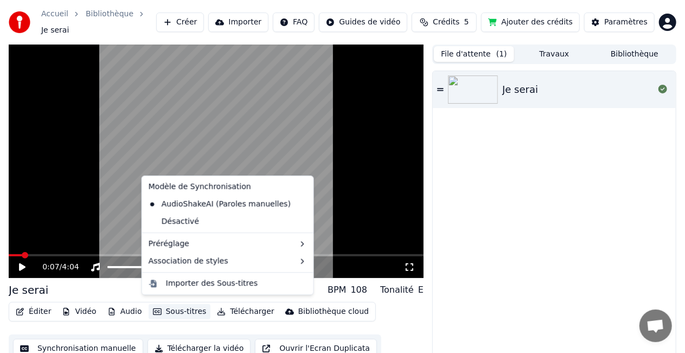
click at [190, 304] on button "Sous-titres" at bounding box center [180, 311] width 62 height 15
click at [213, 223] on div "Désactivé" at bounding box center [227, 221] width 167 height 17
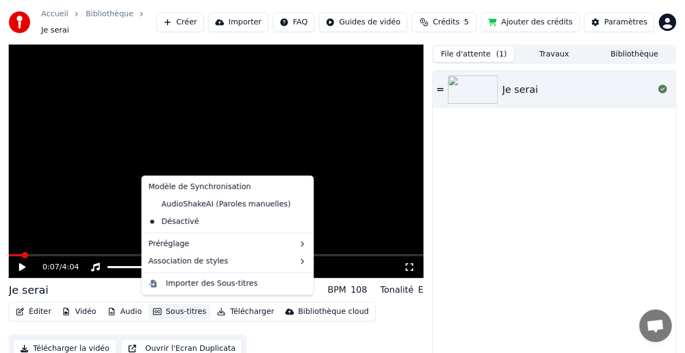
click at [171, 304] on button "Sous-titres" at bounding box center [180, 311] width 62 height 15
click at [201, 205] on div "AudioShakeAI (Paroles manuelles)" at bounding box center [219, 203] width 151 height 17
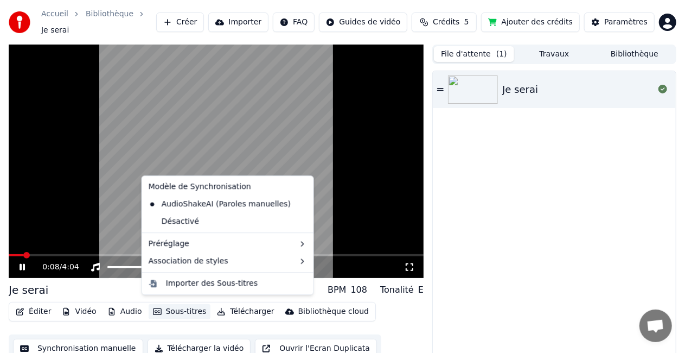
click at [171, 308] on button "Sous-titres" at bounding box center [180, 311] width 62 height 15
click at [195, 220] on div "Désactivé" at bounding box center [227, 221] width 167 height 17
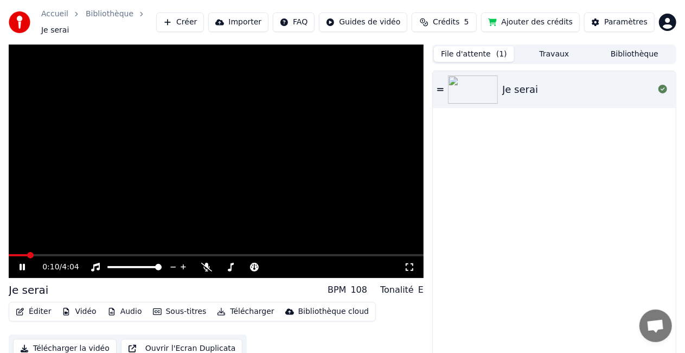
click at [176, 305] on button "Sous-titres" at bounding box center [180, 311] width 62 height 15
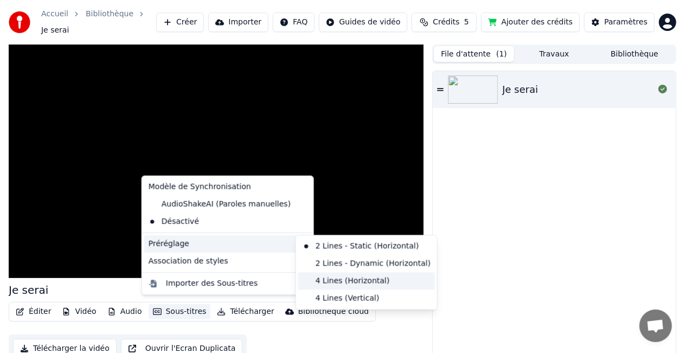
click at [321, 279] on div "4 Lines (Horizontal)" at bounding box center [366, 280] width 137 height 17
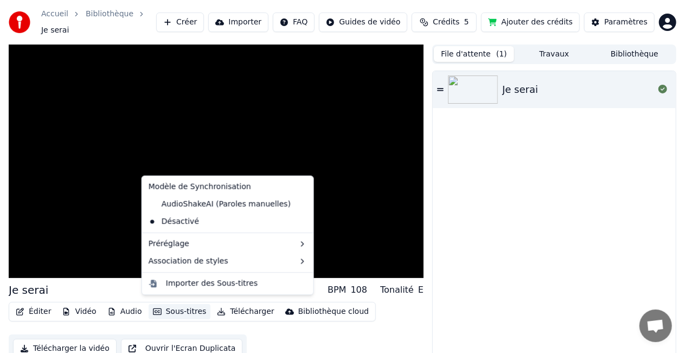
click at [161, 309] on button "Sous-titres" at bounding box center [180, 311] width 62 height 15
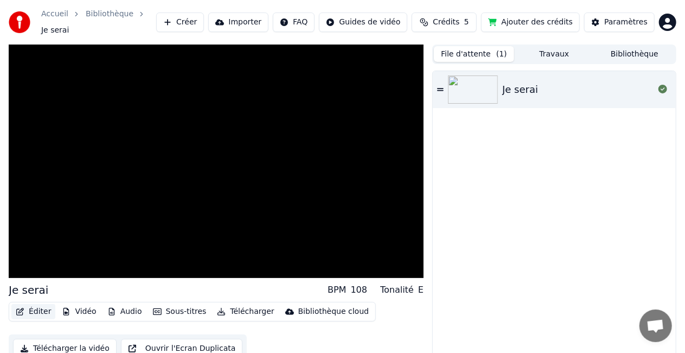
click at [40, 305] on button "Éditer" at bounding box center [33, 311] width 44 height 15
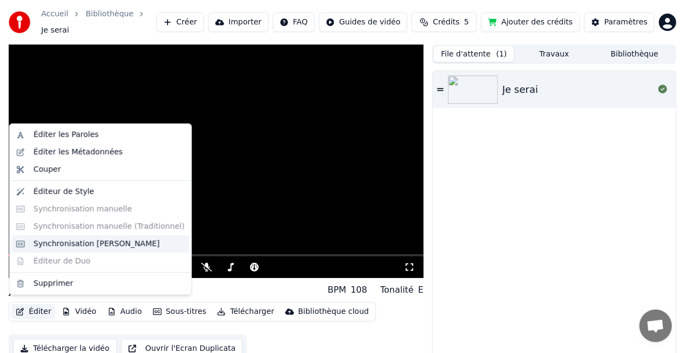
click at [56, 249] on div "Synchronisation Manuelle de Ligne" at bounding box center [100, 243] width 177 height 17
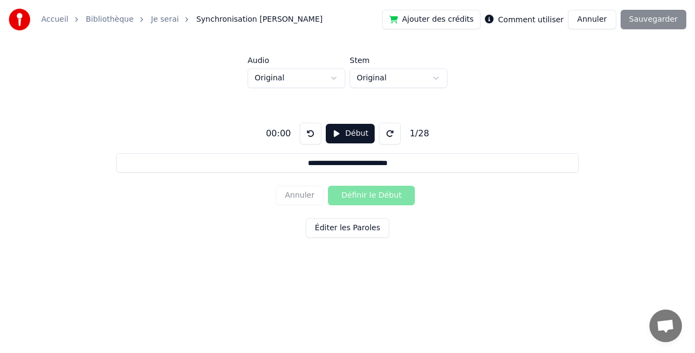
click at [600, 23] on button "Annuler" at bounding box center [592, 20] width 48 height 20
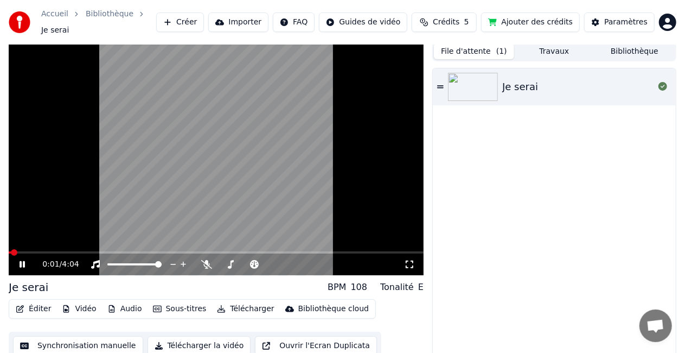
scroll to position [12, 0]
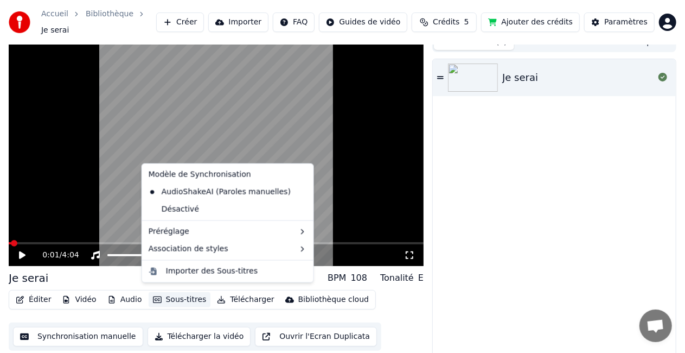
click at [182, 292] on button "Sous-titres" at bounding box center [180, 299] width 62 height 15
click at [208, 192] on div "AudioShakeAI (Paroles manuelles)" at bounding box center [219, 191] width 151 height 17
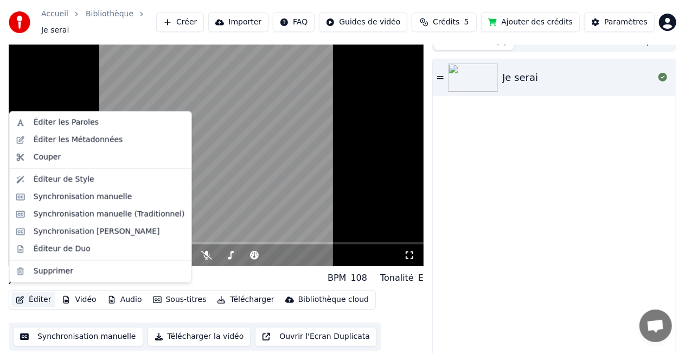
click at [25, 293] on button "Éditer" at bounding box center [33, 299] width 44 height 15
click at [73, 196] on div "Synchronisation manuelle" at bounding box center [83, 197] width 99 height 11
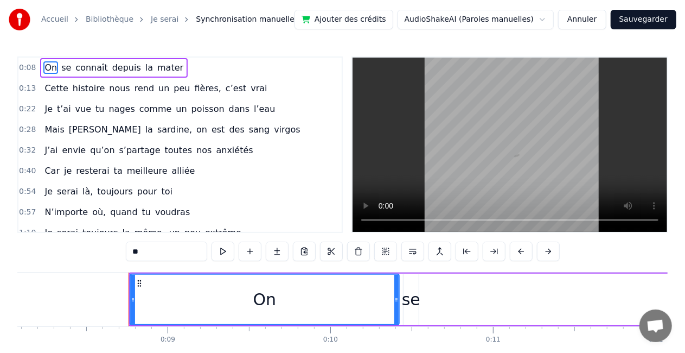
scroll to position [0, 1372]
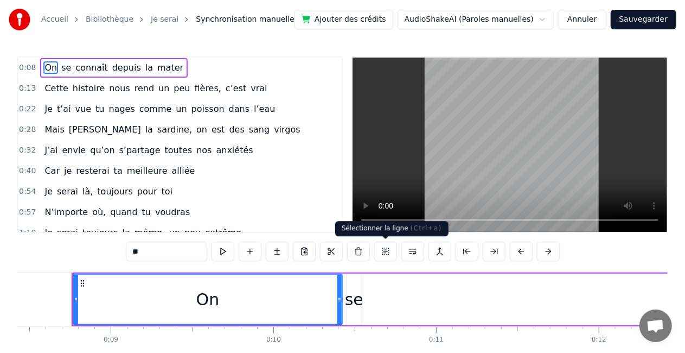
click at [383, 251] on button at bounding box center [385, 251] width 23 height 20
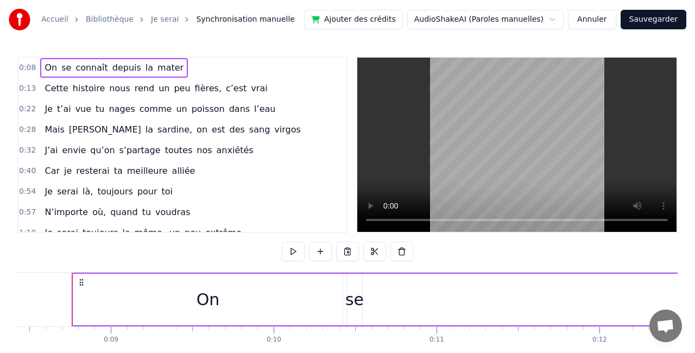
click at [459, 22] on html "Accueil Bibliothèque Je serai Synchronisation manuelle Ajouter des crédits Audi…" at bounding box center [347, 199] width 695 height 399
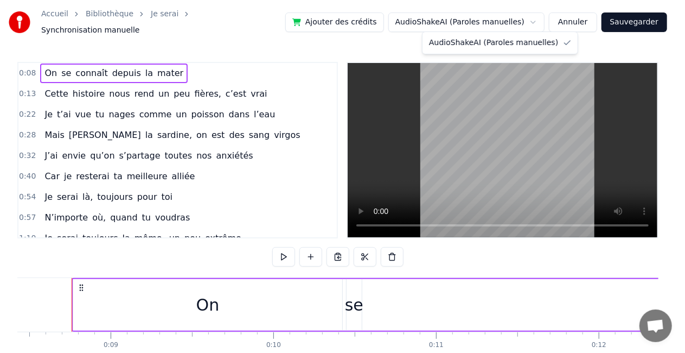
click at [459, 22] on html "Accueil Bibliothèque Je serai Synchronisation manuelle Ajouter des crédits Audi…" at bounding box center [342, 202] width 685 height 404
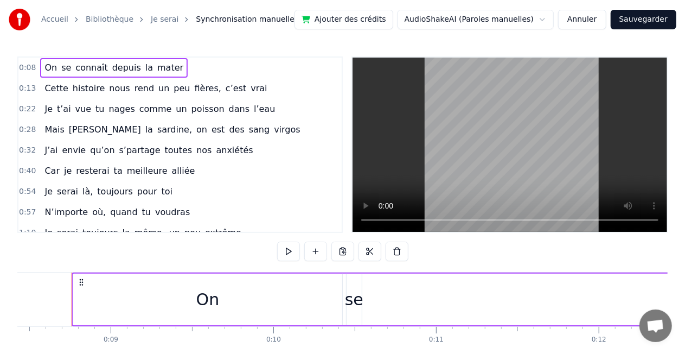
click at [590, 17] on button "Annuler" at bounding box center [582, 20] width 48 height 20
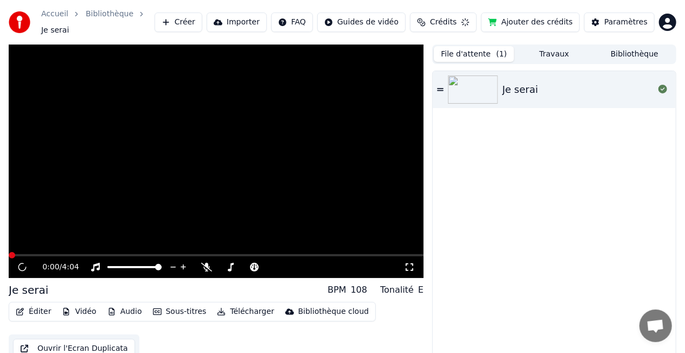
scroll to position [12, 0]
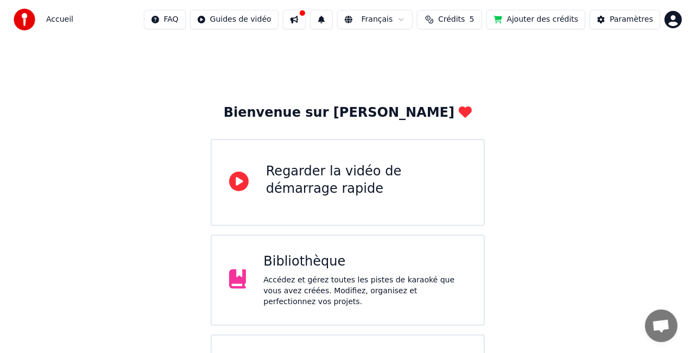
scroll to position [68, 0]
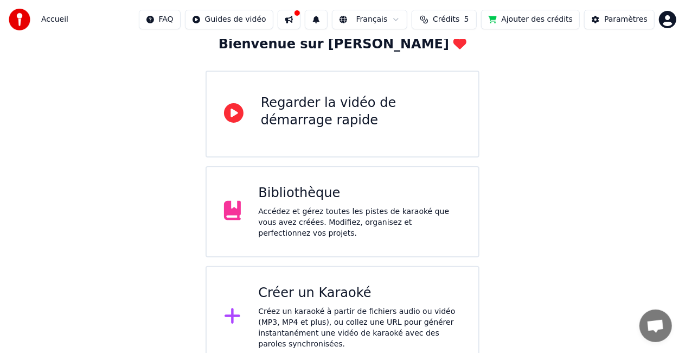
click at [354, 295] on div "Créer un Karaoké" at bounding box center [359, 292] width 203 height 17
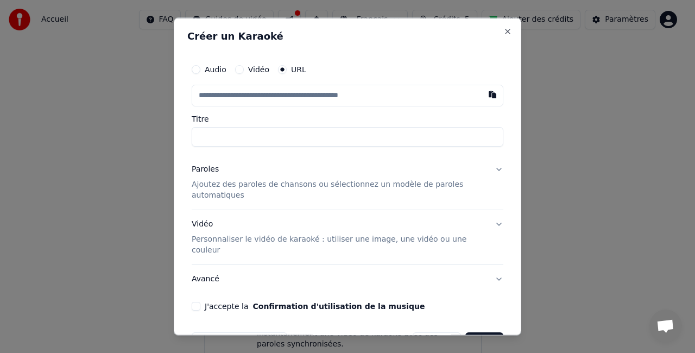
scroll to position [22, 0]
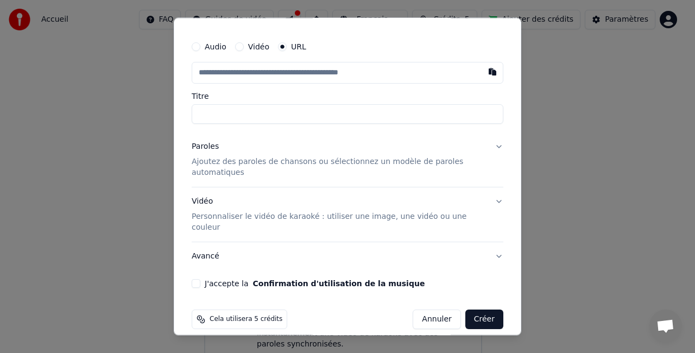
type input "**********"
click at [204, 49] on div "Audio" at bounding box center [209, 47] width 35 height 9
click at [199, 49] on button "Audio" at bounding box center [196, 47] width 9 height 9
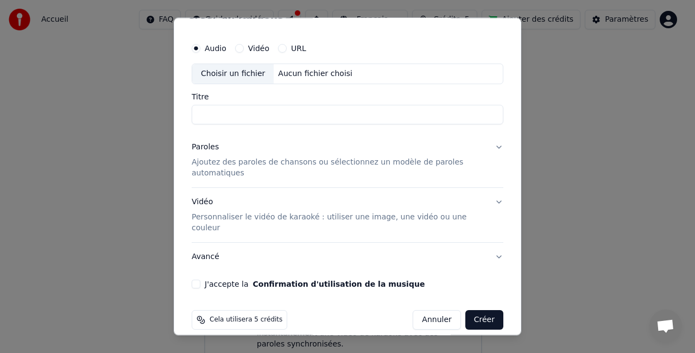
click at [238, 74] on div "Choisir un fichier" at bounding box center [232, 75] width 81 height 20
click at [246, 50] on div "Vidéo" at bounding box center [252, 48] width 34 height 9
click at [240, 48] on button "Vidéo" at bounding box center [239, 48] width 9 height 9
click at [279, 53] on div "Audio Vidéo URL" at bounding box center [347, 49] width 311 height 22
click at [279, 52] on button "URL" at bounding box center [282, 48] width 9 height 9
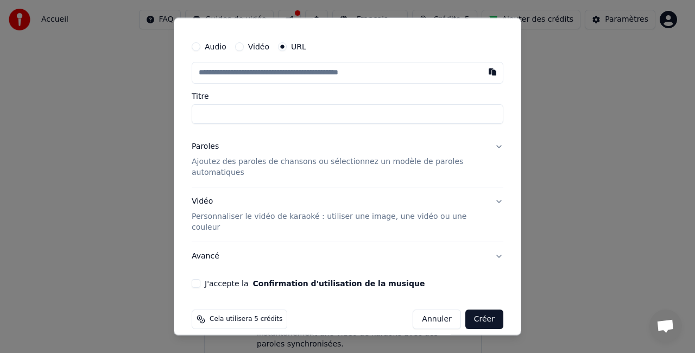
scroll to position [0, 0]
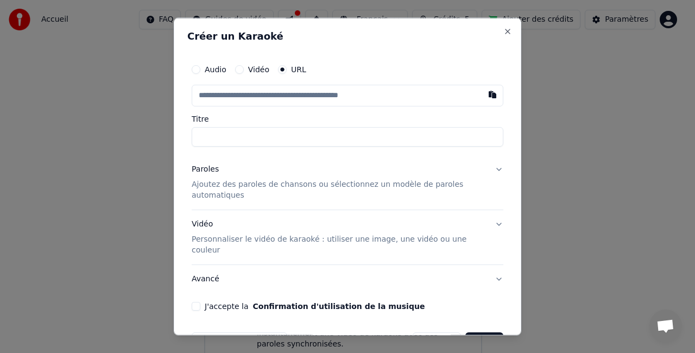
click at [215, 71] on label "Audio" at bounding box center [216, 70] width 22 height 8
click at [200, 71] on button "Audio" at bounding box center [196, 69] width 9 height 9
click at [282, 97] on div "Aucun fichier choisi" at bounding box center [315, 95] width 83 height 11
click at [271, 133] on input "Titre" at bounding box center [347, 135] width 311 height 20
click at [231, 87] on div "Choisir un fichier" at bounding box center [232, 95] width 81 height 20
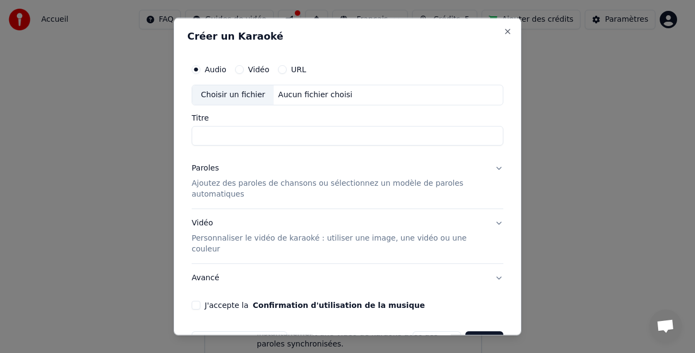
click at [327, 182] on p "Ajoutez des paroles de chansons ou sélectionnez un modèle de paroles automatiqu…" at bounding box center [339, 188] width 294 height 22
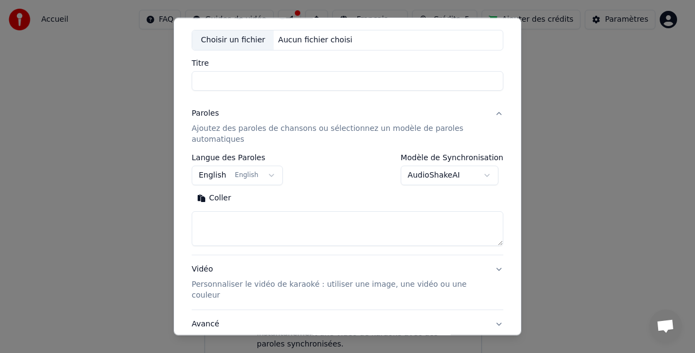
scroll to position [110, 0]
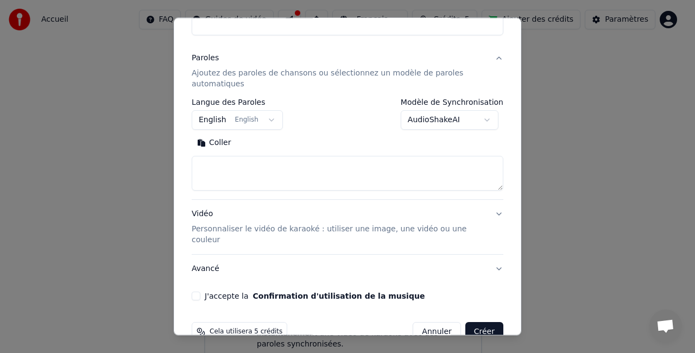
click at [238, 233] on p "Personnaliser le vidéo de karaoké : utiliser une image, une vidéo ou une couleur" at bounding box center [339, 235] width 294 height 22
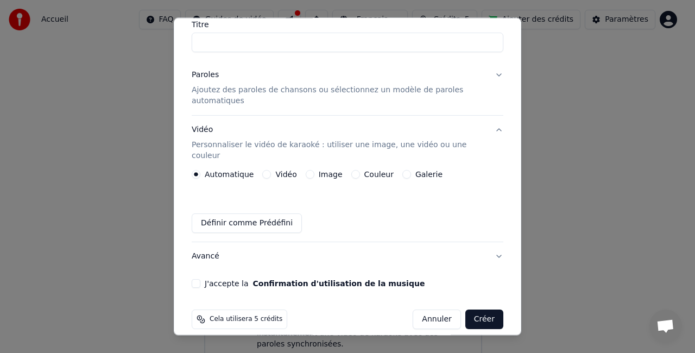
scroll to position [92, 0]
click at [307, 170] on button "Image" at bounding box center [310, 174] width 9 height 9
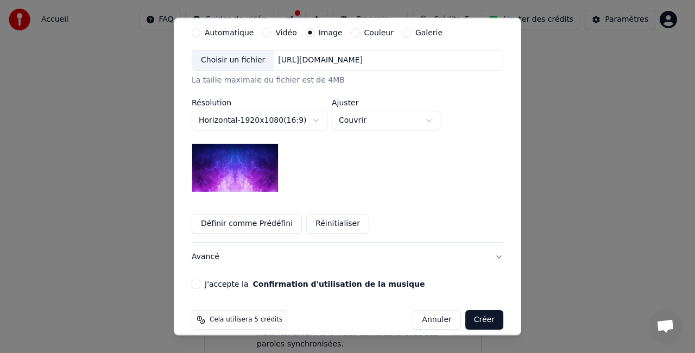
scroll to position [0, 0]
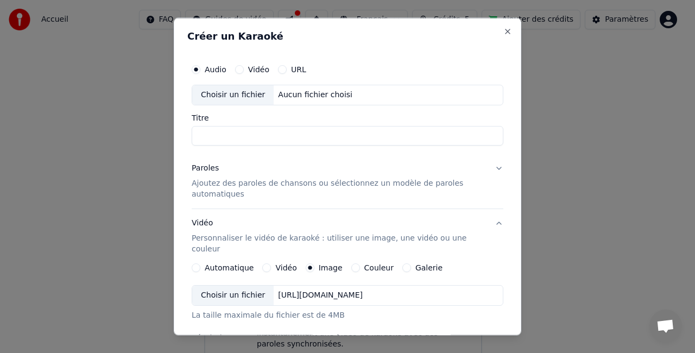
click at [242, 71] on div "Vidéo" at bounding box center [252, 69] width 34 height 9
click at [240, 67] on button "Vidéo" at bounding box center [239, 69] width 9 height 9
click at [281, 69] on button "URL" at bounding box center [282, 69] width 9 height 9
click at [271, 94] on input "text" at bounding box center [347, 96] width 311 height 22
click at [256, 131] on input "Titre" at bounding box center [347, 137] width 311 height 20
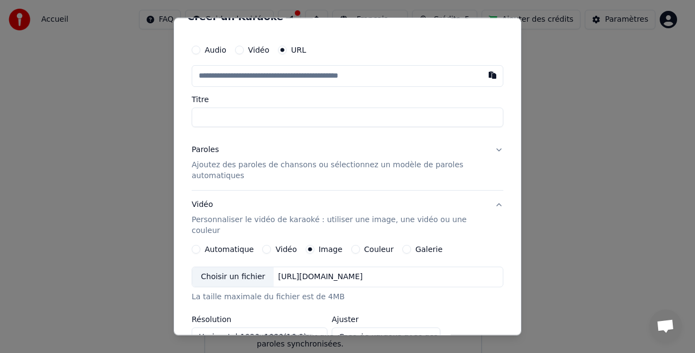
scroll to position [20, 0]
click at [271, 164] on p "Ajoutez des paroles de chansons ou sélectionnez un modèle de paroles automatiqu…" at bounding box center [339, 170] width 294 height 22
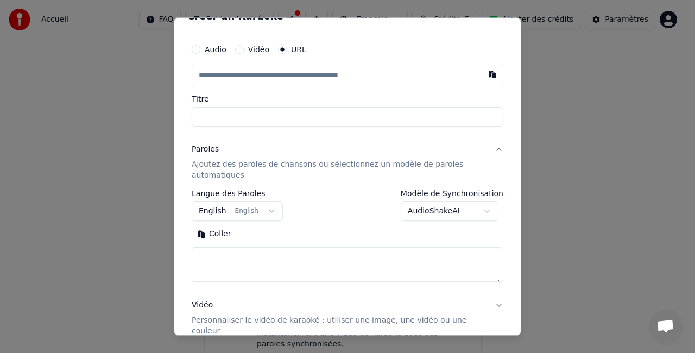
click at [271, 164] on p "Ajoutez des paroles de chansons ou sélectionnez un modèle de paroles automatiqu…" at bounding box center [339, 170] width 294 height 22
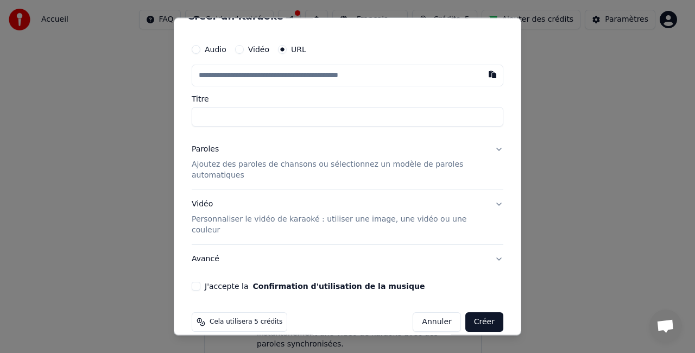
click at [271, 164] on p "Ajoutez des paroles de chansons ou sélectionnez un modèle de paroles automatiqu…" at bounding box center [339, 170] width 294 height 22
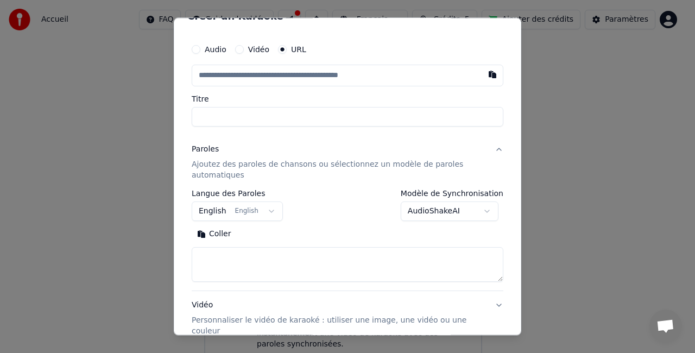
click at [245, 167] on p "Ajoutez des paroles de chansons ou sélectionnez un modèle de paroles automatiqu…" at bounding box center [339, 170] width 294 height 22
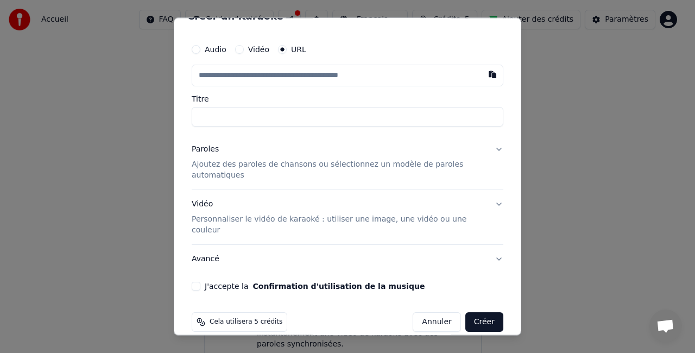
click at [245, 167] on p "Ajoutez des paroles de chansons ou sélectionnez un modèle de paroles automatiqu…" at bounding box center [339, 170] width 294 height 22
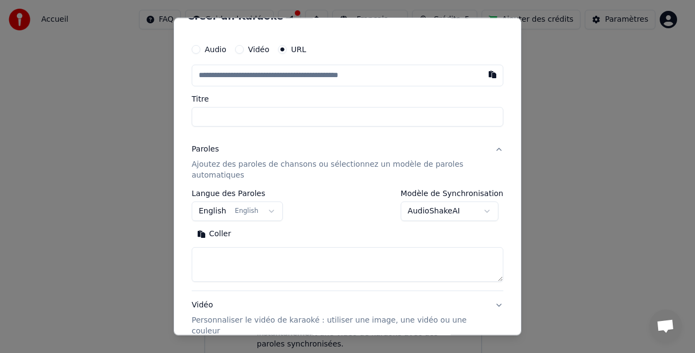
click at [222, 251] on textarea at bounding box center [347, 264] width 311 height 35
paste textarea "**********"
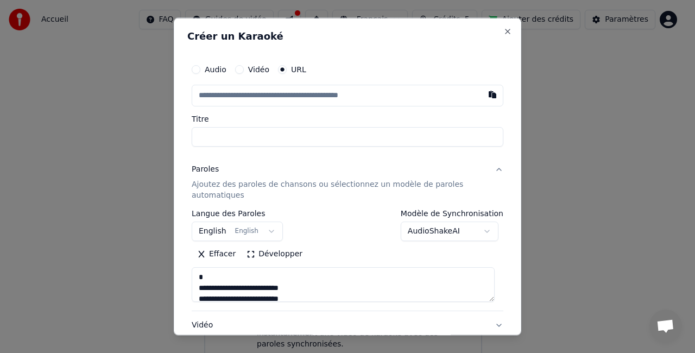
type textarea "**********"
paste input "**********"
type input "**********"
drag, startPoint x: 308, startPoint y: 143, endPoint x: 298, endPoint y: 100, distance: 44.0
click at [298, 100] on div "Audio Vidéo URL Titre" at bounding box center [347, 103] width 311 height 88
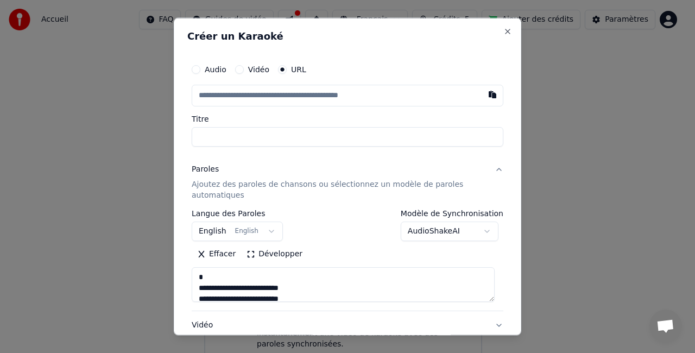
paste input "**********"
click at [298, 100] on input "text" at bounding box center [347, 96] width 311 height 22
type input "**********"
type input "********"
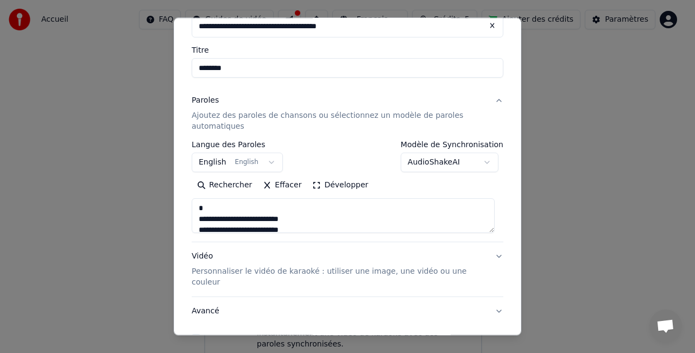
scroll to position [123, 0]
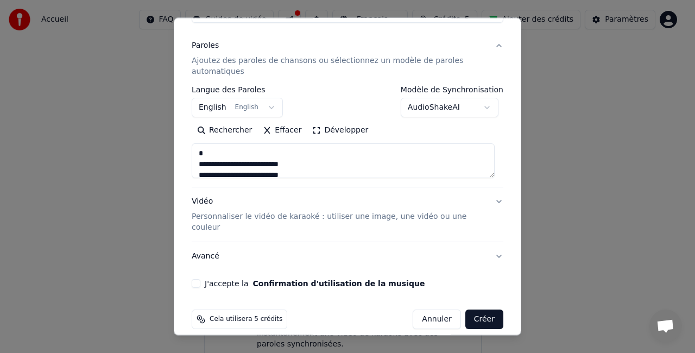
type input "**********"
click at [239, 277] on div "**********" at bounding box center [347, 111] width 320 height 361
click at [196, 279] on button "J'accepte la Confirmation d'utilisation de la musique" at bounding box center [196, 283] width 9 height 9
click at [465, 309] on button "Créer" at bounding box center [484, 319] width 38 height 20
select select "**"
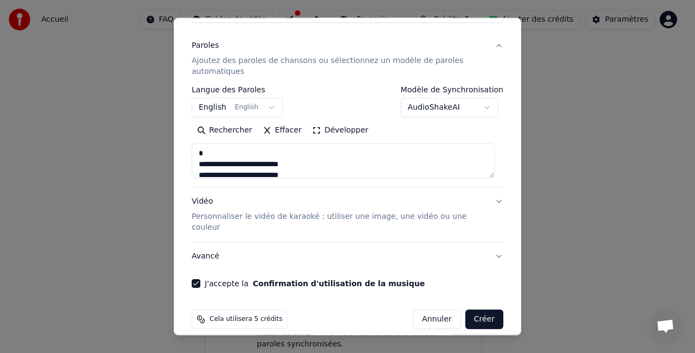
type input "**********"
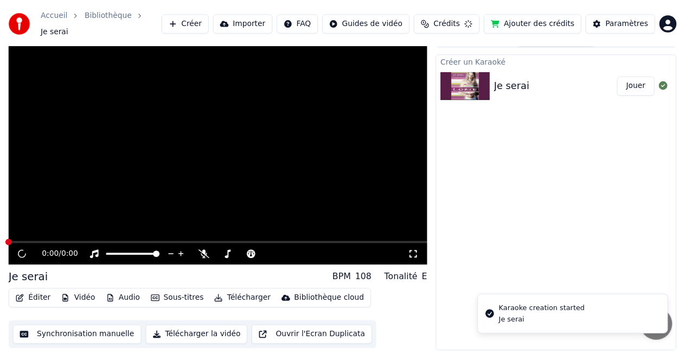
scroll to position [12, 0]
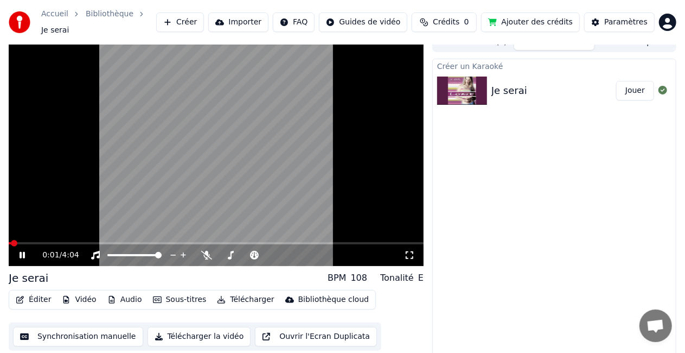
click at [34, 235] on video at bounding box center [216, 149] width 415 height 233
click at [35, 244] on div "0:01 / 4:04" at bounding box center [216, 255] width 415 height 22
click at [35, 242] on div "0:01 / 4:04" at bounding box center [216, 254] width 415 height 24
click at [35, 242] on span at bounding box center [216, 243] width 415 height 2
click at [24, 251] on icon at bounding box center [22, 255] width 7 height 8
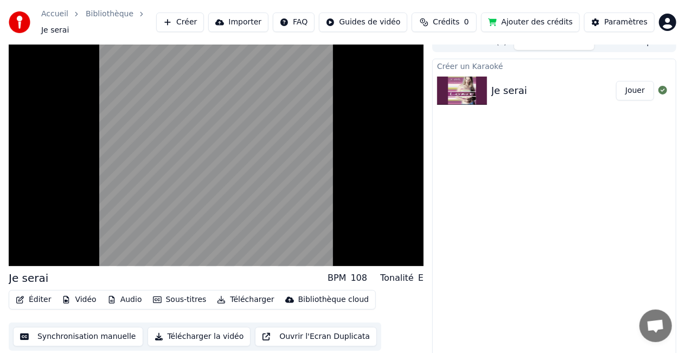
click at [106, 329] on button "Synchronisation manuelle" at bounding box center [78, 337] width 130 height 20
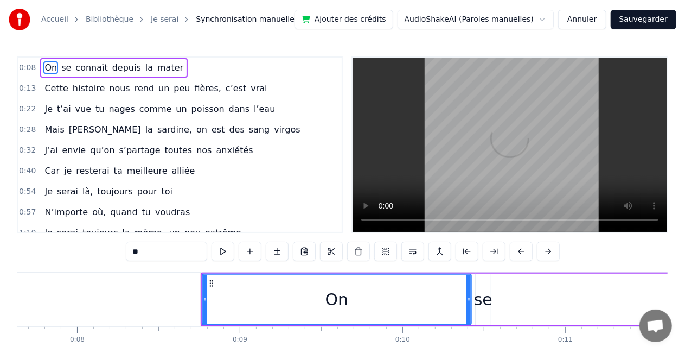
scroll to position [0, 1372]
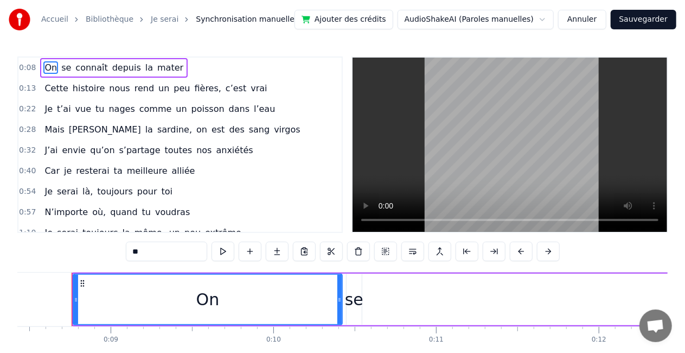
click at [167, 256] on input "**" at bounding box center [166, 251] width 81 height 20
type input "*"
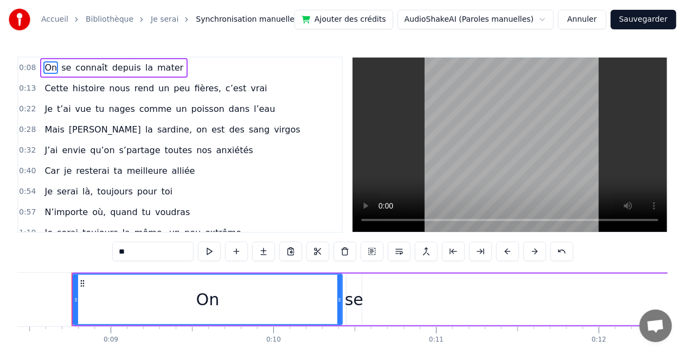
drag, startPoint x: 158, startPoint y: 75, endPoint x: 157, endPoint y: 92, distance: 17.4
click at [157, 92] on div "0:08 On se connaît depuis la mater 0:13 Cette histoire nous rend un peu fières,…" at bounding box center [180, 144] width 326 height 176
click at [160, 66] on span "mater" at bounding box center [170, 67] width 28 height 12
type input "*****"
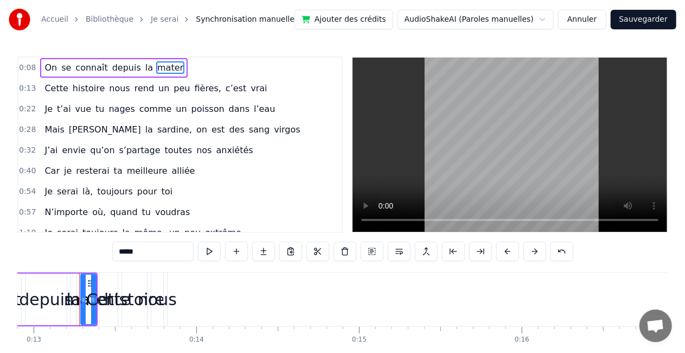
scroll to position [0, 2108]
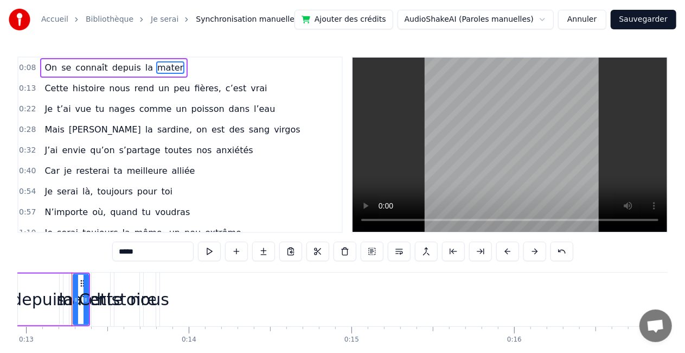
click at [105, 58] on div "On se connaît depuis la mater" at bounding box center [114, 68] width 148 height 20
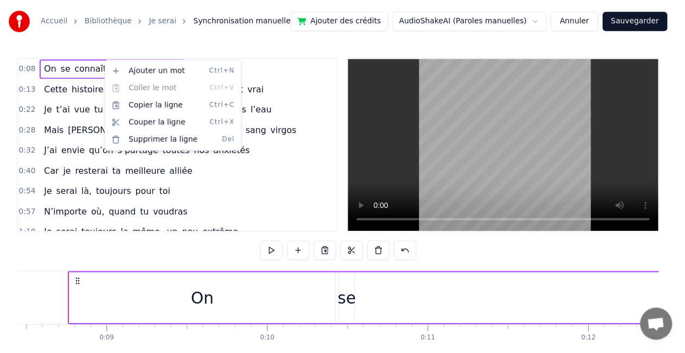
scroll to position [0, 1372]
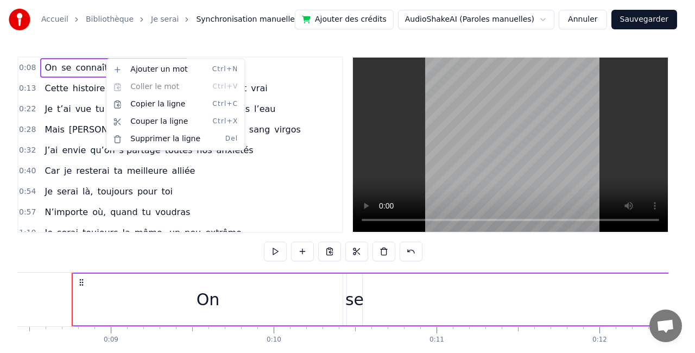
click at [289, 123] on html "Accueil Bibliothèque Je serai Synchronisation manuelle Ajouter des crédits Audi…" at bounding box center [347, 199] width 695 height 399
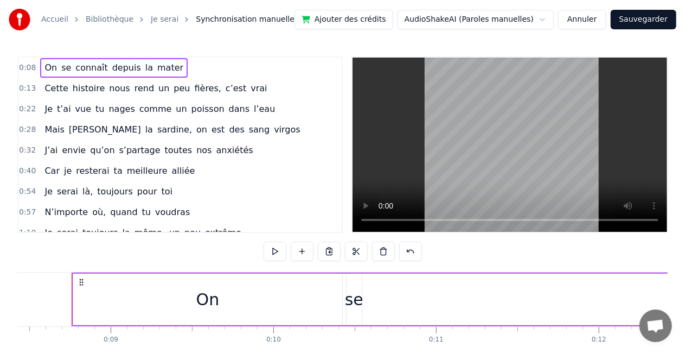
click at [593, 18] on button "Annuler" at bounding box center [582, 20] width 48 height 20
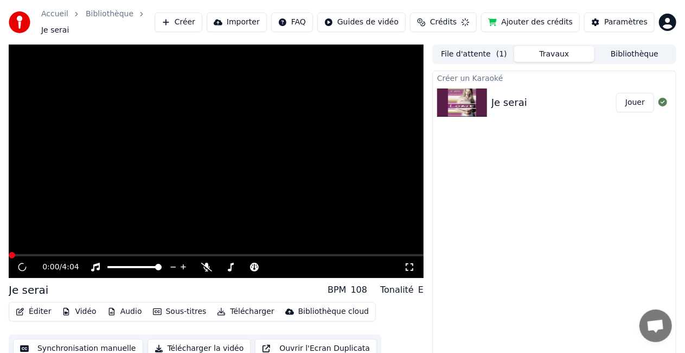
scroll to position [12, 0]
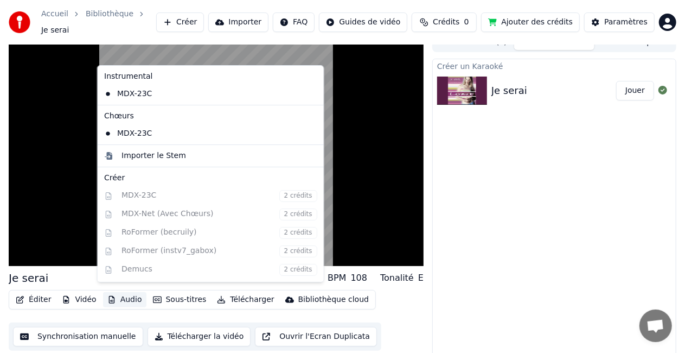
click at [108, 296] on icon "button" at bounding box center [111, 300] width 9 height 8
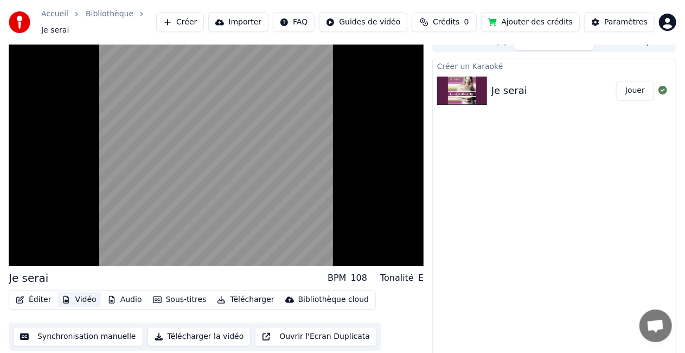
click at [85, 293] on button "Vidéo" at bounding box center [79, 299] width 43 height 15
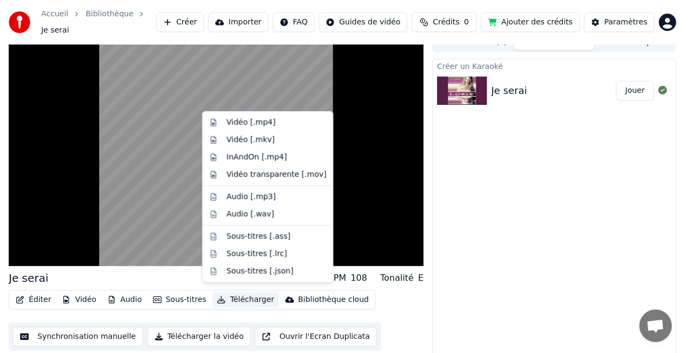
click at [225, 293] on button "Télécharger" at bounding box center [246, 299] width 66 height 15
click at [246, 241] on div "Sous-titres [.ass]" at bounding box center [259, 236] width 64 height 11
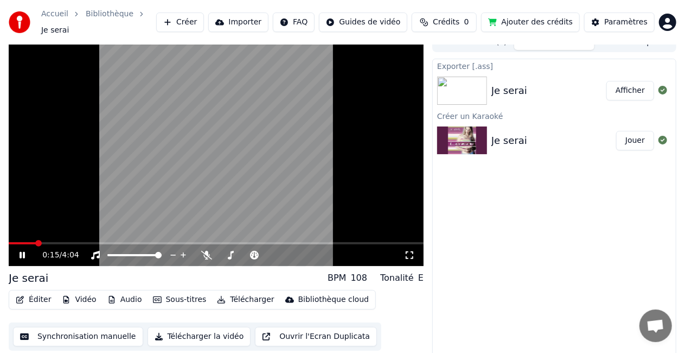
click at [54, 298] on div "Éditer Vidéo Audio Sous-titres Télécharger Bibliothèque cloud" at bounding box center [192, 300] width 367 height 20
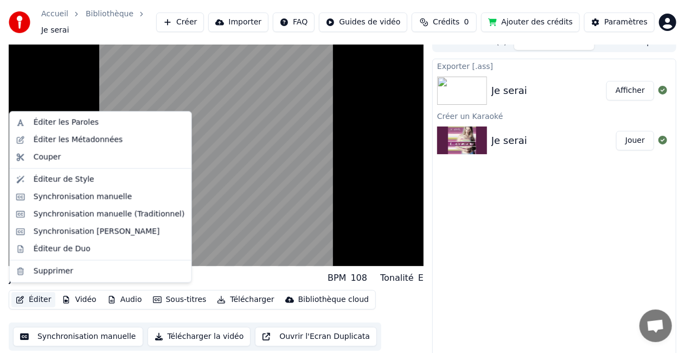
click at [39, 296] on button "Éditer" at bounding box center [33, 299] width 44 height 15
click at [66, 152] on div "Couper" at bounding box center [109, 157] width 151 height 11
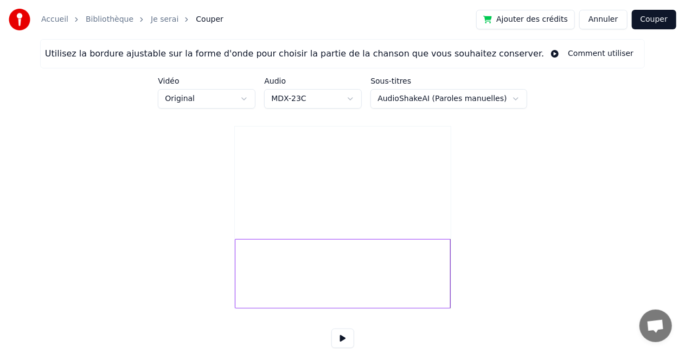
click at [603, 13] on button "Annuler" at bounding box center [604, 20] width 48 height 20
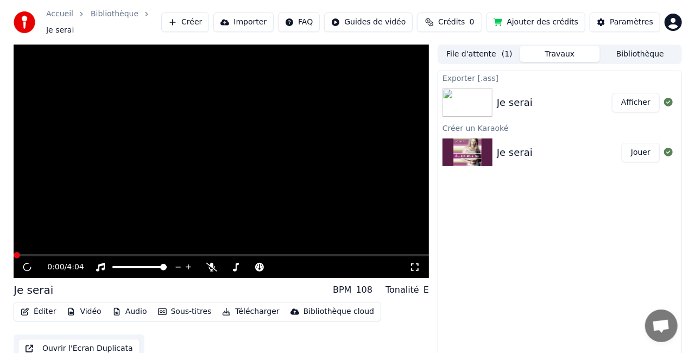
scroll to position [12, 0]
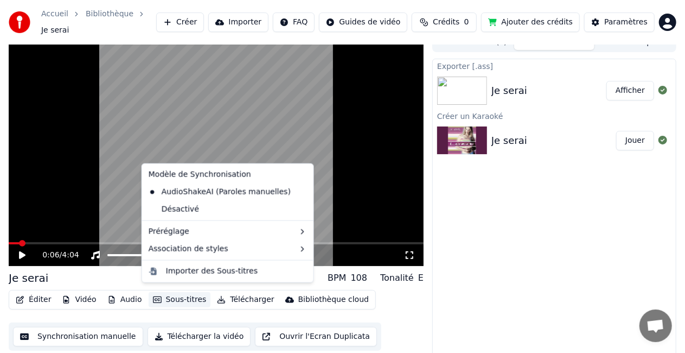
click at [156, 292] on button "Sous-titres" at bounding box center [180, 299] width 62 height 15
click at [180, 269] on div "Importer des Sous-titres" at bounding box center [212, 271] width 92 height 11
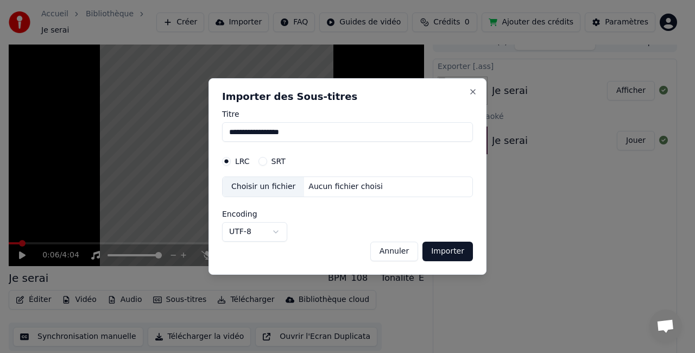
click at [253, 193] on div "Choisir un fichier" at bounding box center [262, 187] width 81 height 20
click at [264, 164] on button "SRT" at bounding box center [262, 161] width 9 height 9
click at [266, 192] on div "Choisir un fichier" at bounding box center [262, 187] width 81 height 20
click at [251, 127] on input "**********" at bounding box center [347, 132] width 251 height 20
click at [317, 181] on div "Aucun fichier choisi" at bounding box center [345, 186] width 83 height 11
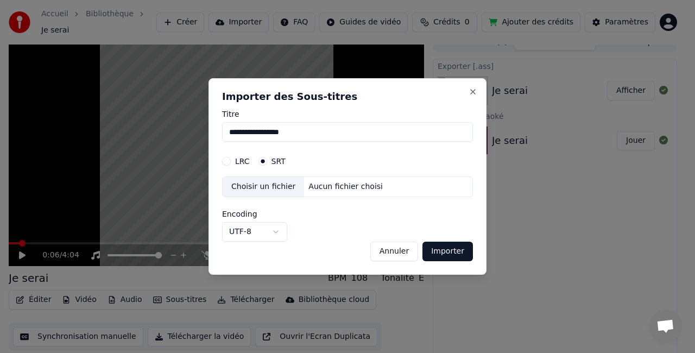
click at [382, 250] on button "Annuler" at bounding box center [394, 251] width 48 height 20
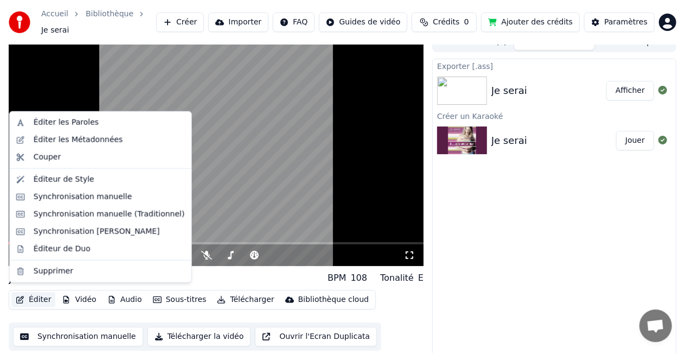
click at [44, 292] on button "Éditer" at bounding box center [33, 299] width 44 height 15
click at [82, 116] on div "Éditer les Paroles" at bounding box center [100, 122] width 177 height 17
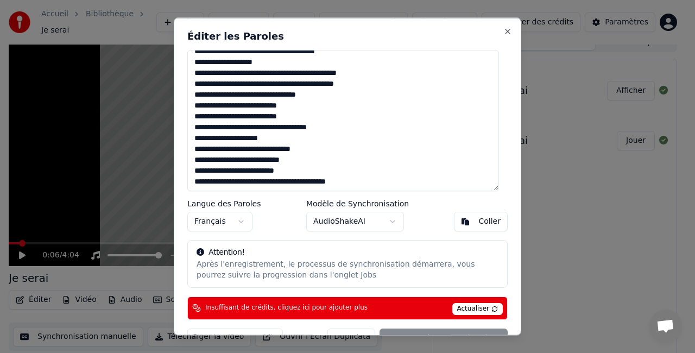
scroll to position [24, 0]
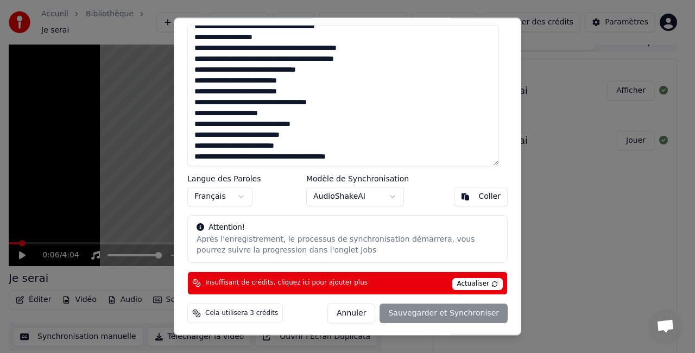
click at [452, 279] on span "Actualiser" at bounding box center [477, 284] width 51 height 12
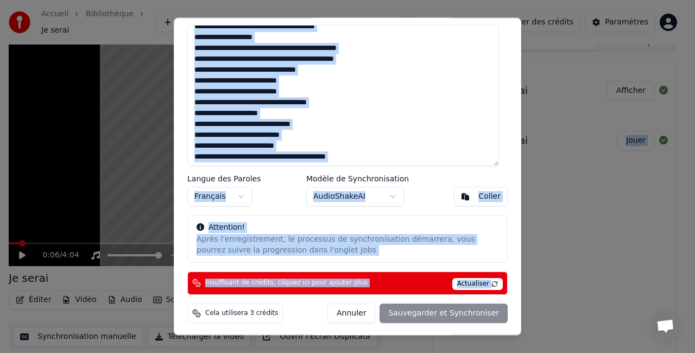
drag, startPoint x: 450, startPoint y: 279, endPoint x: 446, endPoint y: 365, distance: 86.4
click at [446, 341] on html "Accueil Bibliothèque Je serai Créer Importer FAQ Guides de vidéo Crédits 0 Ajou…" at bounding box center [347, 164] width 695 height 353
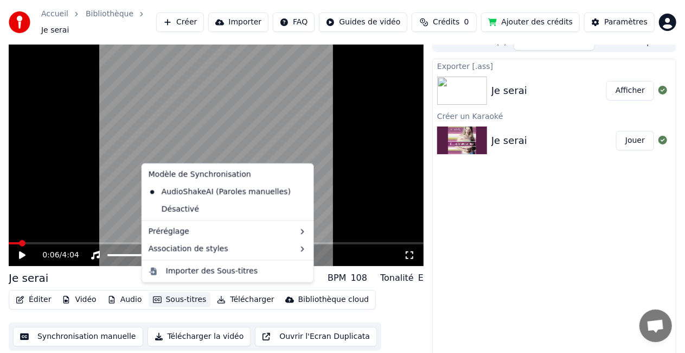
click at [174, 295] on button "Sous-titres" at bounding box center [180, 299] width 62 height 15
click at [191, 272] on div "Importer des Sous-titres" at bounding box center [212, 271] width 92 height 11
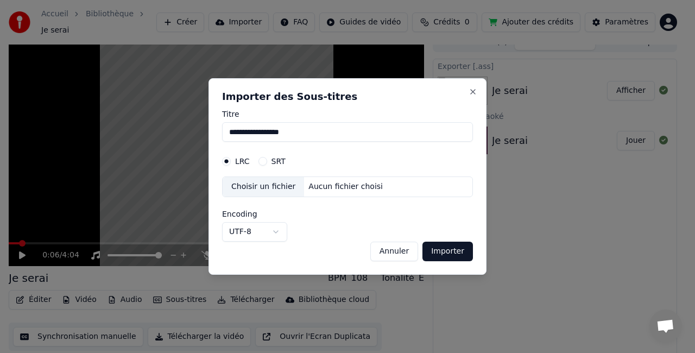
click at [271, 162] on label "SRT" at bounding box center [278, 161] width 14 height 8
click at [267, 162] on button "SRT" at bounding box center [262, 161] width 9 height 9
click at [256, 187] on div "Choisir un fichier" at bounding box center [262, 187] width 81 height 20
click at [240, 166] on div "LRC SRT" at bounding box center [347, 161] width 251 height 22
click at [227, 157] on button "LRC" at bounding box center [226, 161] width 9 height 9
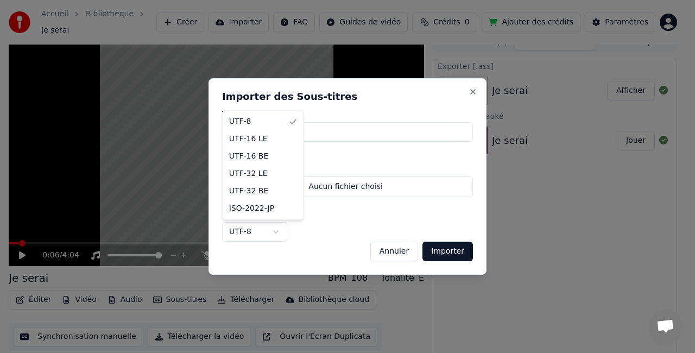
click at [239, 231] on body "**********" at bounding box center [342, 164] width 685 height 353
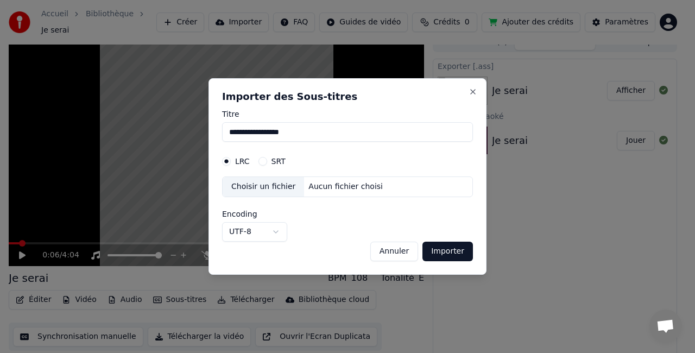
click at [239, 231] on body "**********" at bounding box center [342, 164] width 685 height 353
click at [387, 246] on button "Annuler" at bounding box center [394, 251] width 48 height 20
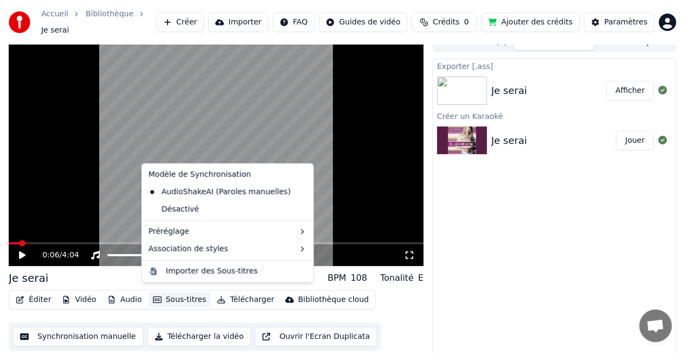
click at [188, 297] on button "Sous-titres" at bounding box center [180, 299] width 62 height 15
click at [198, 271] on div "Importer des Sous-titres" at bounding box center [212, 271] width 92 height 11
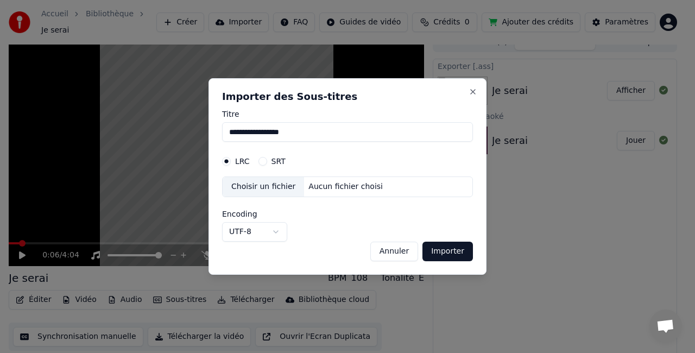
click at [249, 187] on div "Choisir un fichier" at bounding box center [262, 187] width 81 height 20
click at [278, 190] on div "Choisir un fichier" at bounding box center [262, 187] width 81 height 20
click at [387, 247] on button "Annuler" at bounding box center [394, 251] width 48 height 20
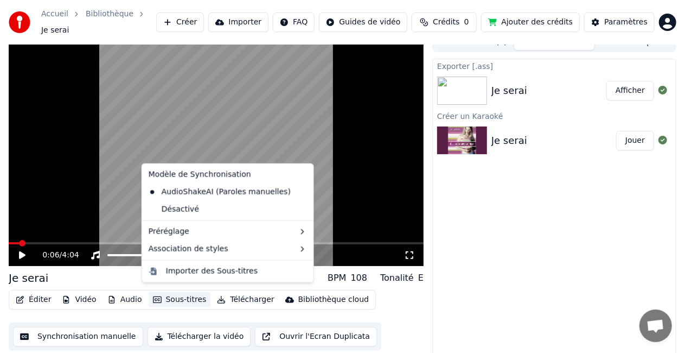
click at [175, 296] on button "Sous-titres" at bounding box center [180, 299] width 62 height 15
click at [185, 276] on div "Importer des Sous-titres" at bounding box center [227, 271] width 167 height 17
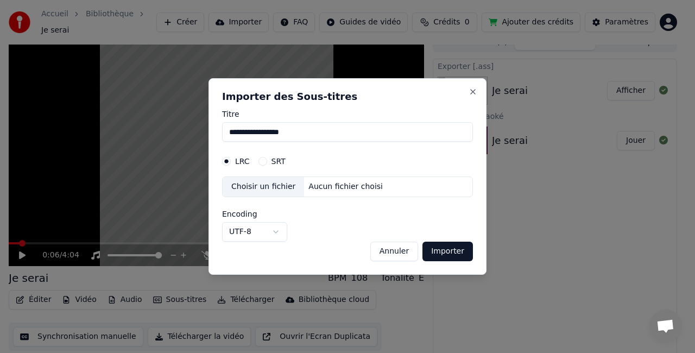
click at [259, 163] on button "SRT" at bounding box center [262, 161] width 9 height 9
click at [436, 245] on button "Importer" at bounding box center [447, 251] width 50 height 20
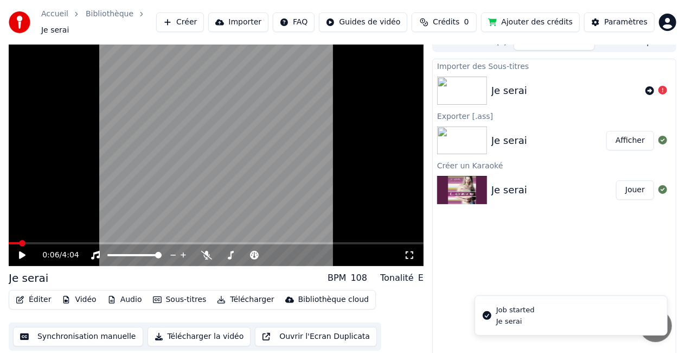
click at [183, 294] on button "Sous-titres" at bounding box center [180, 299] width 62 height 15
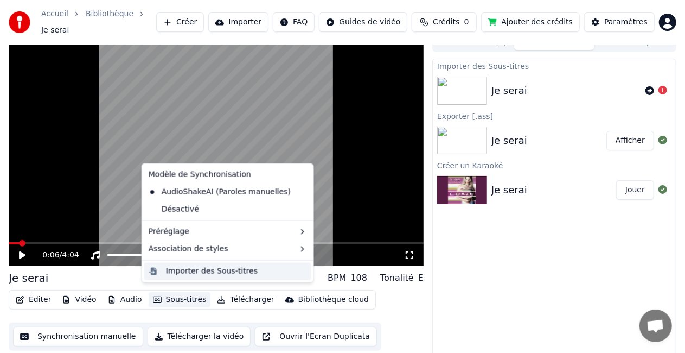
click at [198, 269] on div "Importer des Sous-titres" at bounding box center [212, 271] width 92 height 11
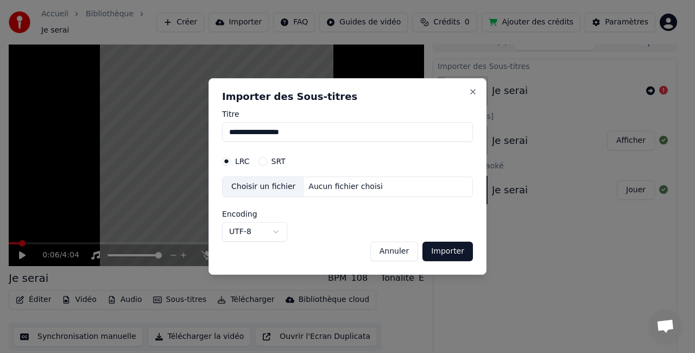
click at [273, 193] on div "Choisir un fichier" at bounding box center [262, 187] width 81 height 20
click at [276, 165] on label "SRT" at bounding box center [278, 161] width 14 height 8
click at [267, 165] on button "SRT" at bounding box center [262, 161] width 9 height 9
click at [258, 189] on div "Choisir un fichier" at bounding box center [262, 187] width 81 height 20
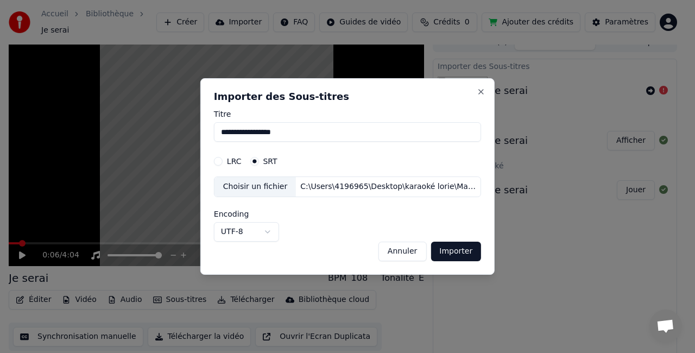
click at [445, 249] on button "Importer" at bounding box center [455, 251] width 50 height 20
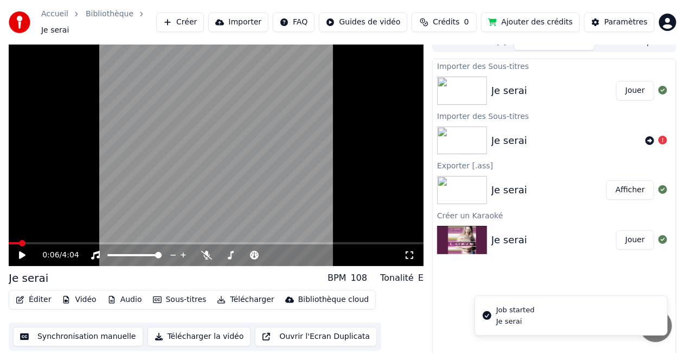
click at [18, 251] on icon at bounding box center [29, 255] width 25 height 9
click at [23, 253] on icon at bounding box center [29, 255] width 25 height 9
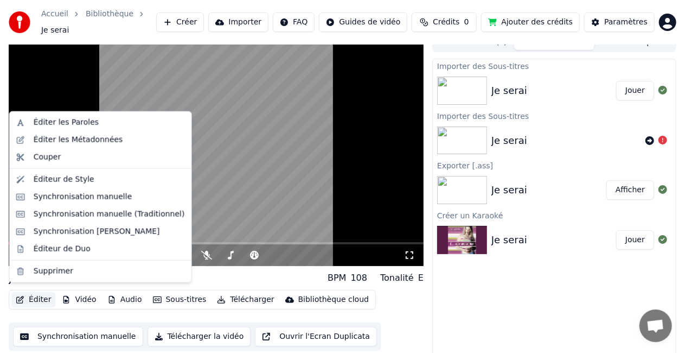
click at [26, 299] on button "Éditer" at bounding box center [33, 299] width 44 height 15
click at [62, 126] on div "Éditer les Paroles" at bounding box center [66, 122] width 65 height 11
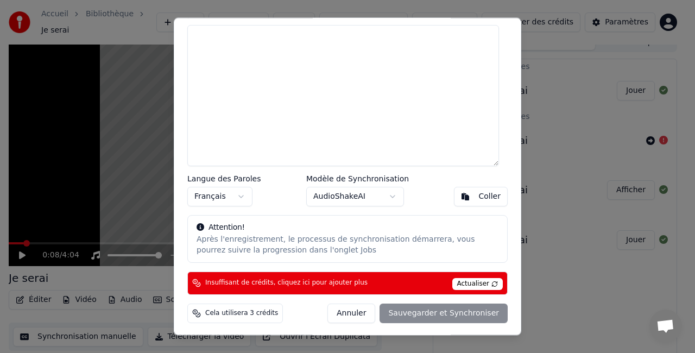
click at [403, 315] on div "Annuler Sauvegarder et Synchroniser" at bounding box center [417, 313] width 180 height 20
click at [361, 310] on button "Annuler" at bounding box center [351, 313] width 48 height 20
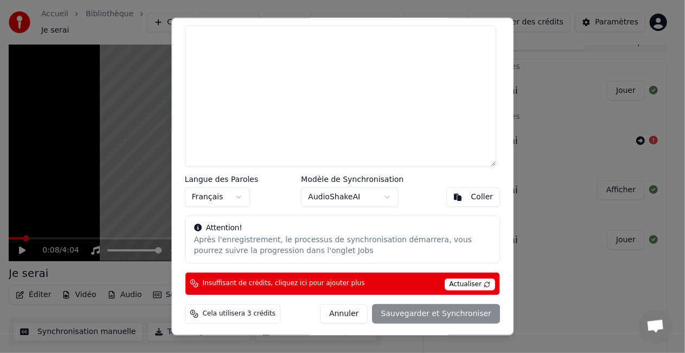
type textarea "**********"
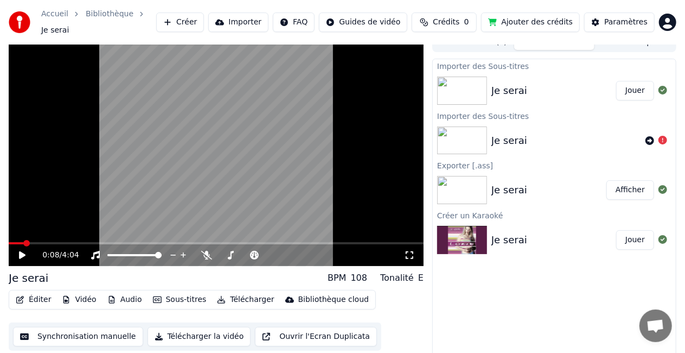
scroll to position [0, 0]
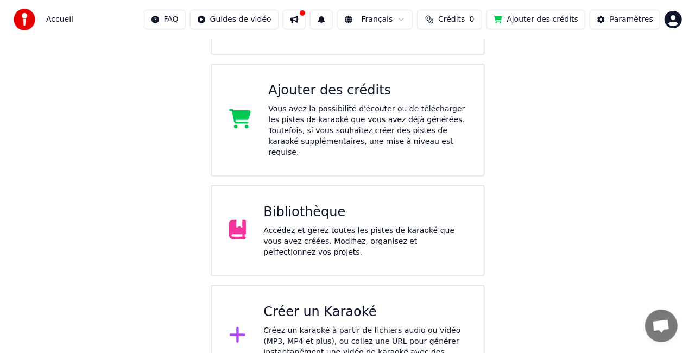
scroll to position [171, 0]
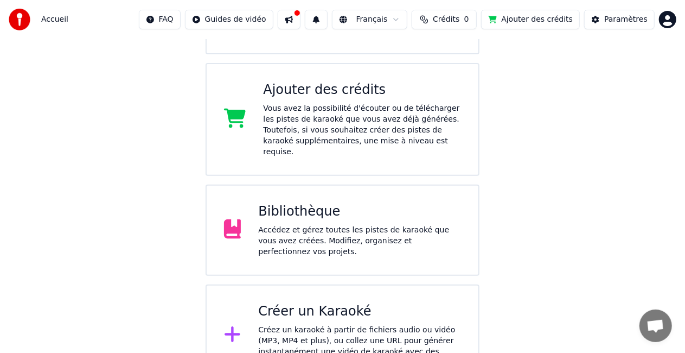
click at [323, 325] on div "Créez un karaoké à partir de fichiers audio ou vidéo (MP3, MP4 et plus), ou col…" at bounding box center [359, 346] width 203 height 43
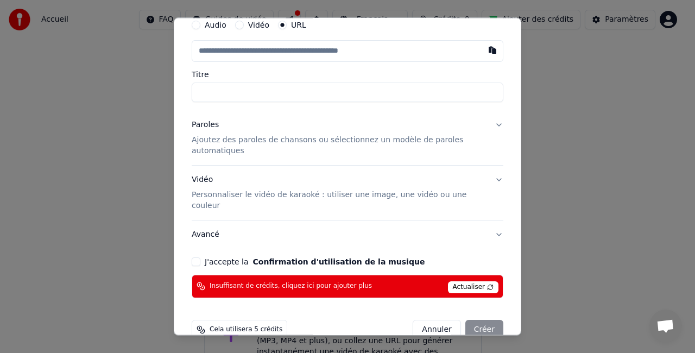
scroll to position [44, 0]
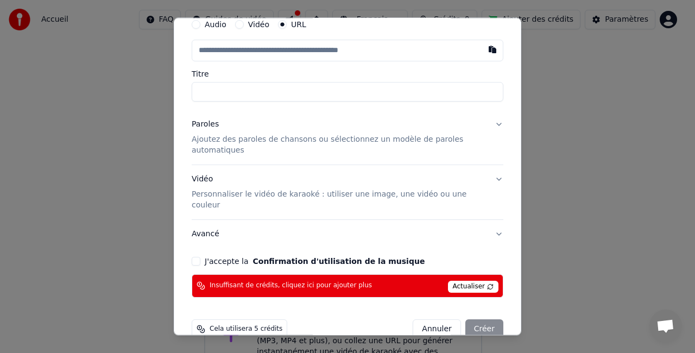
click at [467, 281] on span "Actualiser" at bounding box center [473, 287] width 51 height 12
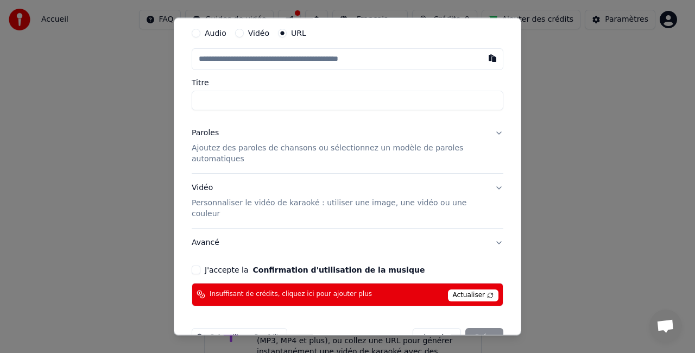
scroll to position [54, 0]
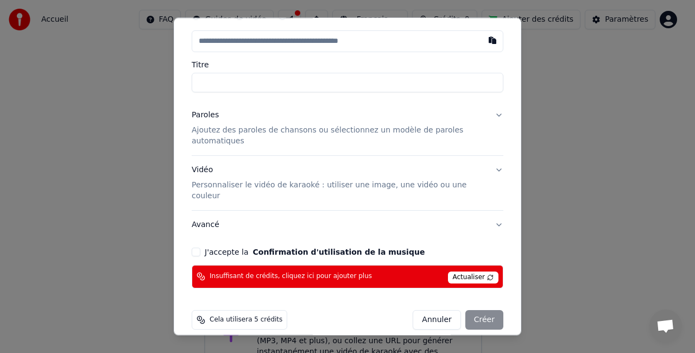
click at [271, 248] on button "Confirmation d'utilisation de la musique" at bounding box center [338, 252] width 172 height 8
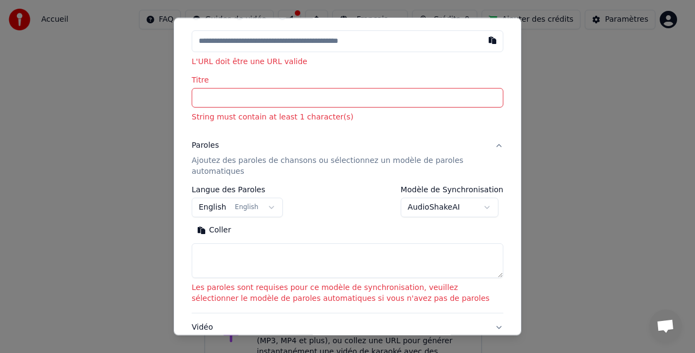
click at [260, 101] on input "Titre" at bounding box center [347, 98] width 311 height 20
click at [247, 49] on input "text" at bounding box center [347, 42] width 311 height 22
paste input "**********"
type input "**********"
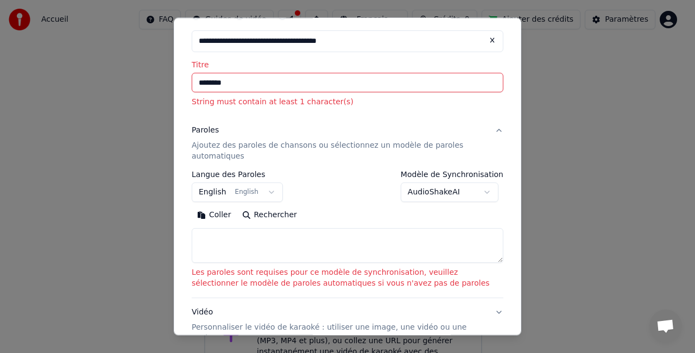
type input "********"
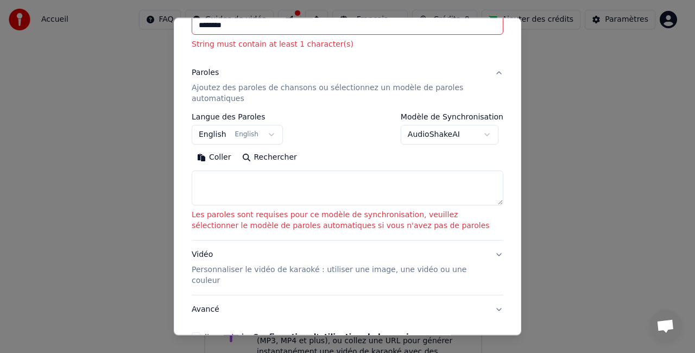
scroll to position [163, 0]
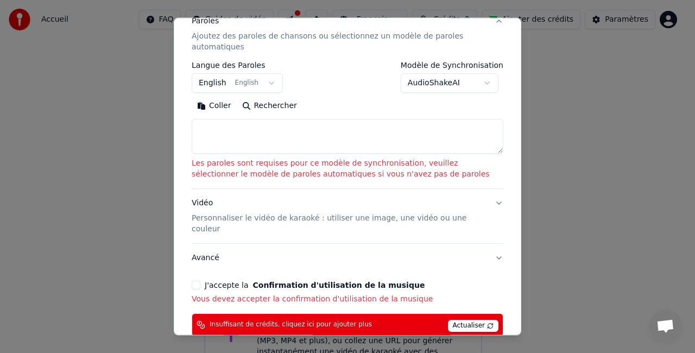
click at [259, 137] on textarea at bounding box center [347, 136] width 311 height 35
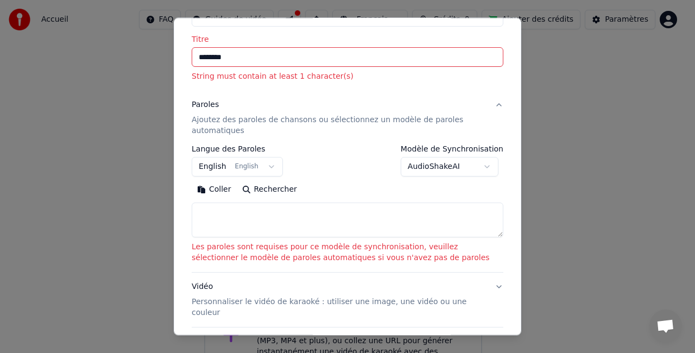
scroll to position [66, 0]
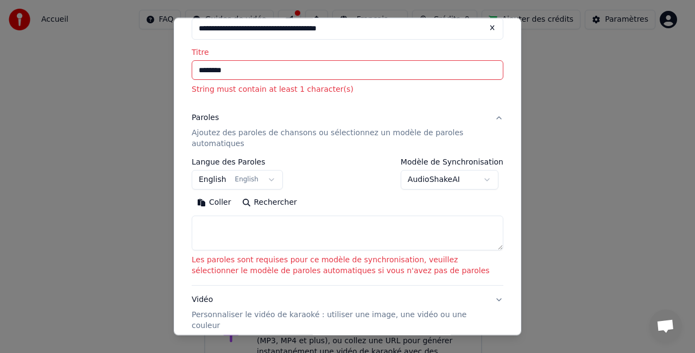
click at [233, 129] on p "Ajoutez des paroles de chansons ou sélectionnez un modèle de paroles automatiqu…" at bounding box center [339, 139] width 294 height 22
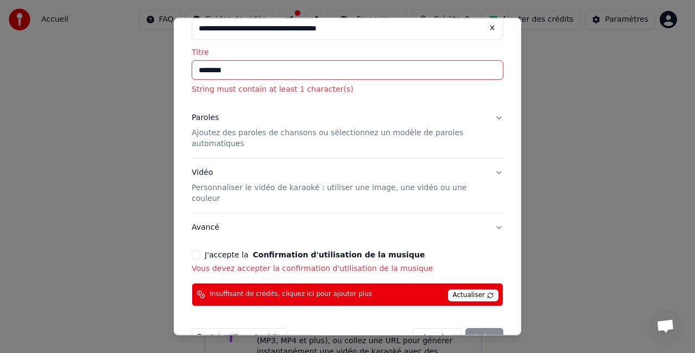
scroll to position [84, 0]
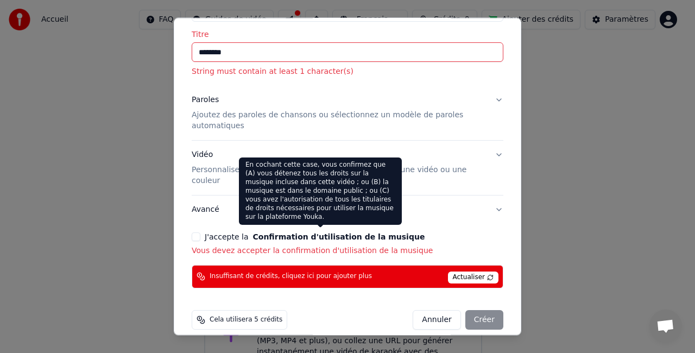
click at [285, 233] on button "Confirmation d'utilisation de la musique" at bounding box center [338, 237] width 172 height 8
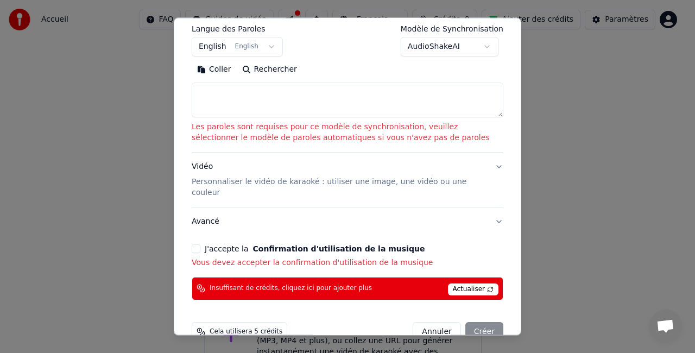
scroll to position [196, 0]
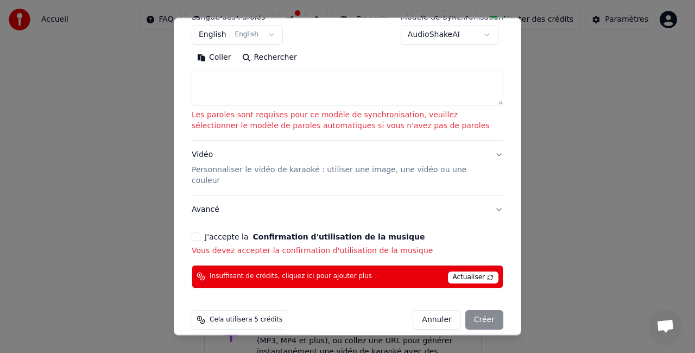
click at [195, 232] on button "J'accepte la Confirmation d'utilisation de la musique" at bounding box center [196, 236] width 9 height 9
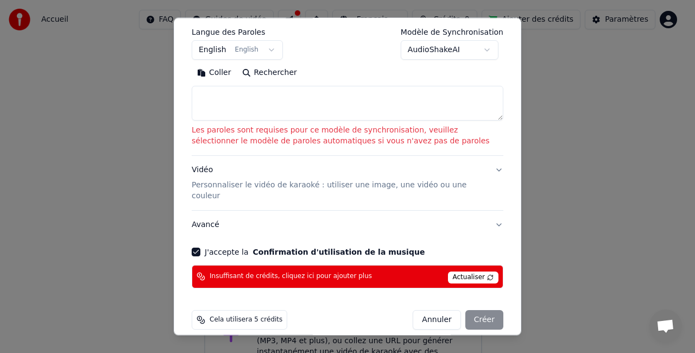
click at [474, 310] on div "Annuler Créer" at bounding box center [457, 320] width 91 height 20
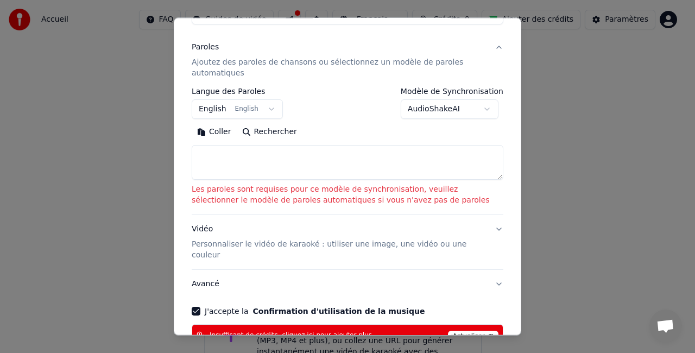
scroll to position [121, 0]
click at [224, 169] on textarea at bounding box center [347, 162] width 311 height 35
click at [234, 242] on p "Personnaliser le vidéo de karaoké : utiliser une image, une vidéo ou une couleur" at bounding box center [339, 250] width 294 height 22
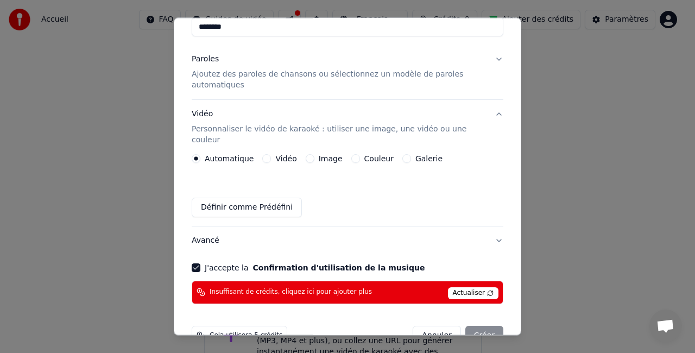
scroll to position [109, 0]
